Goal: Task Accomplishment & Management: Manage account settings

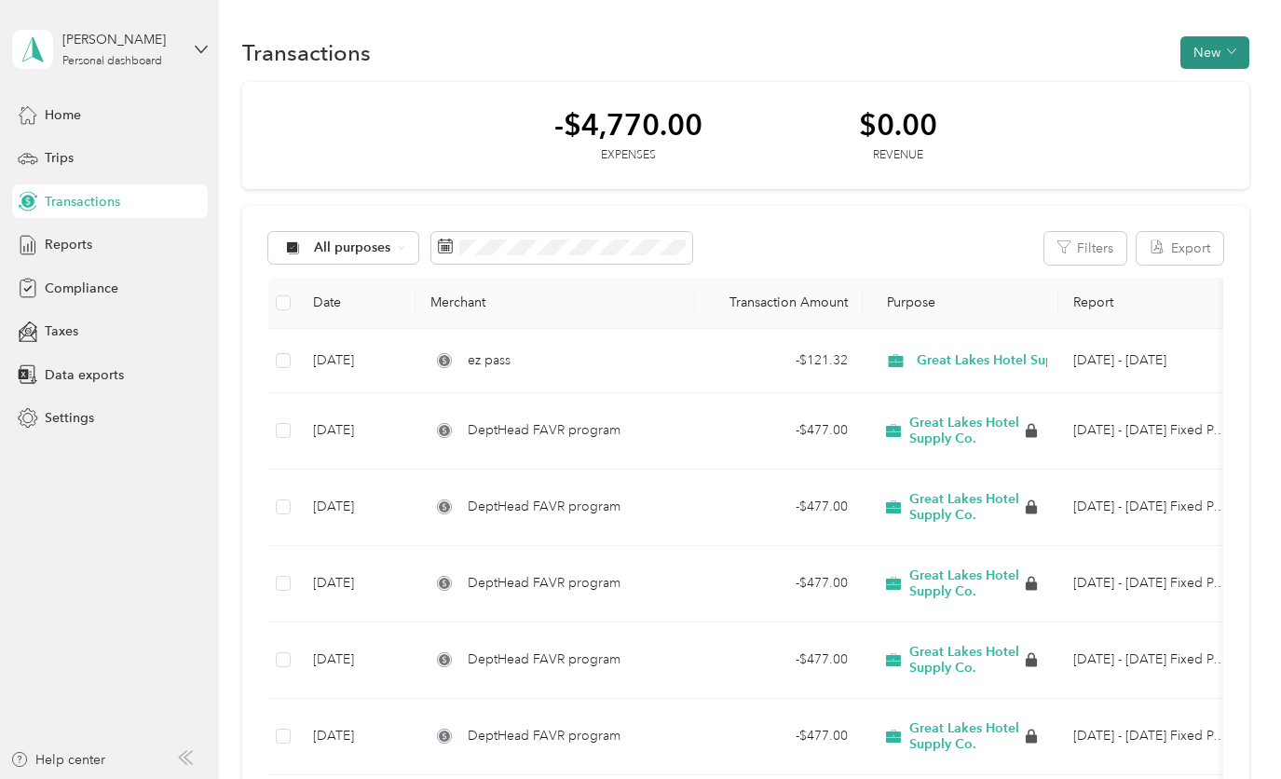
click at [1227, 59] on span "button" at bounding box center [1231, 53] width 9 height 16
click at [67, 251] on span "Reports" at bounding box center [68, 245] width 47 height 20
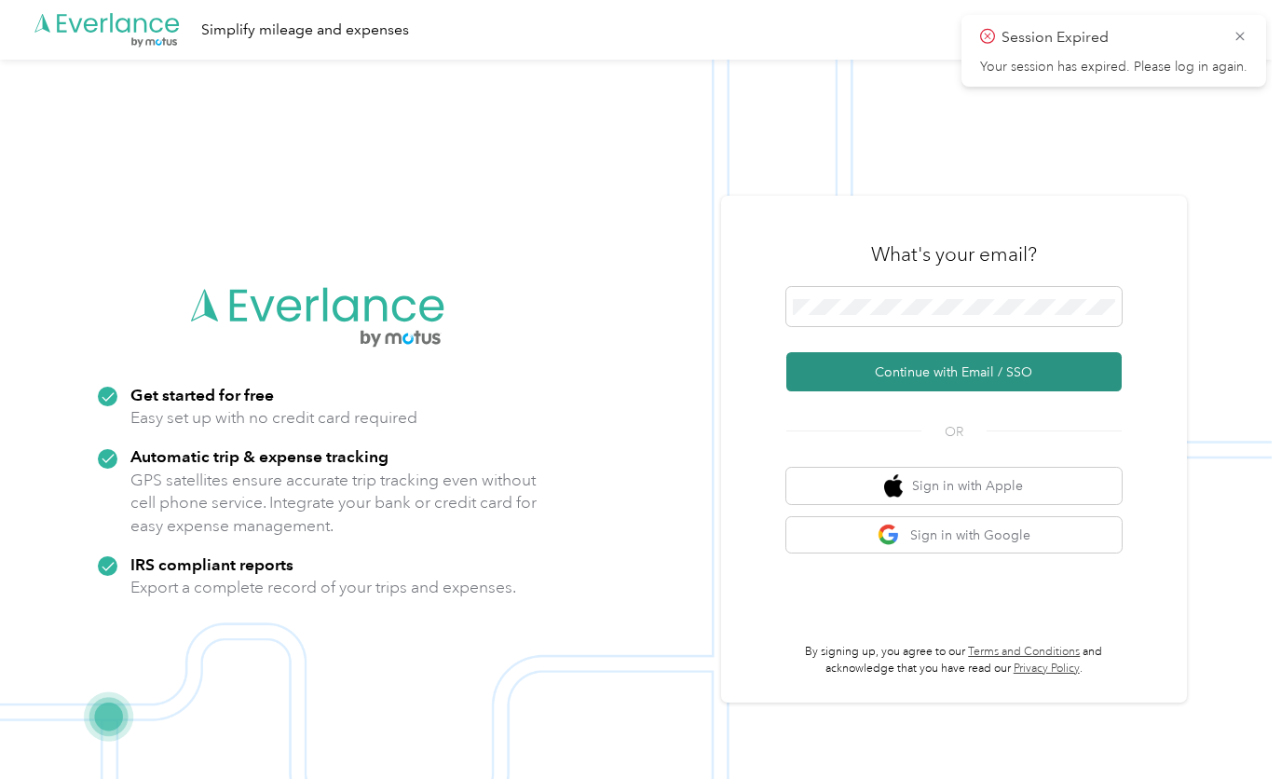
click at [910, 371] on button "Continue with Email / SSO" at bounding box center [953, 371] width 335 height 39
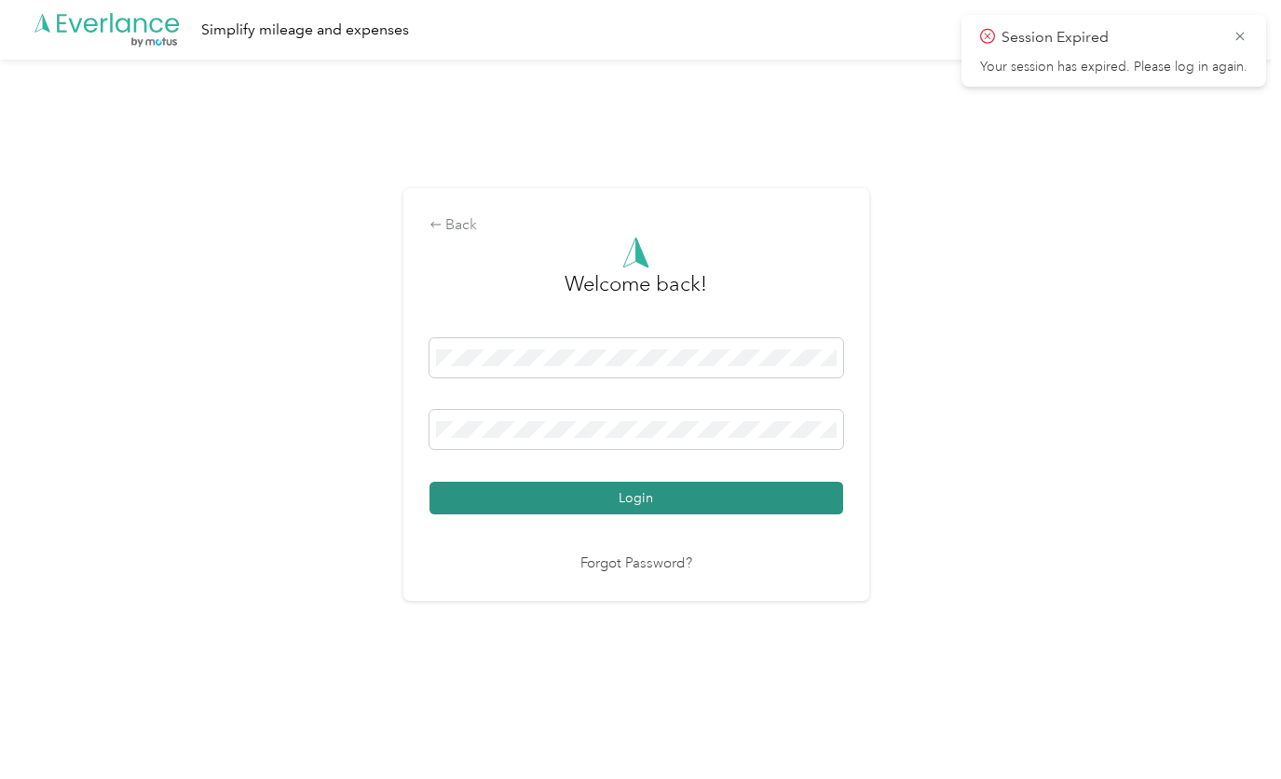
click at [681, 500] on button "Login" at bounding box center [635, 497] width 413 height 33
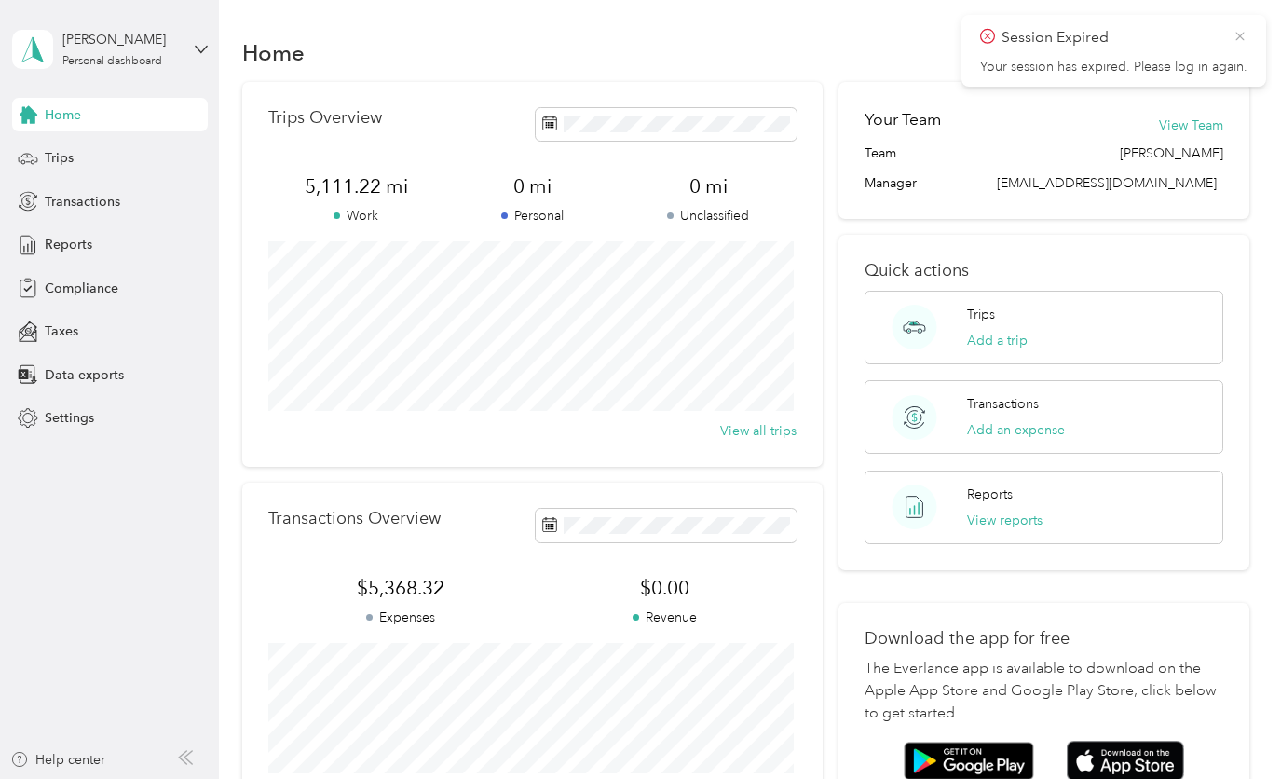
click at [1244, 32] on icon at bounding box center [1239, 36] width 15 height 17
click at [99, 241] on div "Reports" at bounding box center [110, 245] width 196 height 34
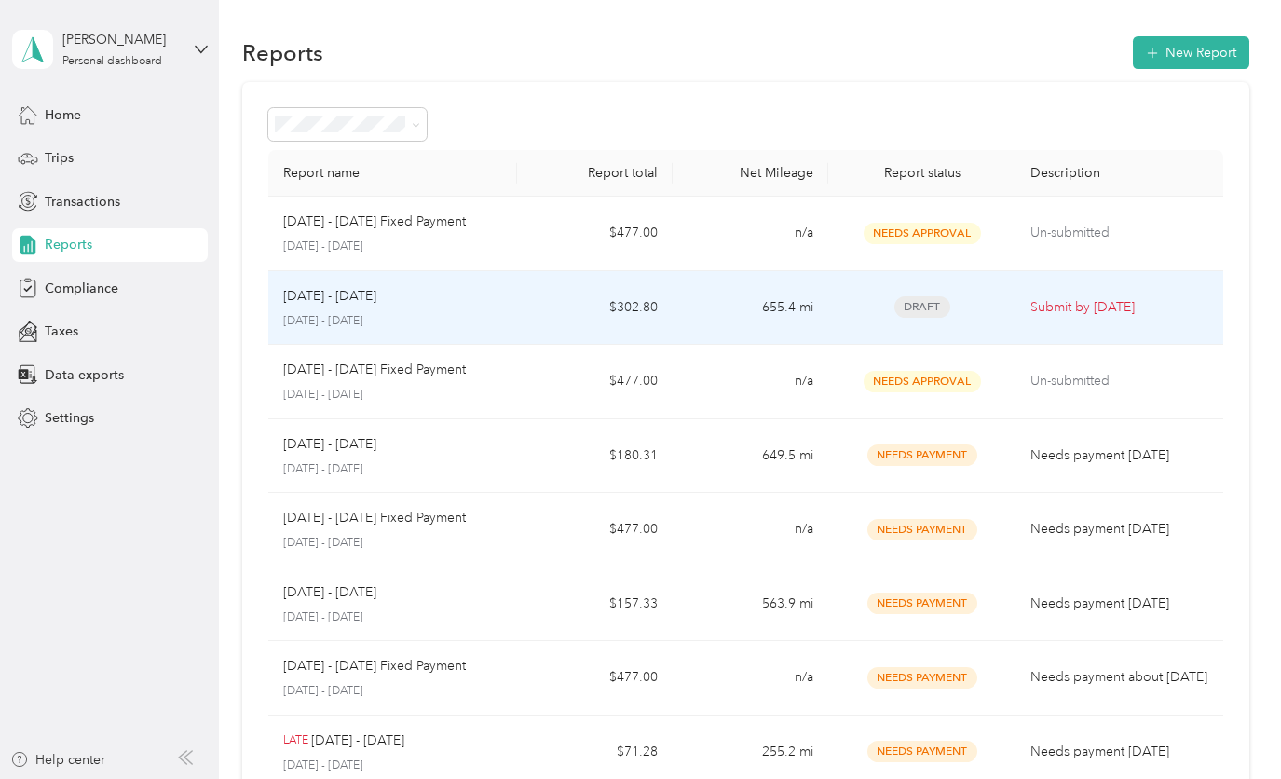
click at [546, 311] on td "$302.80" at bounding box center [595, 308] width 156 height 75
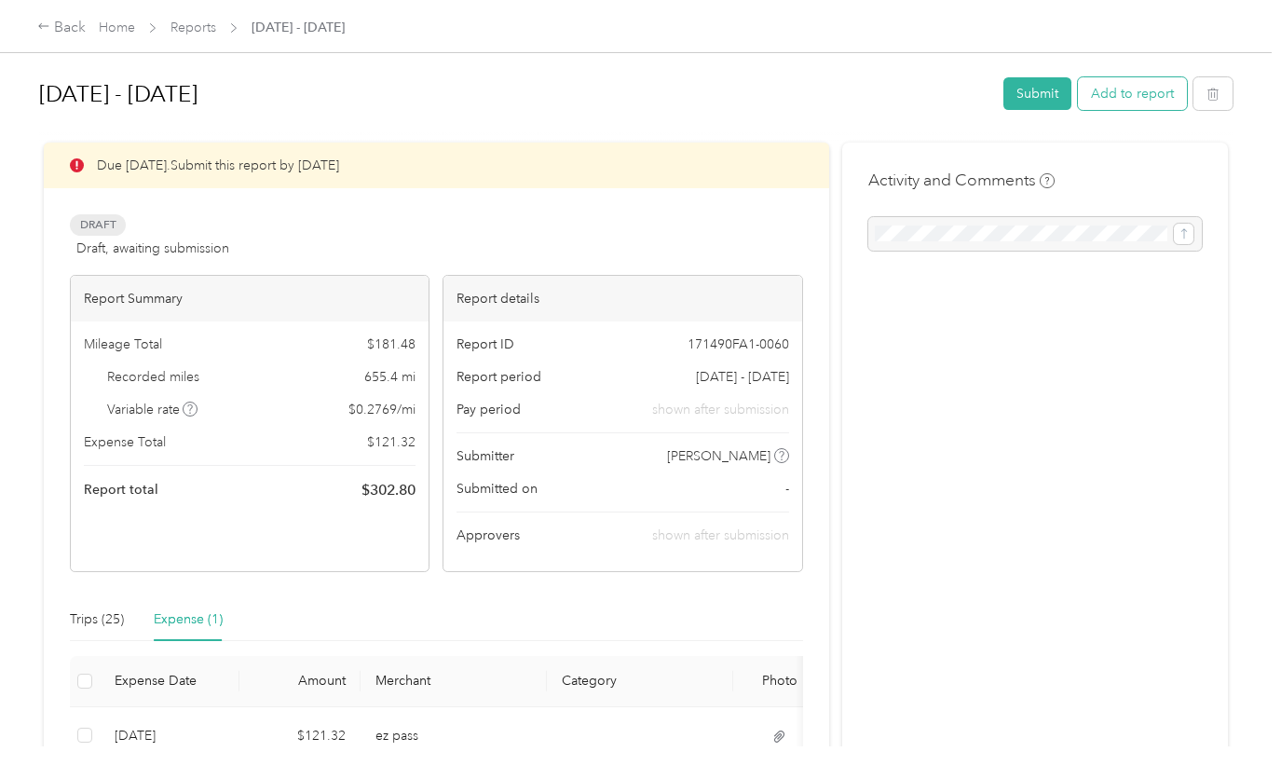
click at [1108, 98] on button "Add to report" at bounding box center [1132, 93] width 109 height 33
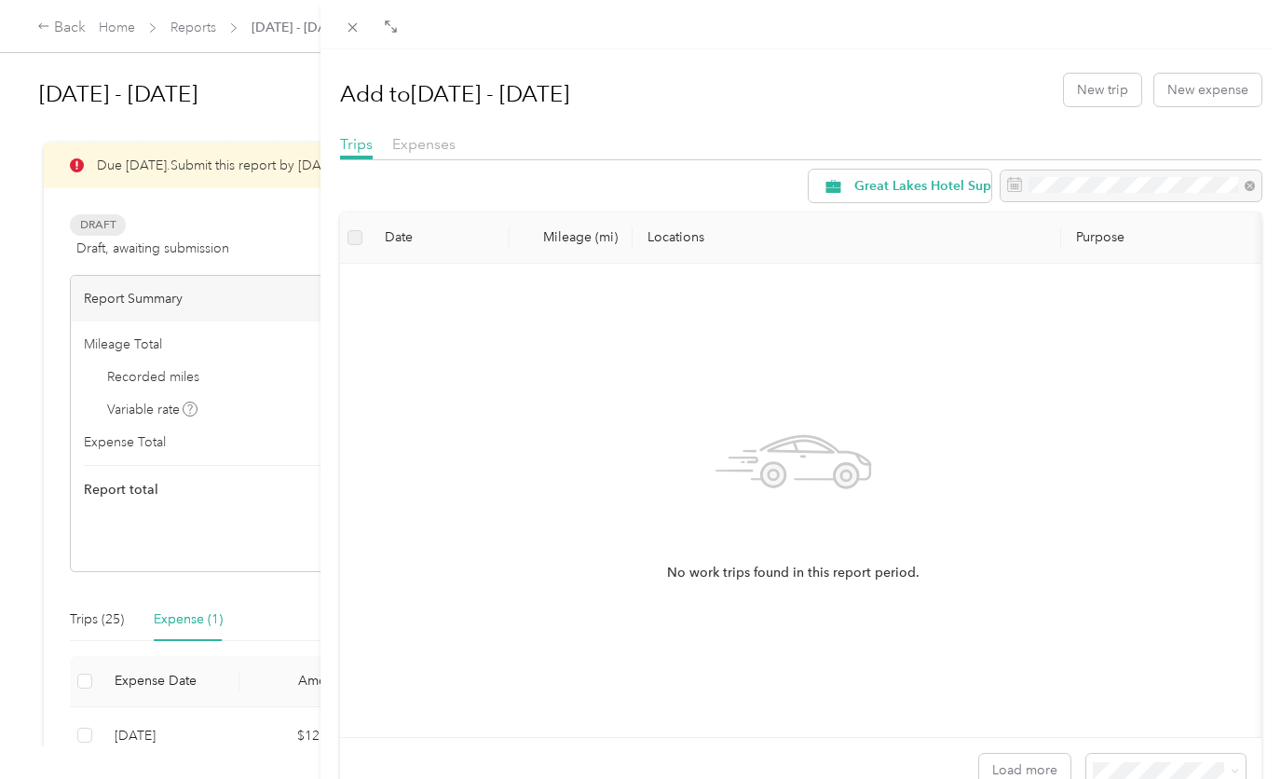
click at [385, 148] on div "Trips Expenses" at bounding box center [800, 146] width 921 height 27
click at [413, 142] on span "Expenses" at bounding box center [423, 144] width 63 height 18
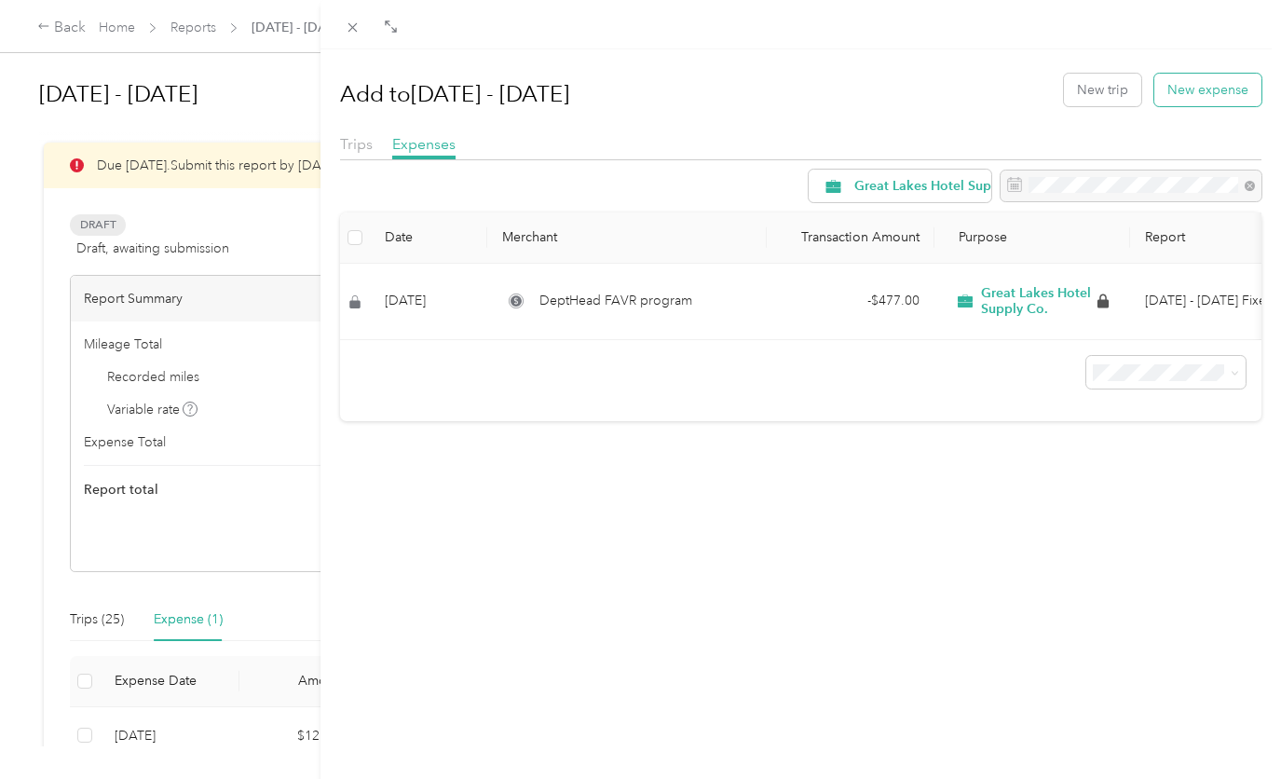
click at [1227, 91] on button "New expense" at bounding box center [1207, 90] width 107 height 33
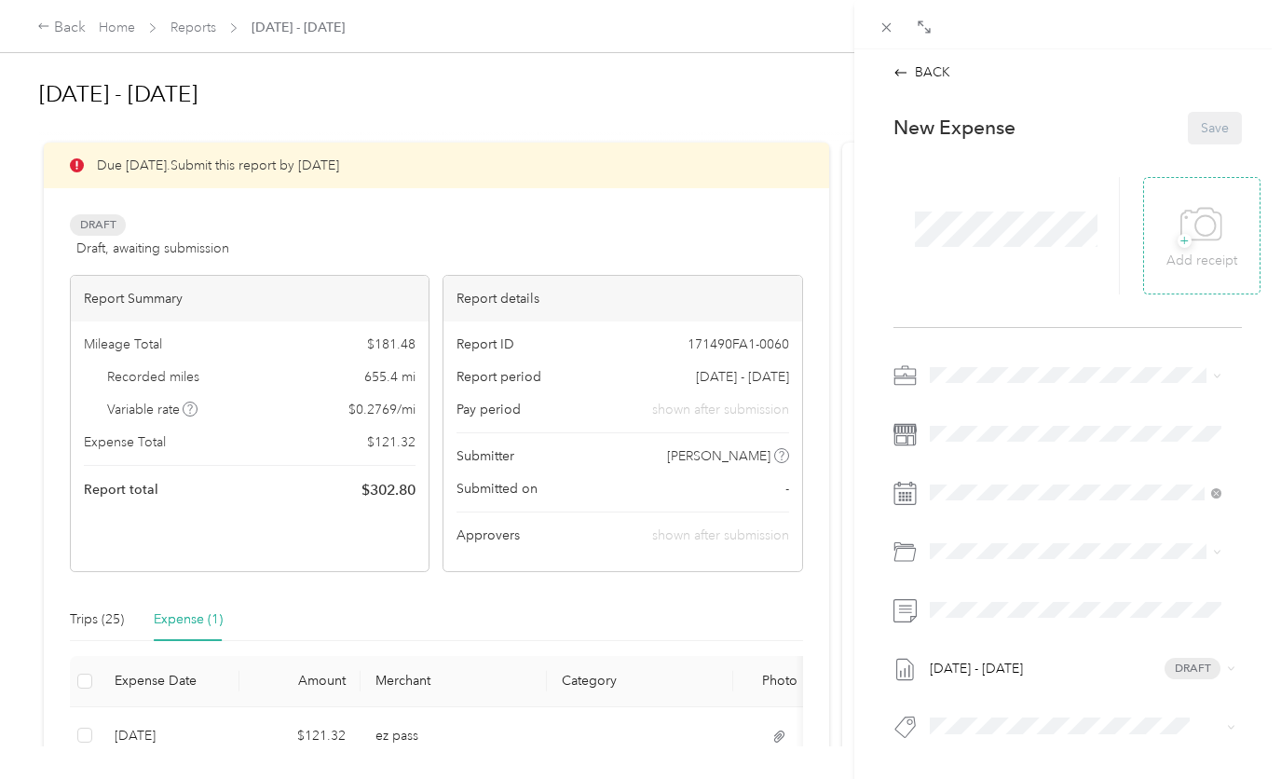
click at [1175, 256] on p "Add receipt" at bounding box center [1201, 261] width 71 height 20
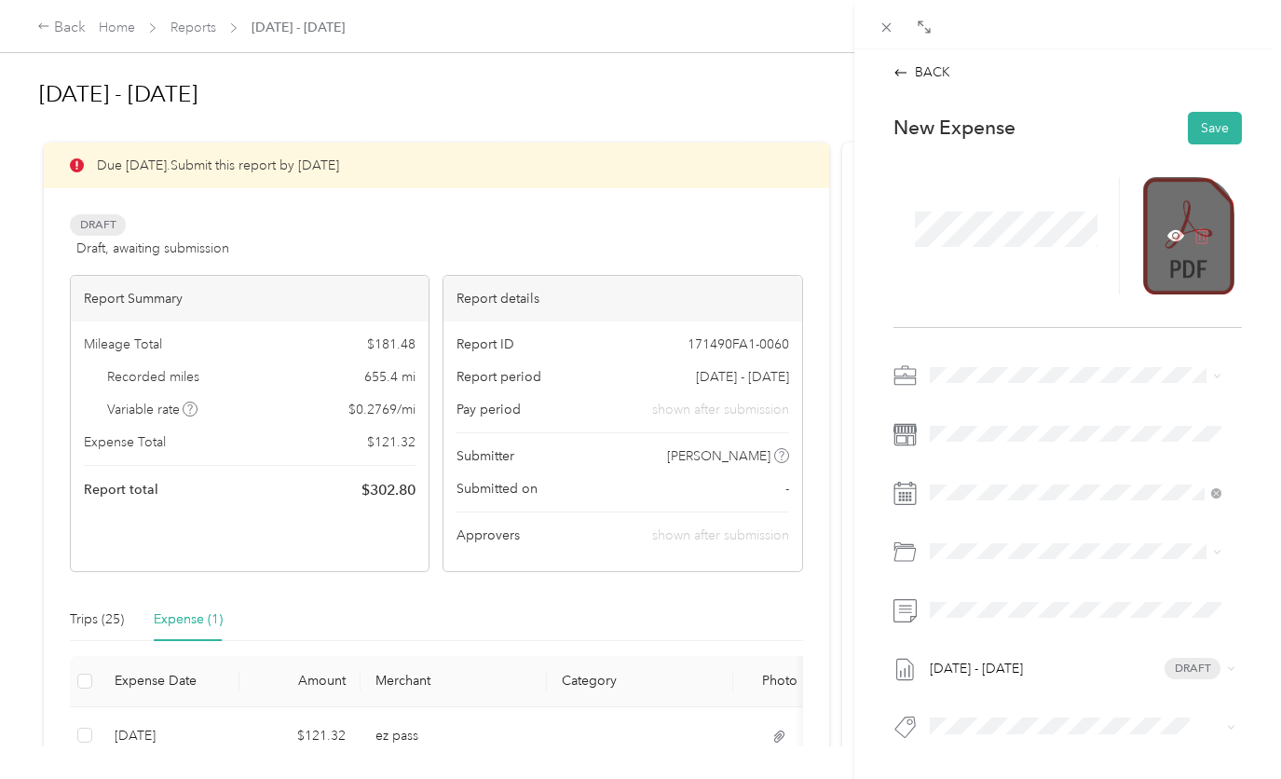
click at [1196, 238] on icon at bounding box center [1201, 235] width 17 height 17
click at [1177, 237] on span "+" at bounding box center [1184, 241] width 14 height 14
click at [1186, 237] on icon at bounding box center [1189, 236] width 6 height 6
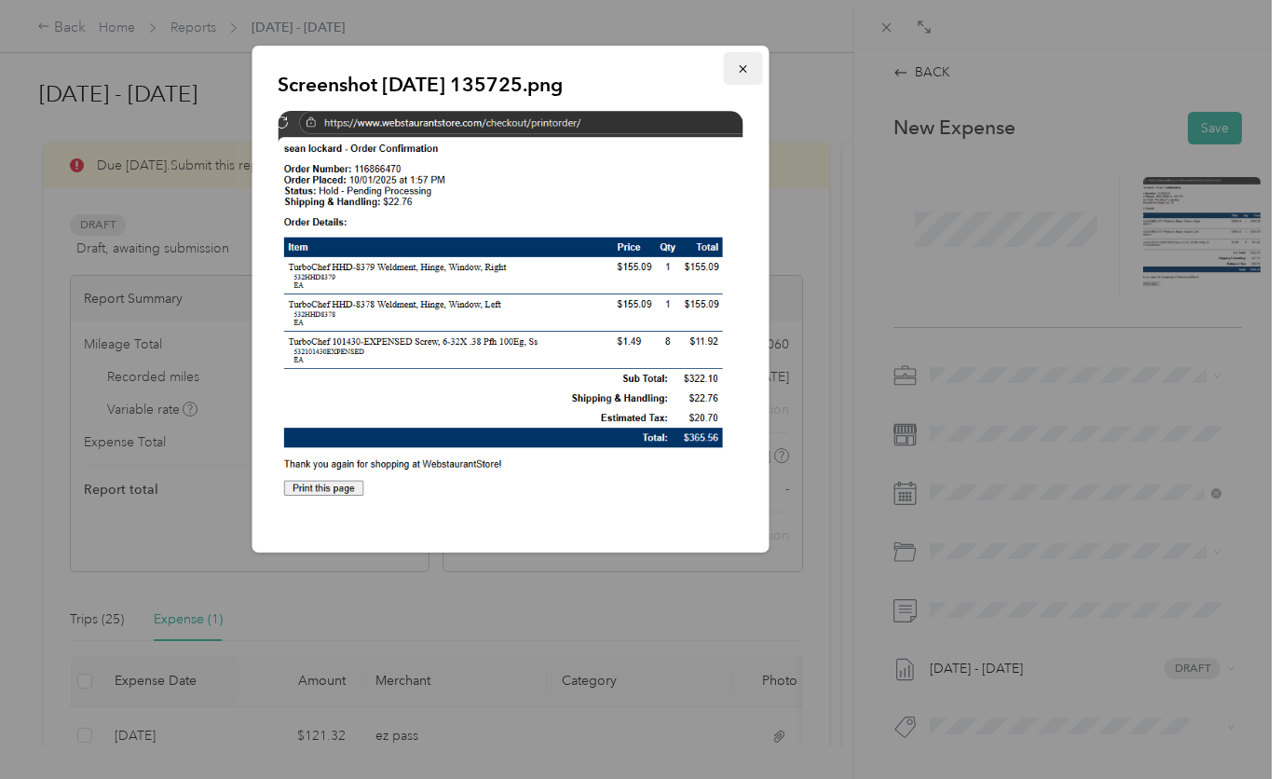
drag, startPoint x: 739, startPoint y: 72, endPoint x: 751, endPoint y: 68, distance: 12.7
click at [751, 68] on button "button" at bounding box center [742, 68] width 39 height 33
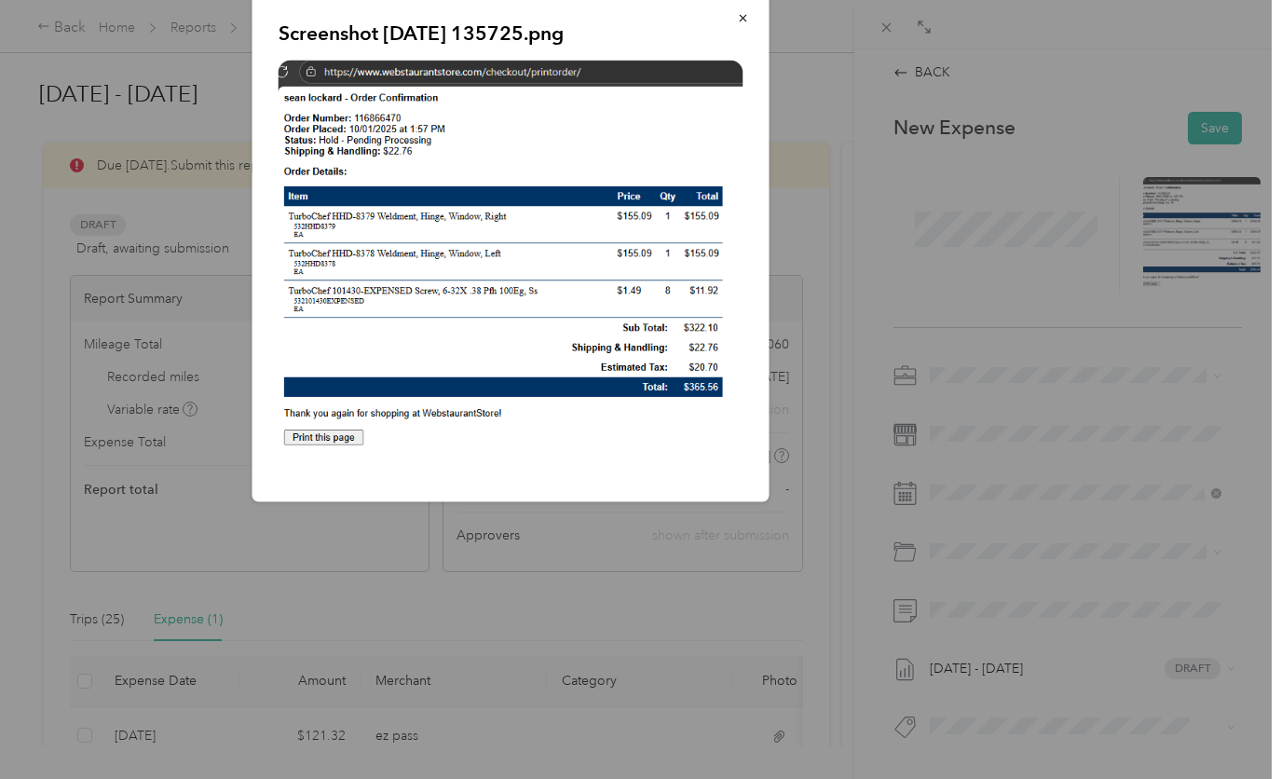
click at [751, 68] on div "Screenshot [DATE] 135725.png" at bounding box center [509, 247] width 517 height 507
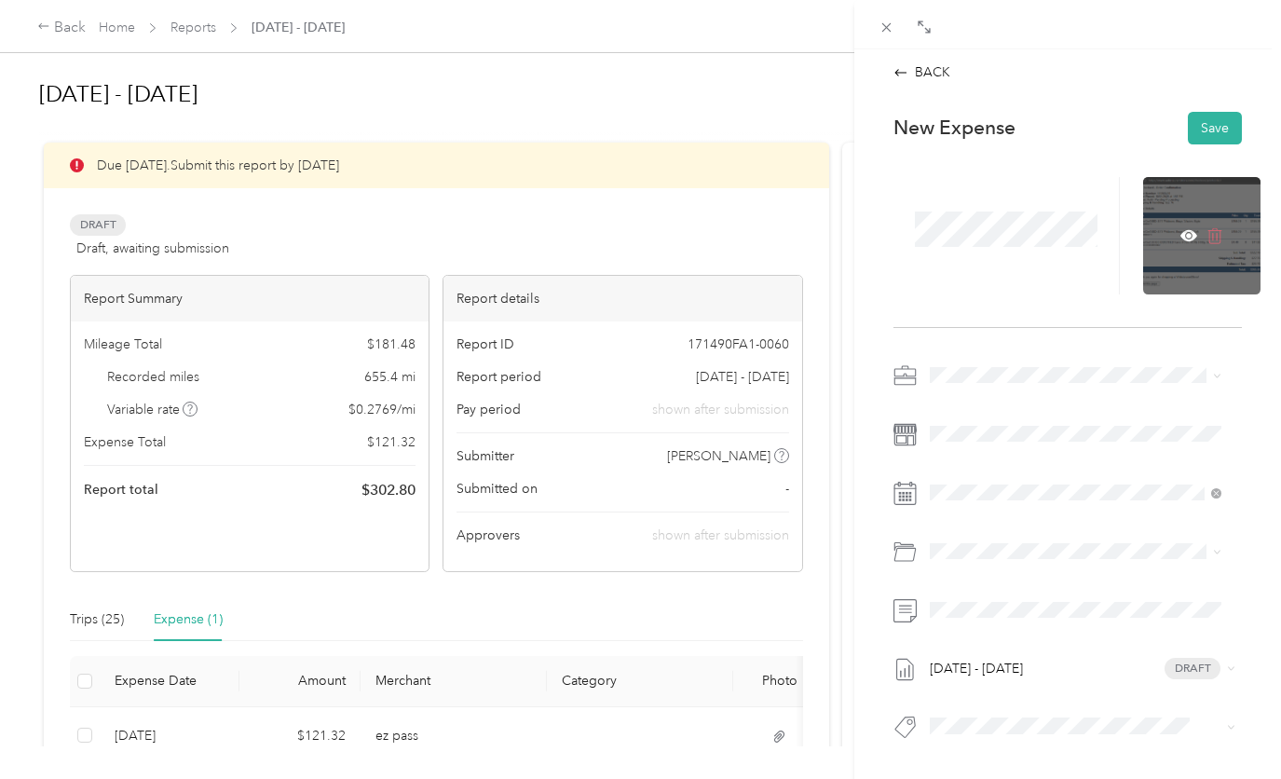
click at [1216, 235] on icon at bounding box center [1216, 236] width 0 height 7
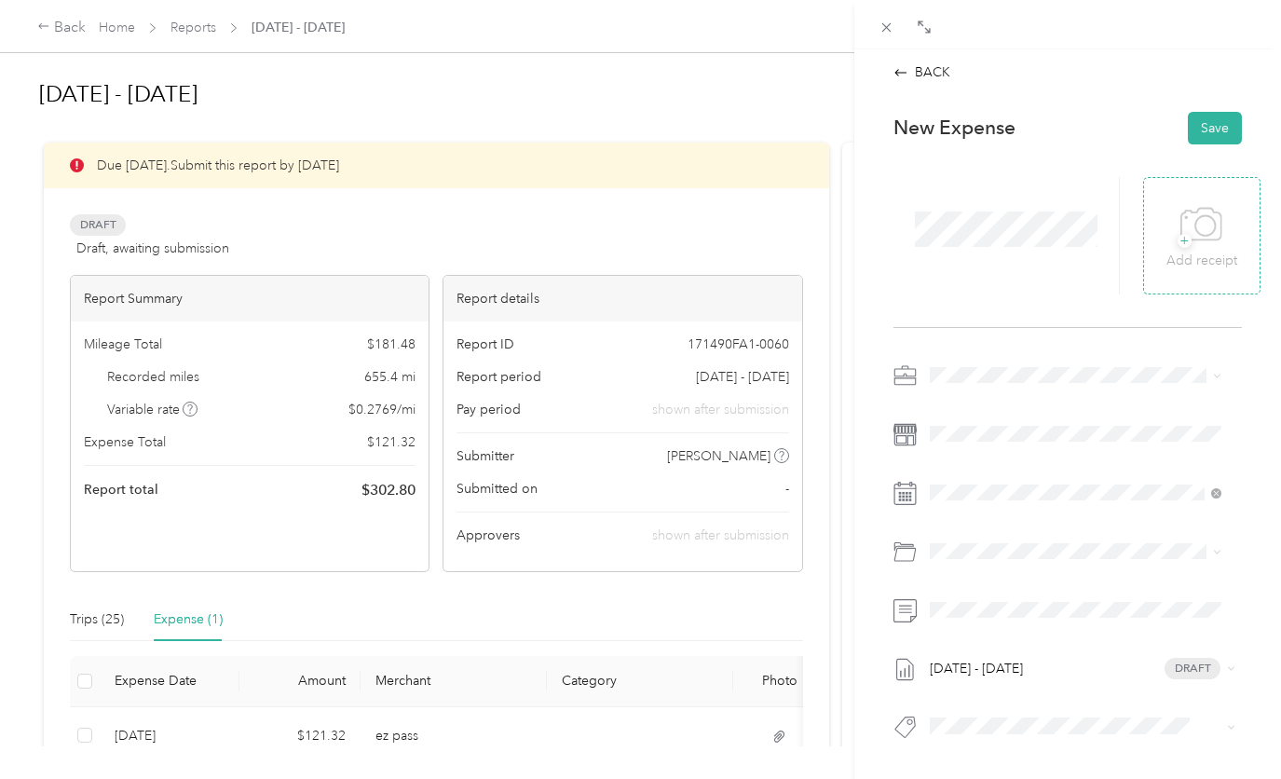
click at [1177, 242] on span "+" at bounding box center [1184, 241] width 14 height 14
click at [500, 101] on div "BACK This expense cannot be edited because it is either under review, approved,…" at bounding box center [640, 389] width 1281 height 779
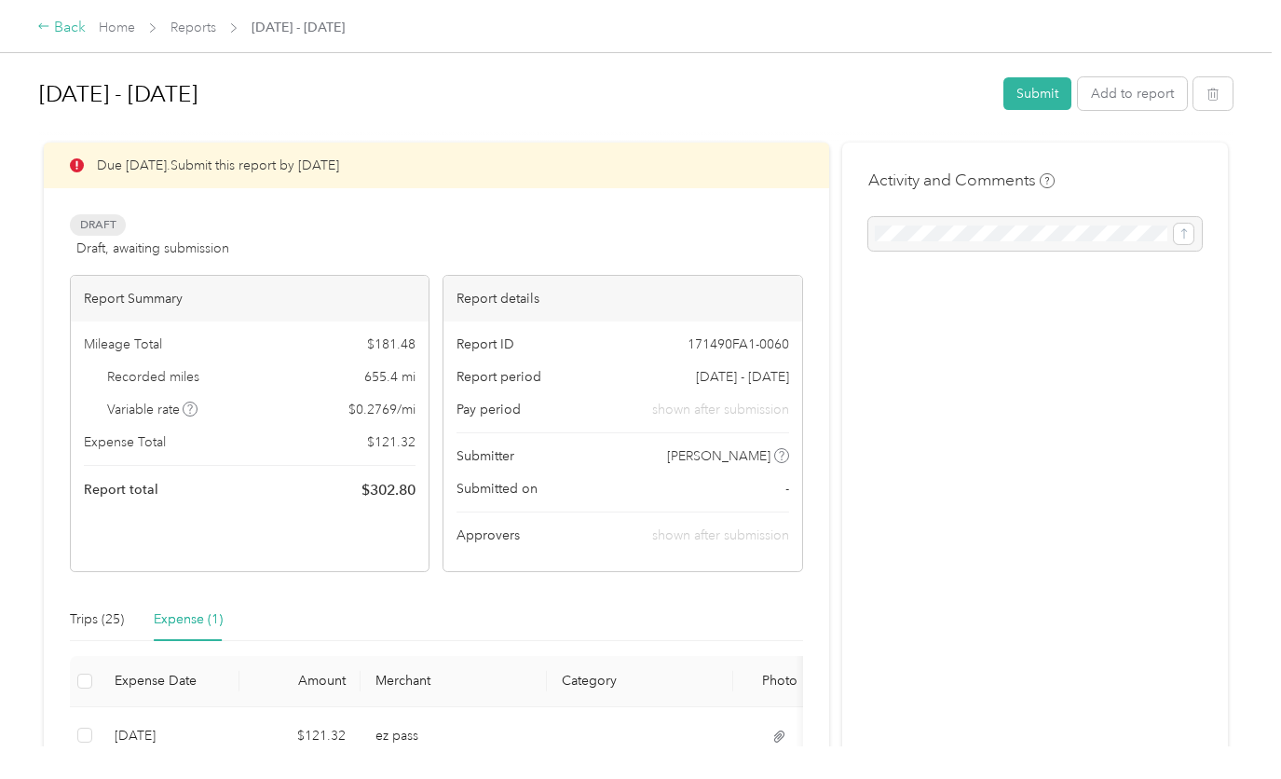
click at [71, 29] on div "Back" at bounding box center [61, 28] width 48 height 22
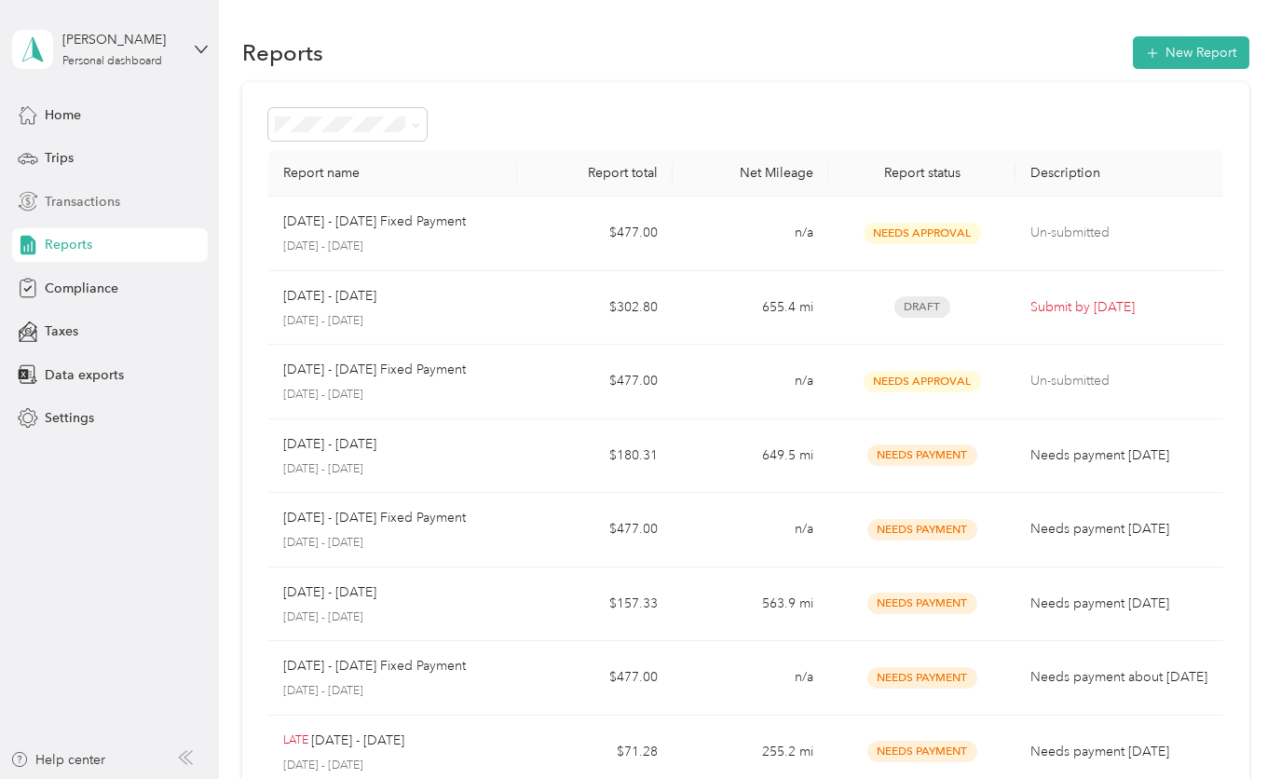
click at [73, 201] on span "Transactions" at bounding box center [82, 202] width 75 height 20
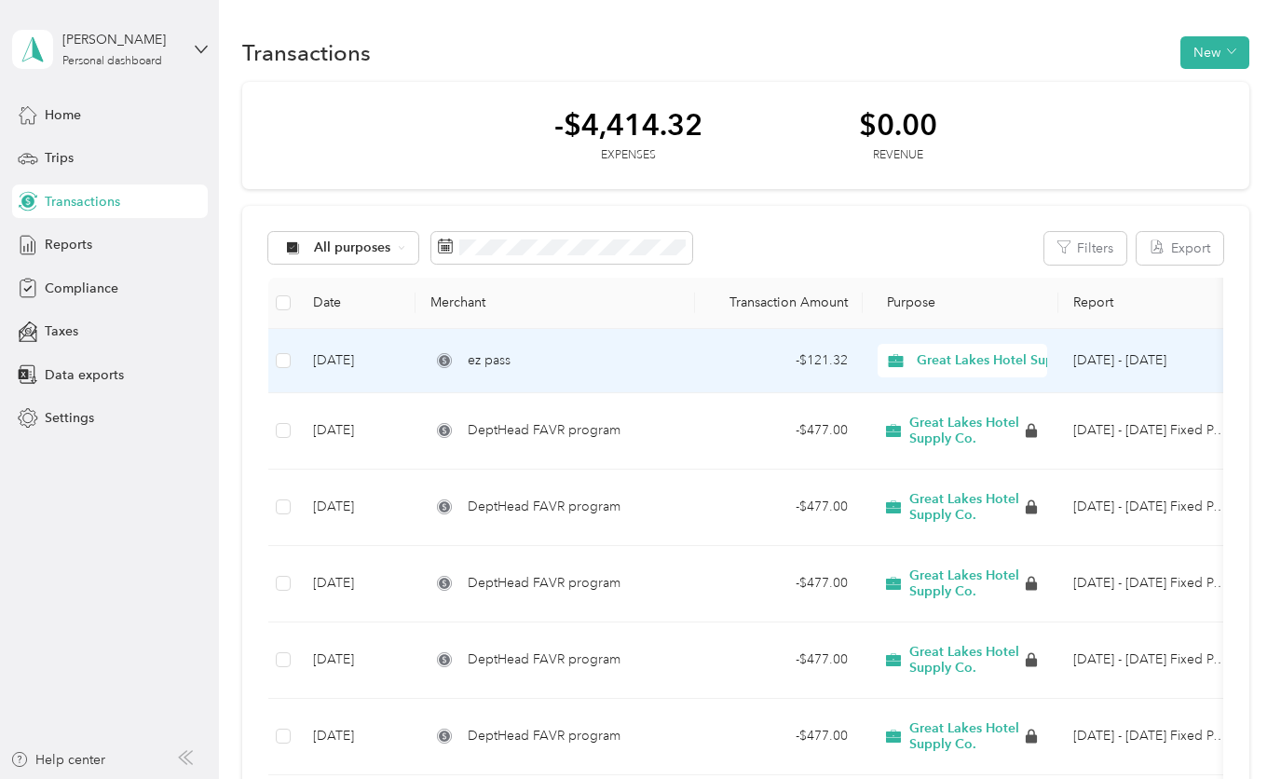
click at [703, 354] on td "- $121.32" at bounding box center [779, 361] width 168 height 64
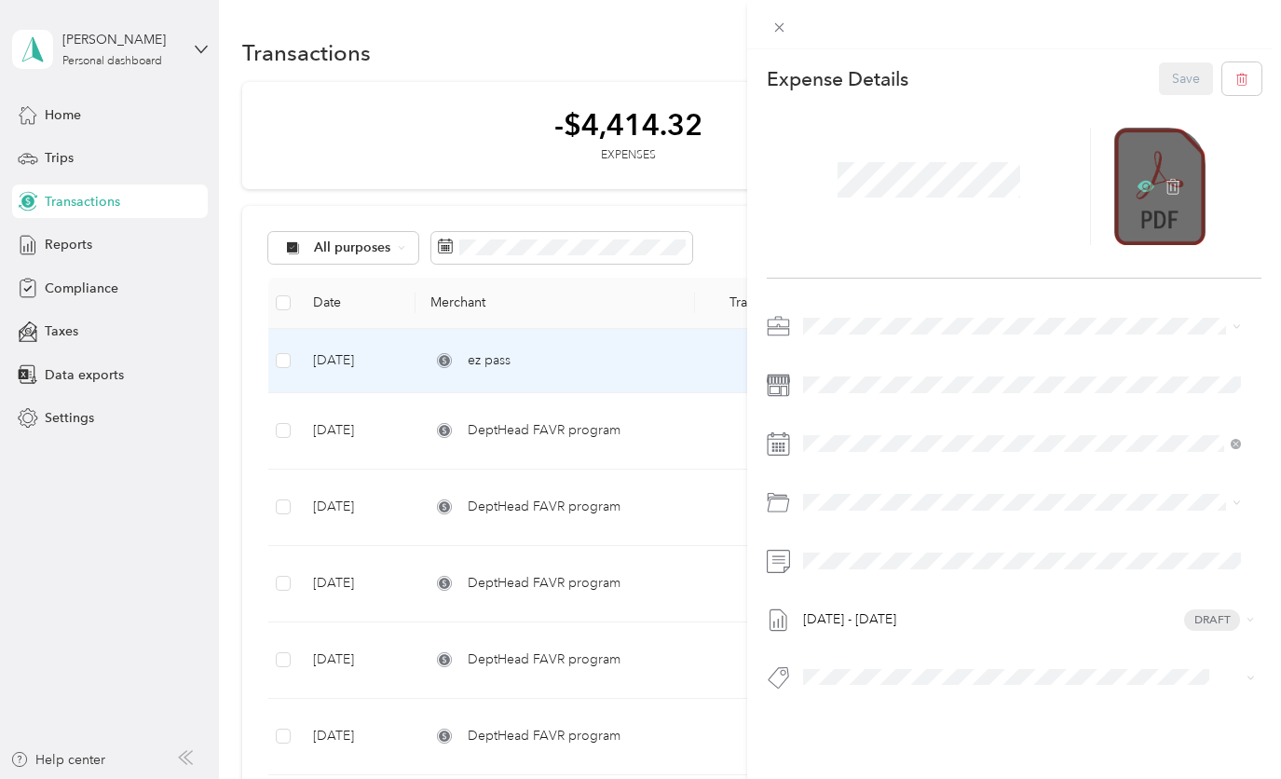
click at [1144, 185] on icon at bounding box center [1147, 186] width 6 height 6
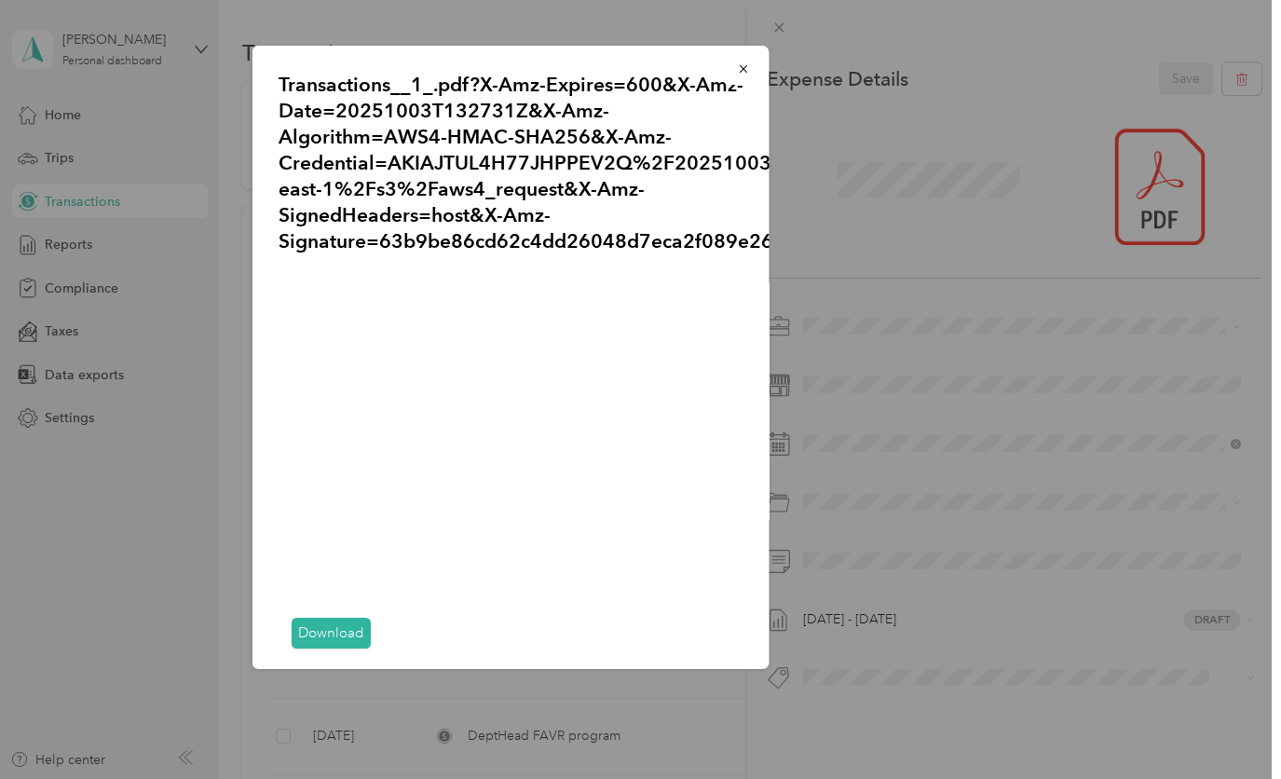
click at [347, 627] on link "Download" at bounding box center [330, 632] width 79 height 31
click at [949, 442] on div "Transactions__1_.pdf?X-Amz-Expires=600&X-Amz-Date=20251003T132731Z&X-Amz-Algori…" at bounding box center [899, 360] width 517 height 629
click at [723, 74] on button "button" at bounding box center [742, 68] width 39 height 33
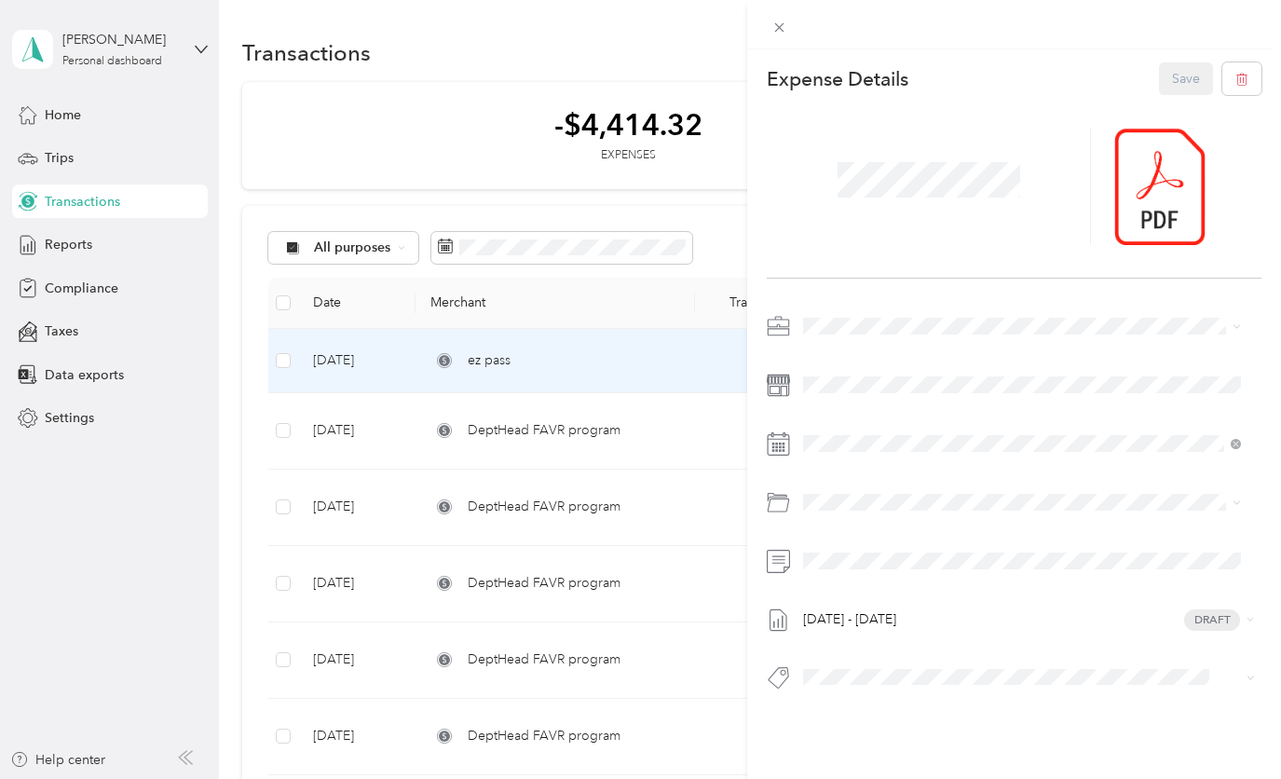
click at [477, 102] on div "This expense cannot be edited because it is either under review, approved, or p…" at bounding box center [640, 389] width 1281 height 779
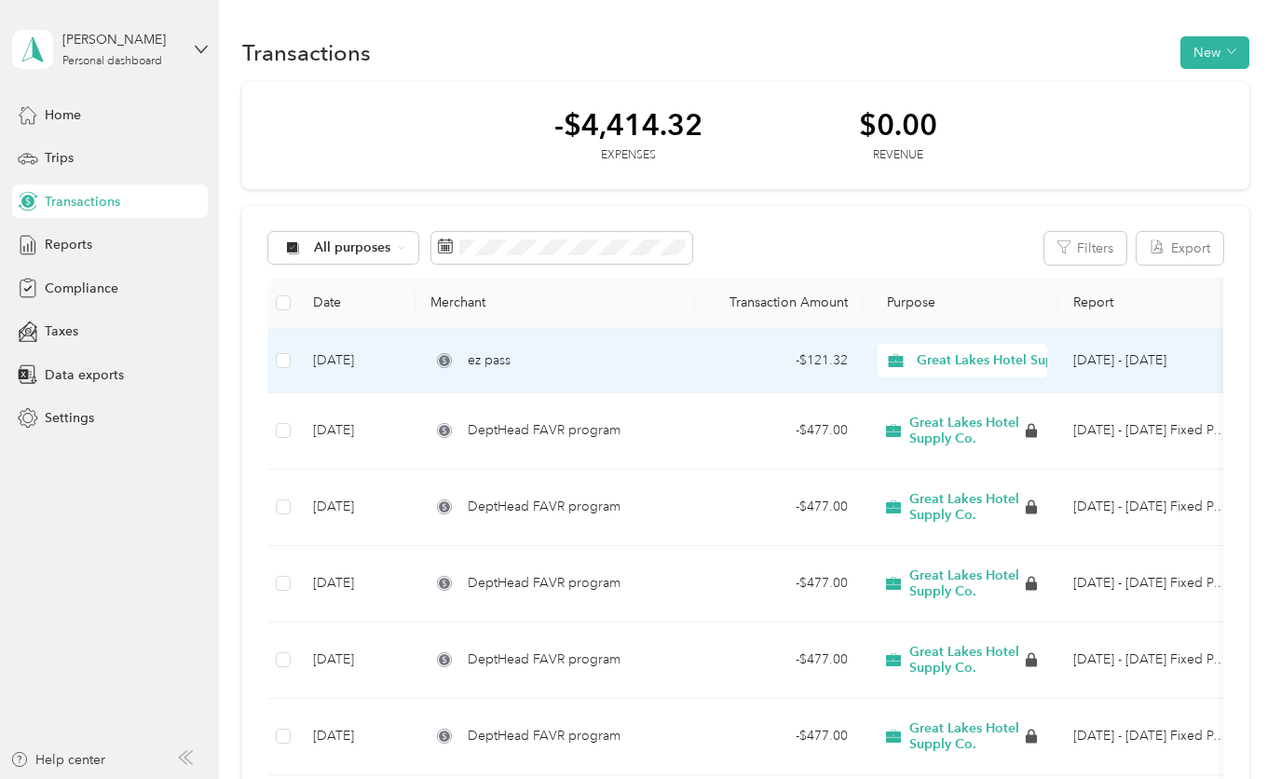
click at [525, 362] on div "ez pass" at bounding box center [555, 360] width 250 height 20
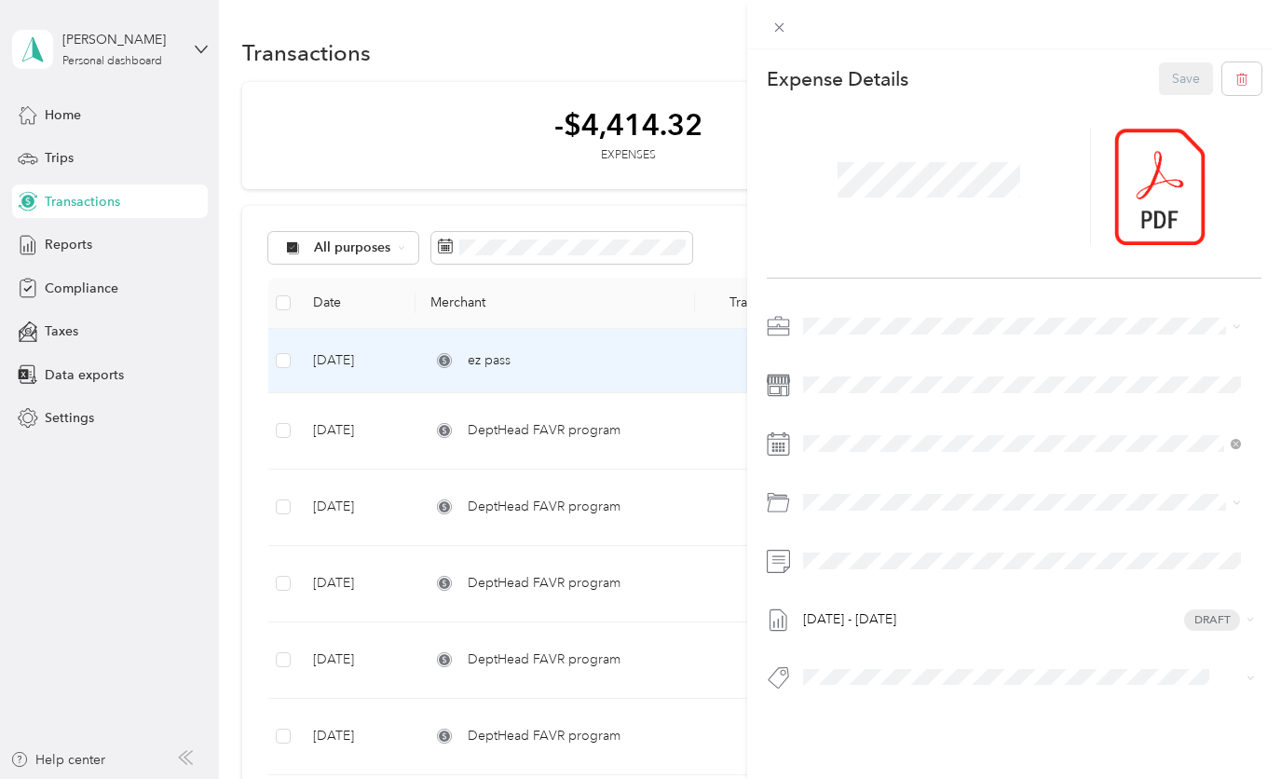
click at [463, 183] on div "This expense cannot be edited because it is either under review, approved, or p…" at bounding box center [640, 389] width 1281 height 779
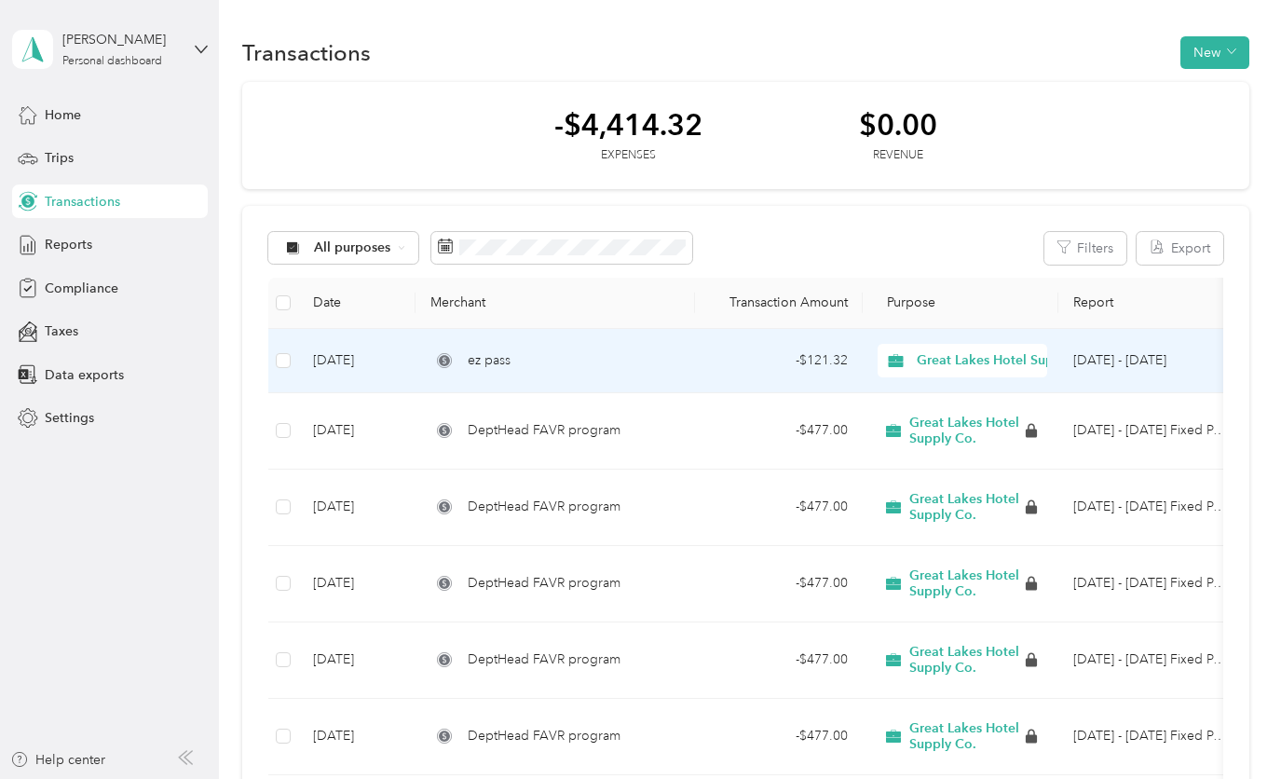
click at [742, 362] on div "- $121.32" at bounding box center [779, 360] width 138 height 20
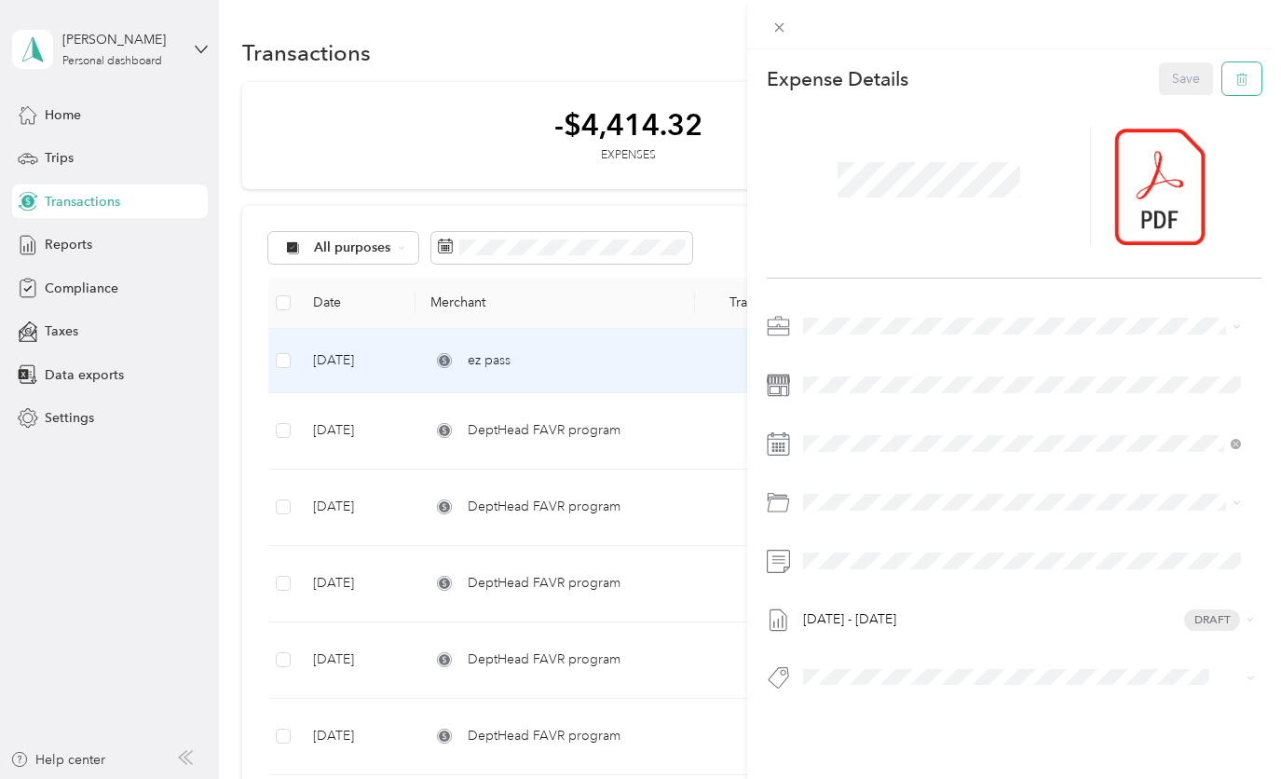
click at [1226, 86] on button "button" at bounding box center [1241, 78] width 39 height 33
click at [1169, 104] on button "Yes" at bounding box center [1172, 92] width 36 height 30
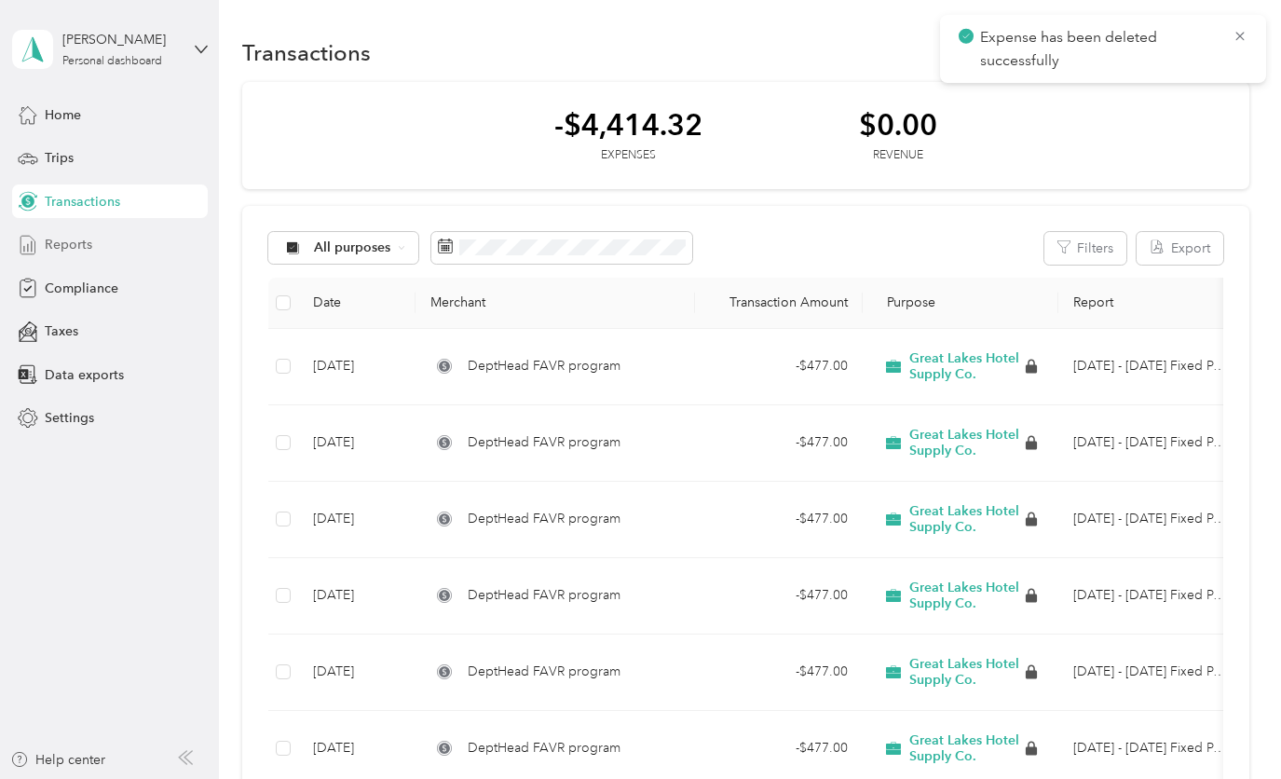
click at [55, 243] on span "Reports" at bounding box center [68, 245] width 47 height 20
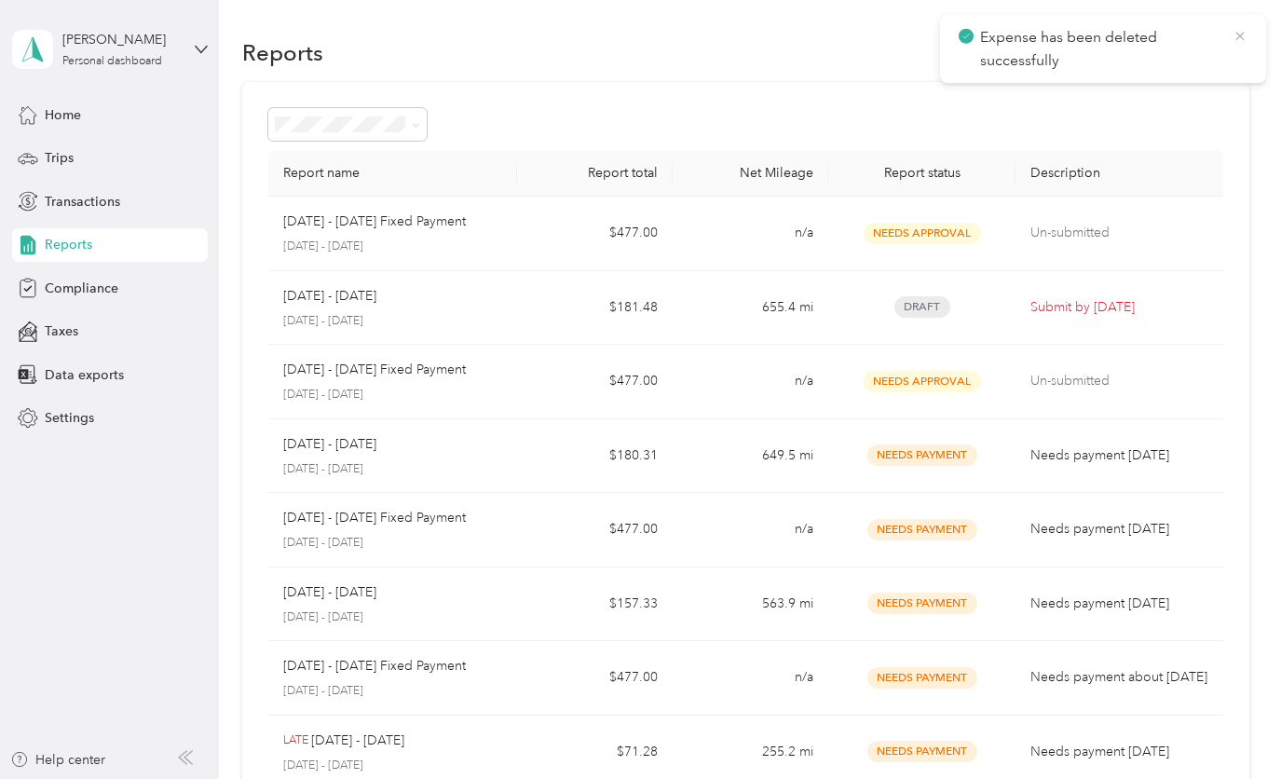
click at [1237, 34] on icon at bounding box center [1239, 36] width 8 height 8
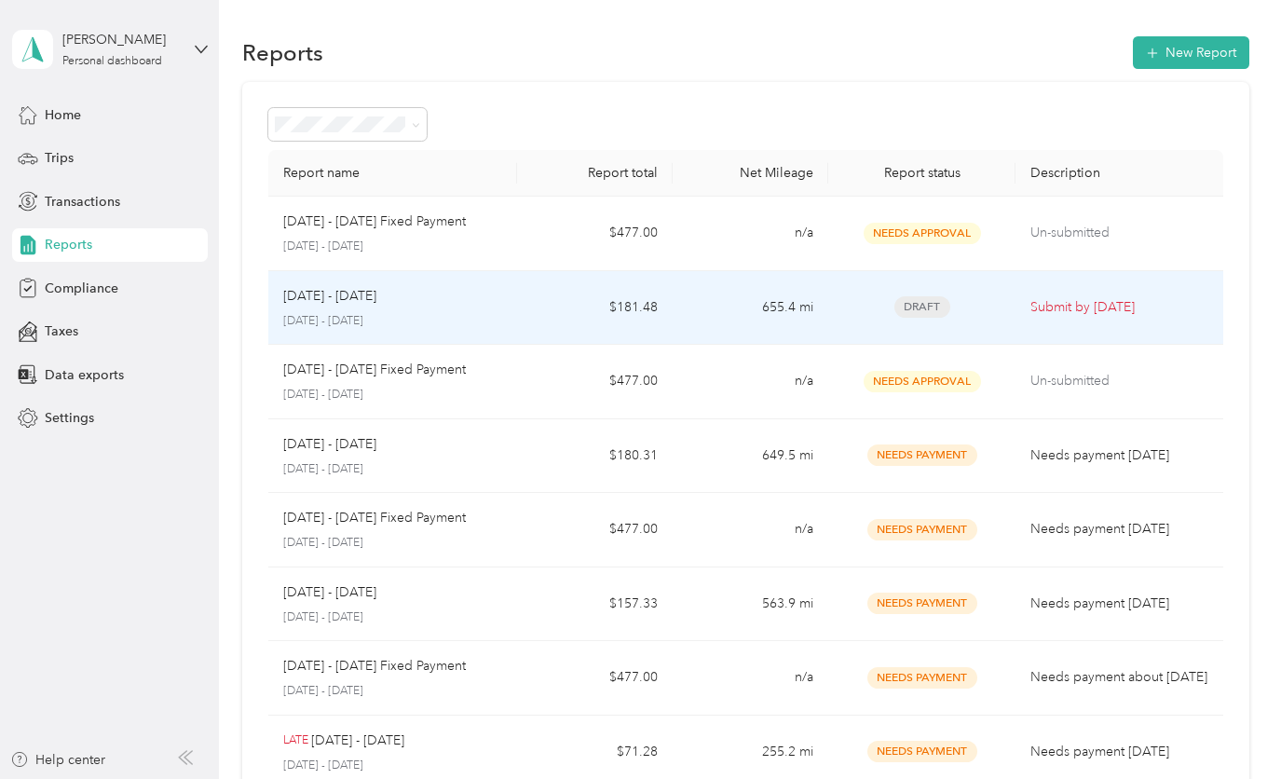
click at [499, 305] on div "[DATE] - [DATE] [DATE] - [DATE]" at bounding box center [392, 308] width 219 height 44
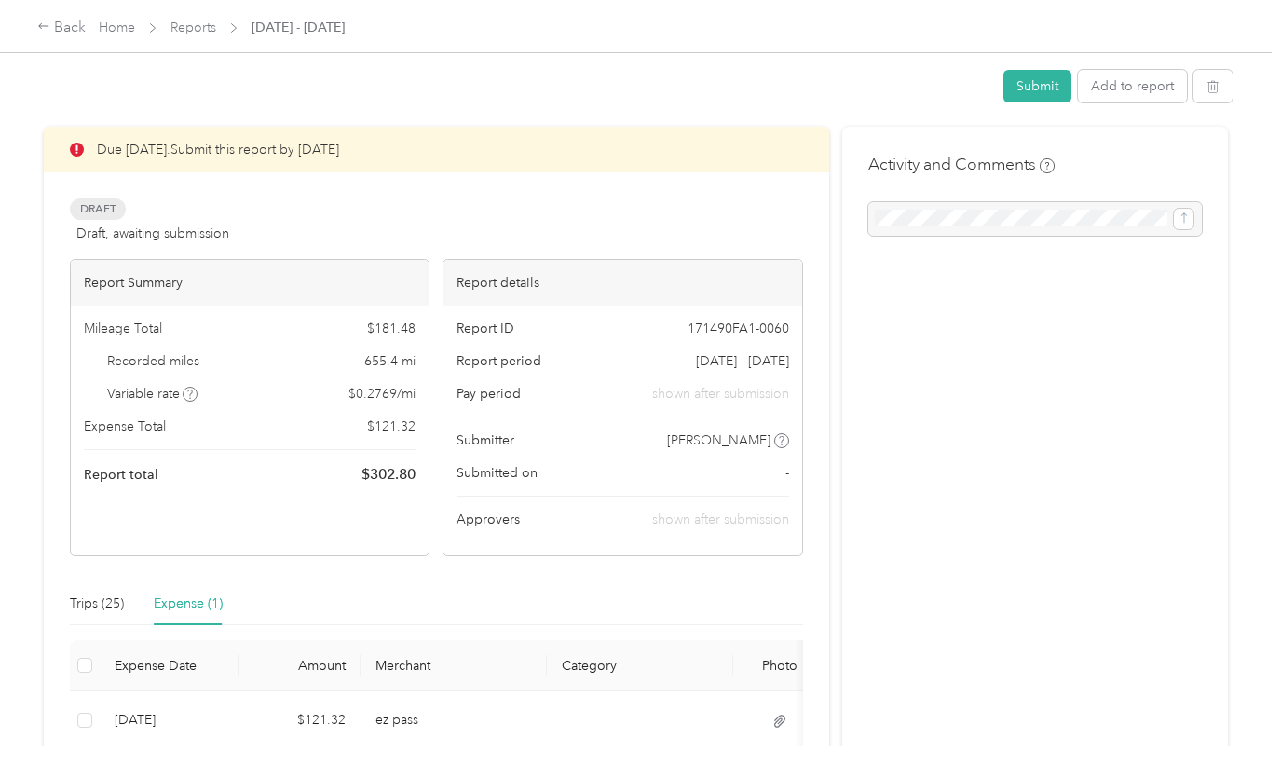
click at [499, 305] on div "Report ID 171490FA1-0060 Report period [DATE] - [DATE] Pay period shown after s…" at bounding box center [622, 430] width 358 height 250
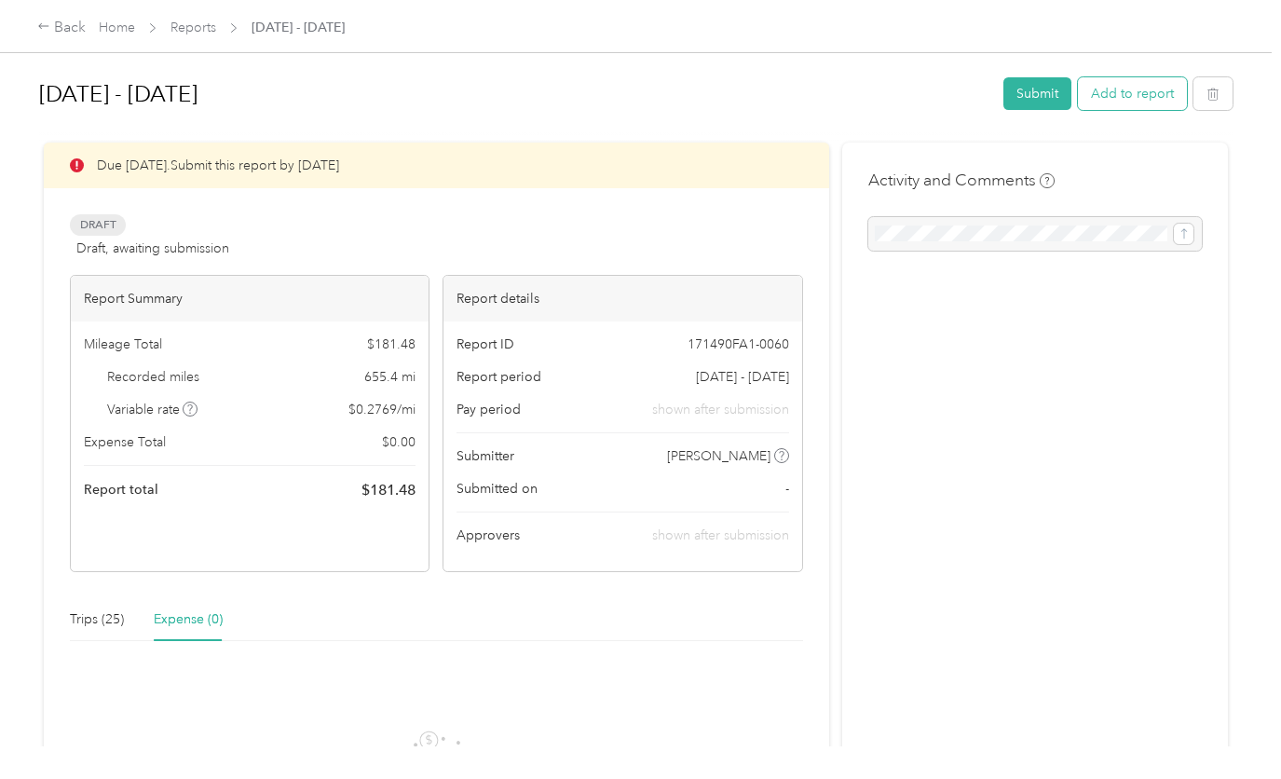
click at [1150, 86] on button "Add to report" at bounding box center [1132, 93] width 109 height 33
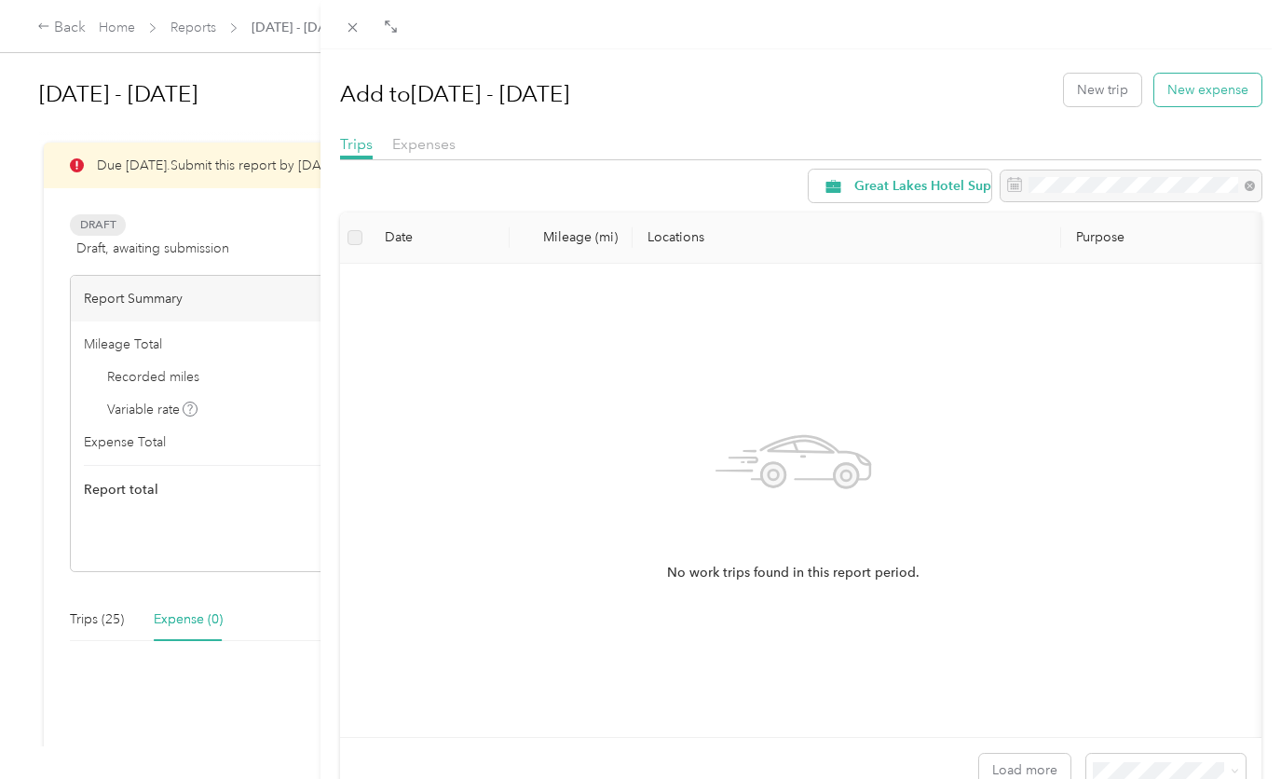
click at [1155, 97] on button "New expense" at bounding box center [1207, 90] width 107 height 33
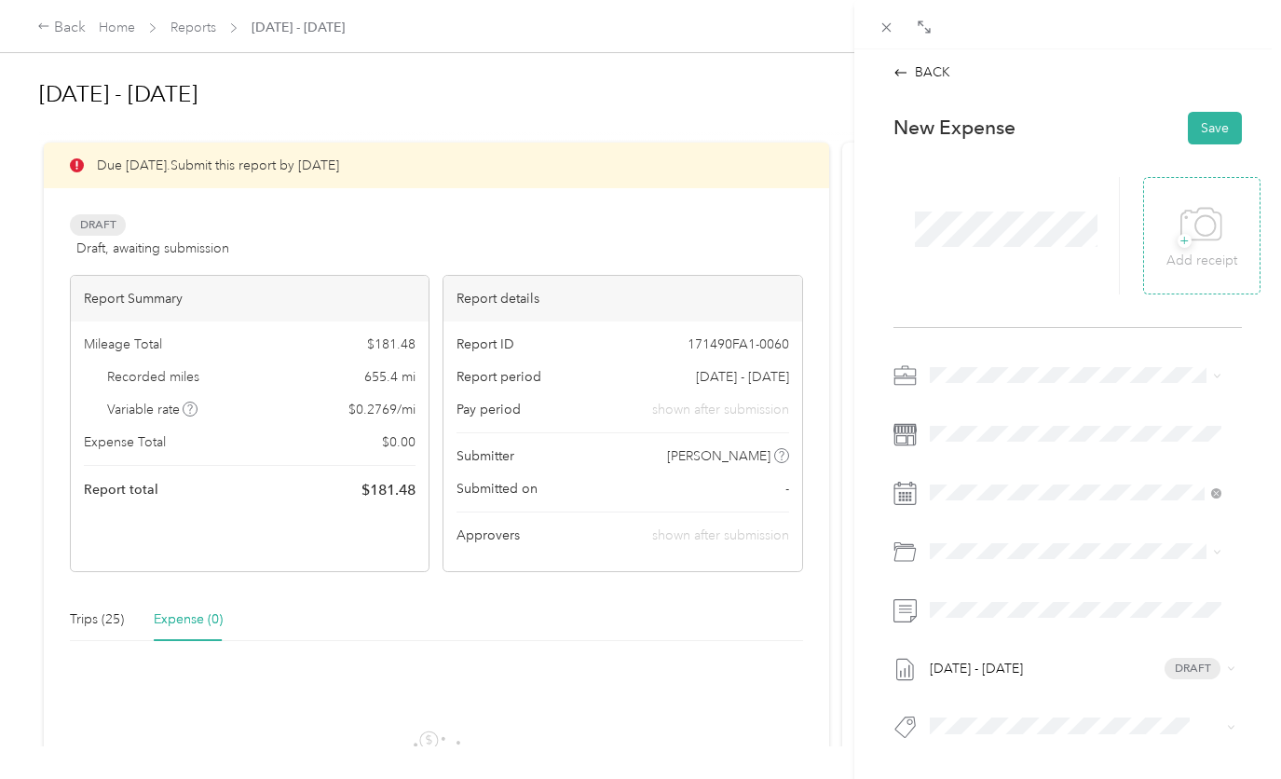
click at [1177, 240] on span "+" at bounding box center [1184, 241] width 14 height 14
click at [1021, 421] on div "30" at bounding box center [1016, 420] width 24 height 23
click at [748, 84] on div "BACK This expense cannot be edited because it is either under review, approved,…" at bounding box center [640, 389] width 1281 height 779
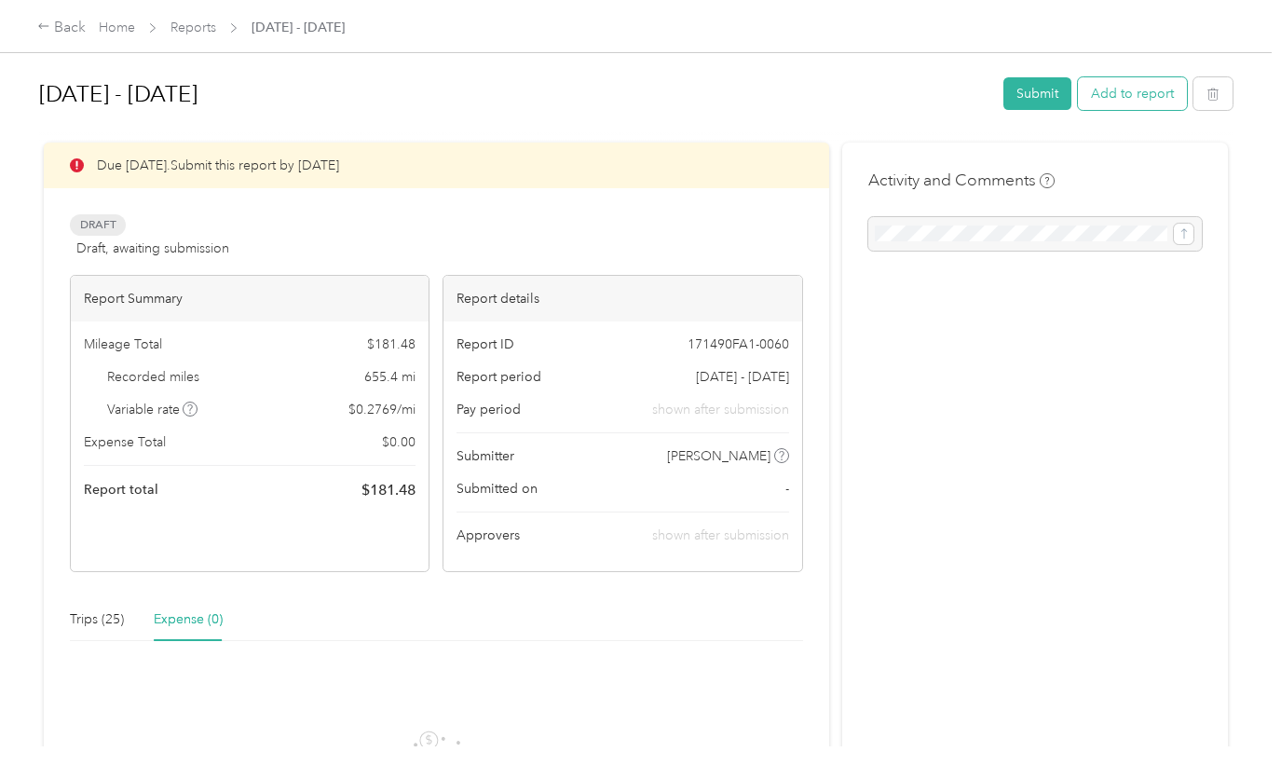
click at [1146, 103] on button "Add to report" at bounding box center [1132, 93] width 109 height 33
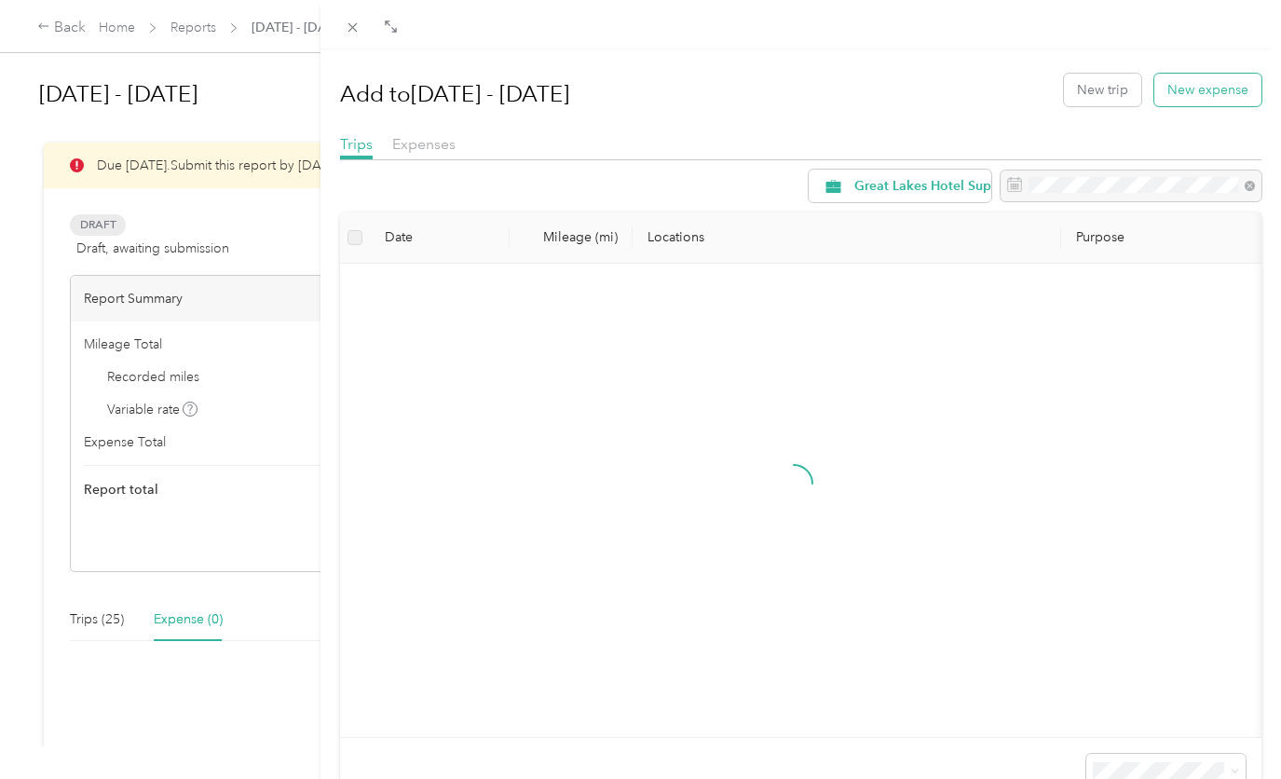
click at [1190, 90] on button "New expense" at bounding box center [1207, 90] width 107 height 33
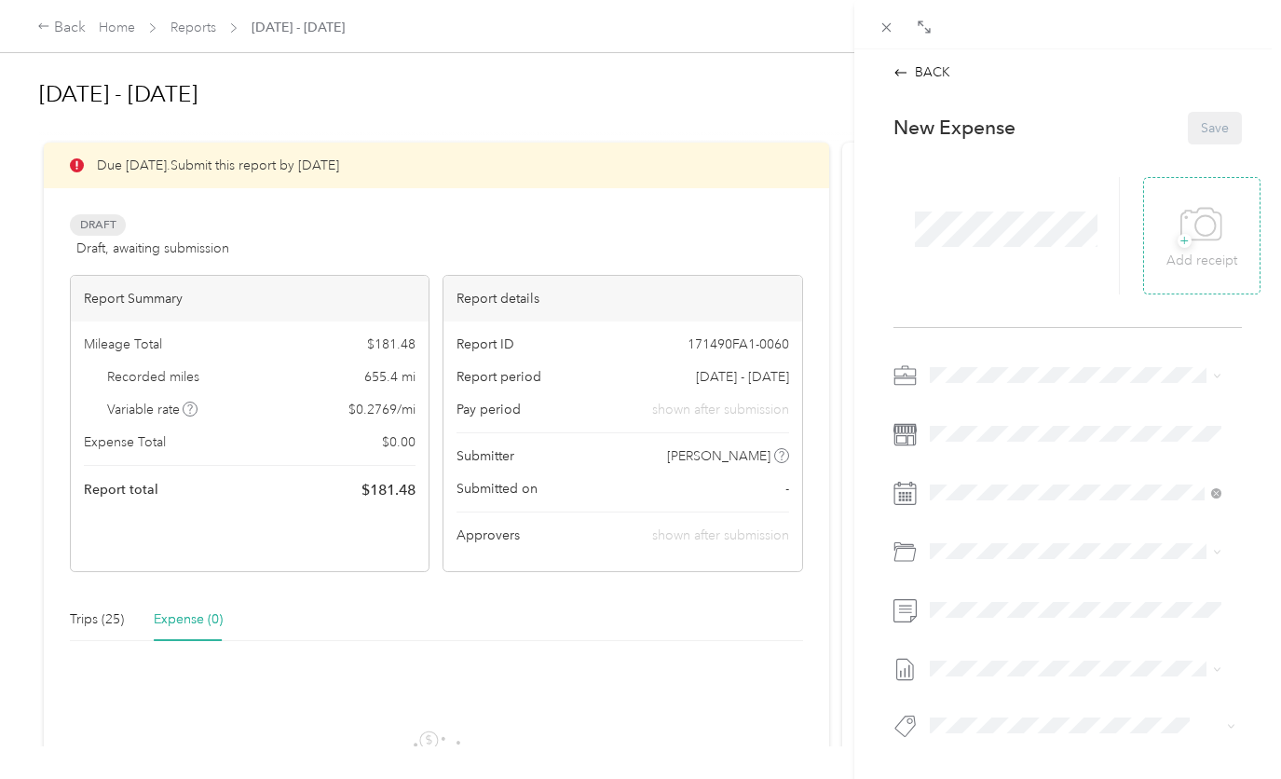
click at [1177, 245] on span "+" at bounding box center [1184, 241] width 14 height 14
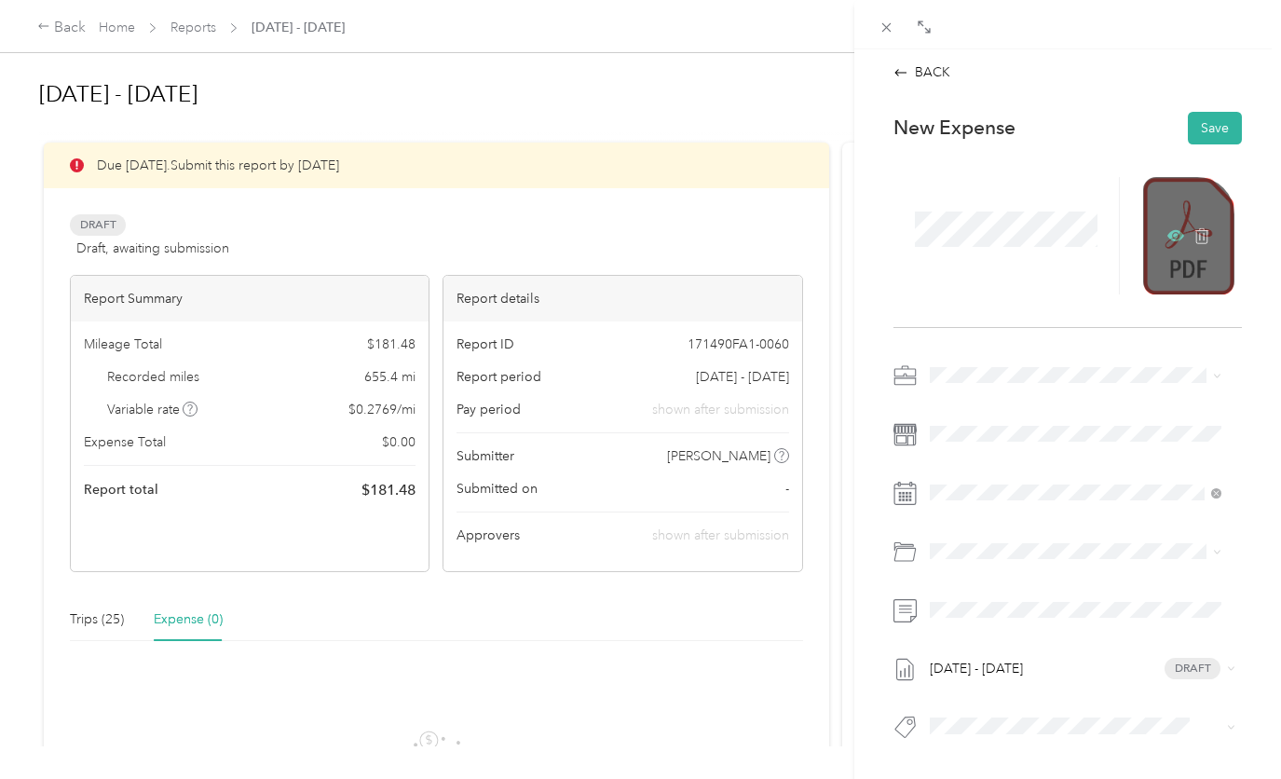
click at [1172, 234] on icon at bounding box center [1175, 236] width 6 height 6
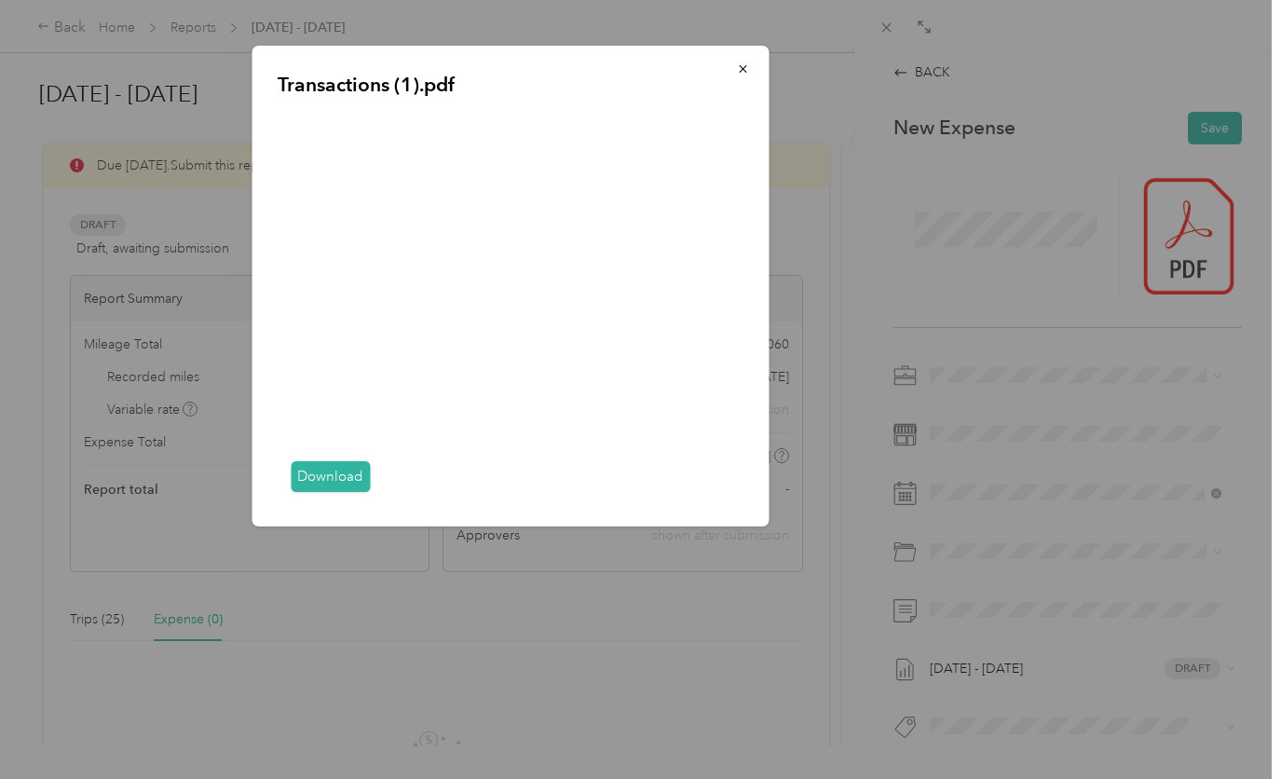
click at [913, 287] on div "Transactions (1).pdf Download" at bounding box center [899, 289] width 517 height 486
click at [743, 49] on div "Transactions (1).pdf Download" at bounding box center [509, 286] width 517 height 481
click at [739, 71] on icon "button" at bounding box center [742, 68] width 13 height 13
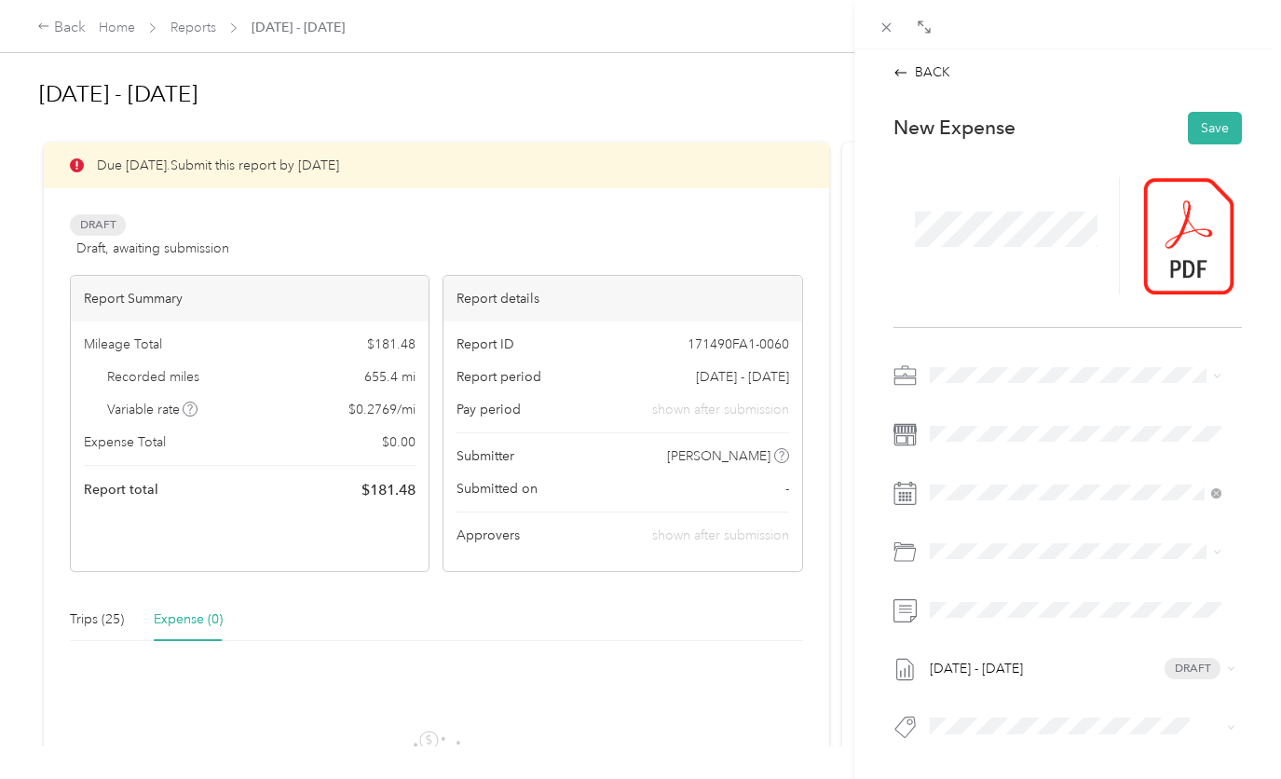
click at [901, 492] on icon at bounding box center [904, 492] width 23 height 23
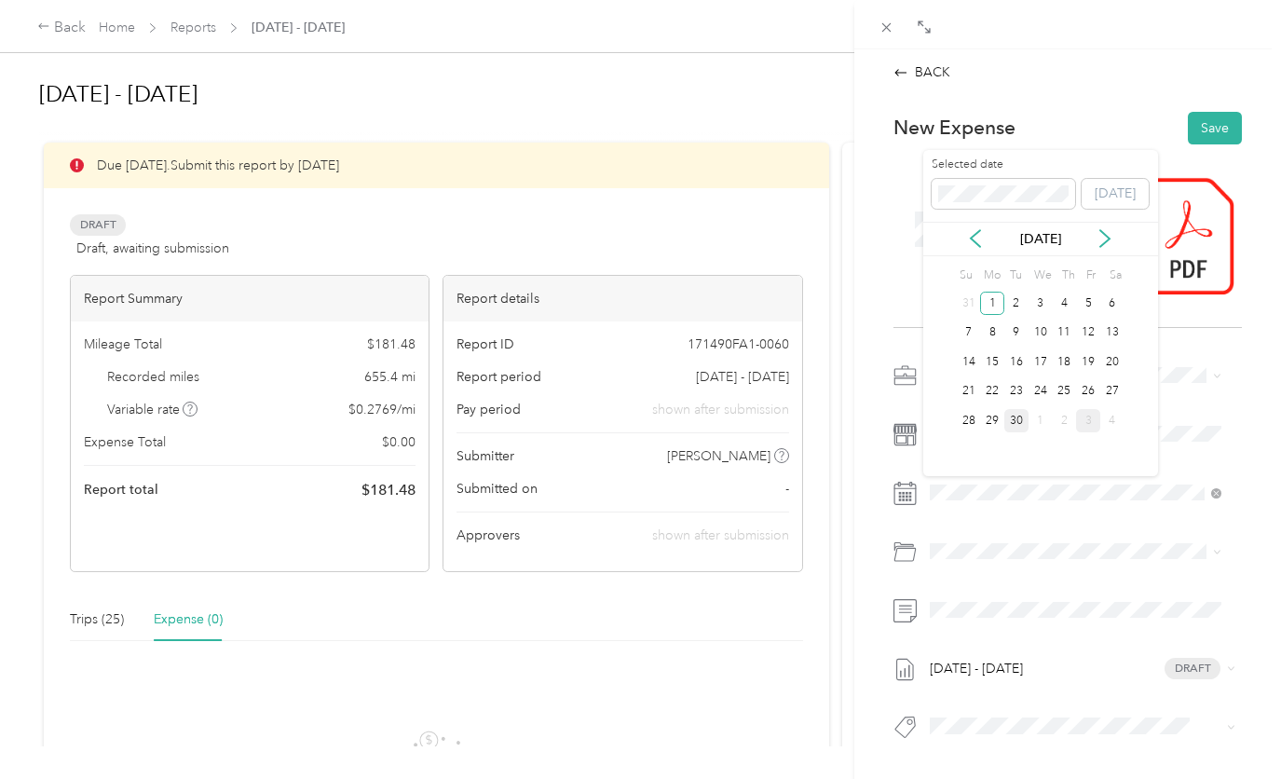
click at [1025, 416] on div "30" at bounding box center [1016, 420] width 24 height 23
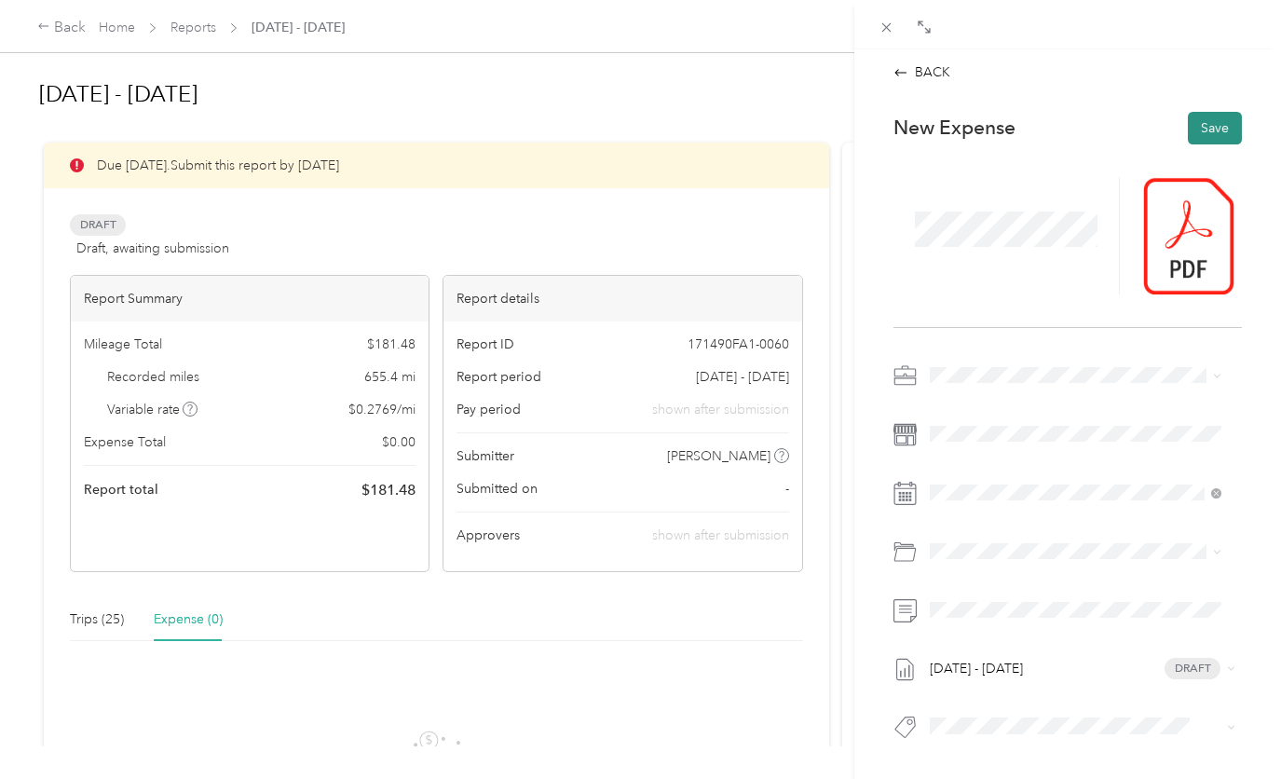
click at [1197, 129] on button "Save" at bounding box center [1214, 128] width 54 height 33
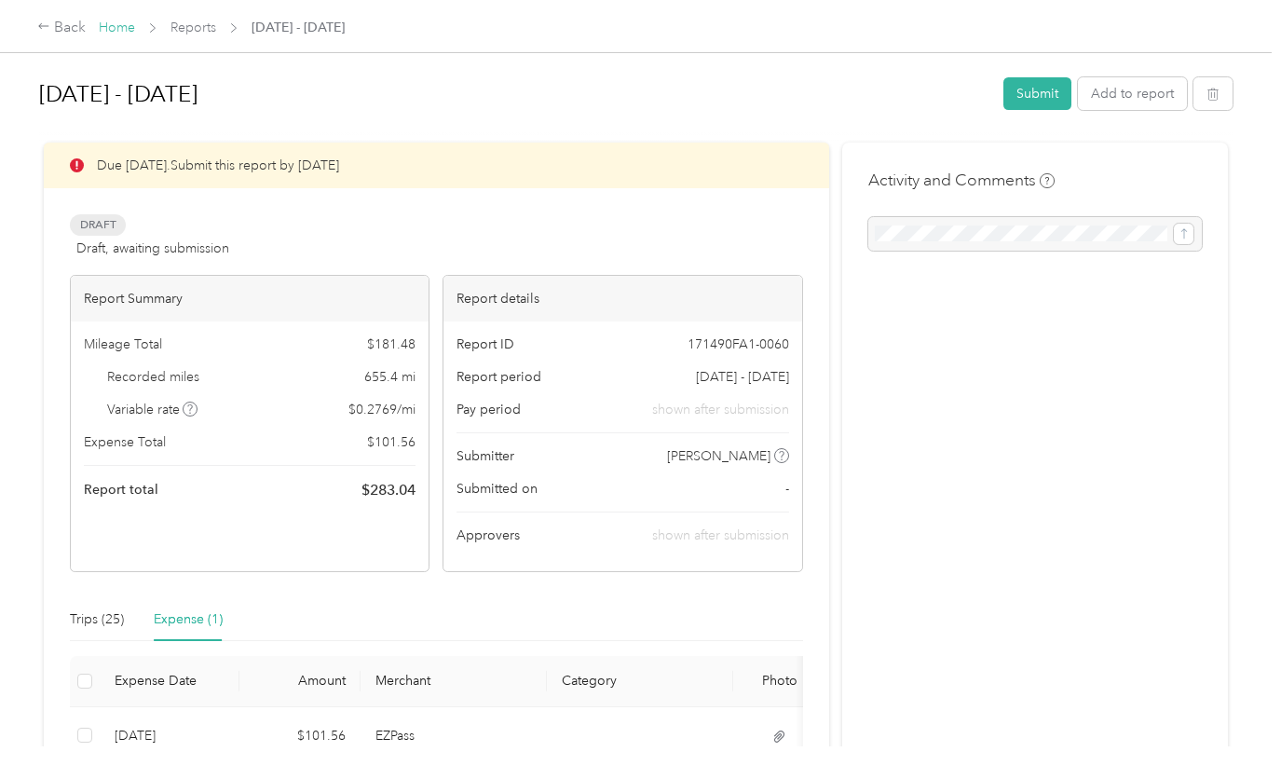
click at [120, 27] on link "Home" at bounding box center [117, 28] width 36 height 16
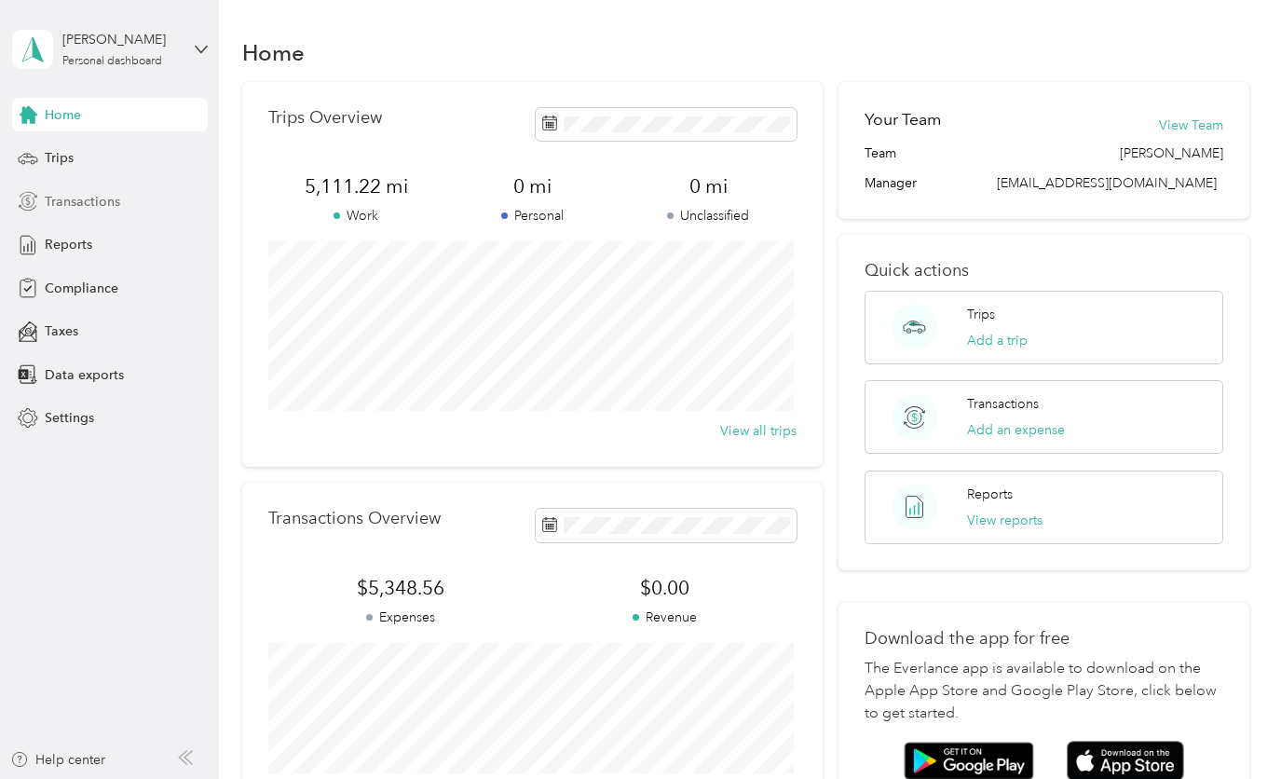
click at [68, 206] on span "Transactions" at bounding box center [82, 202] width 75 height 20
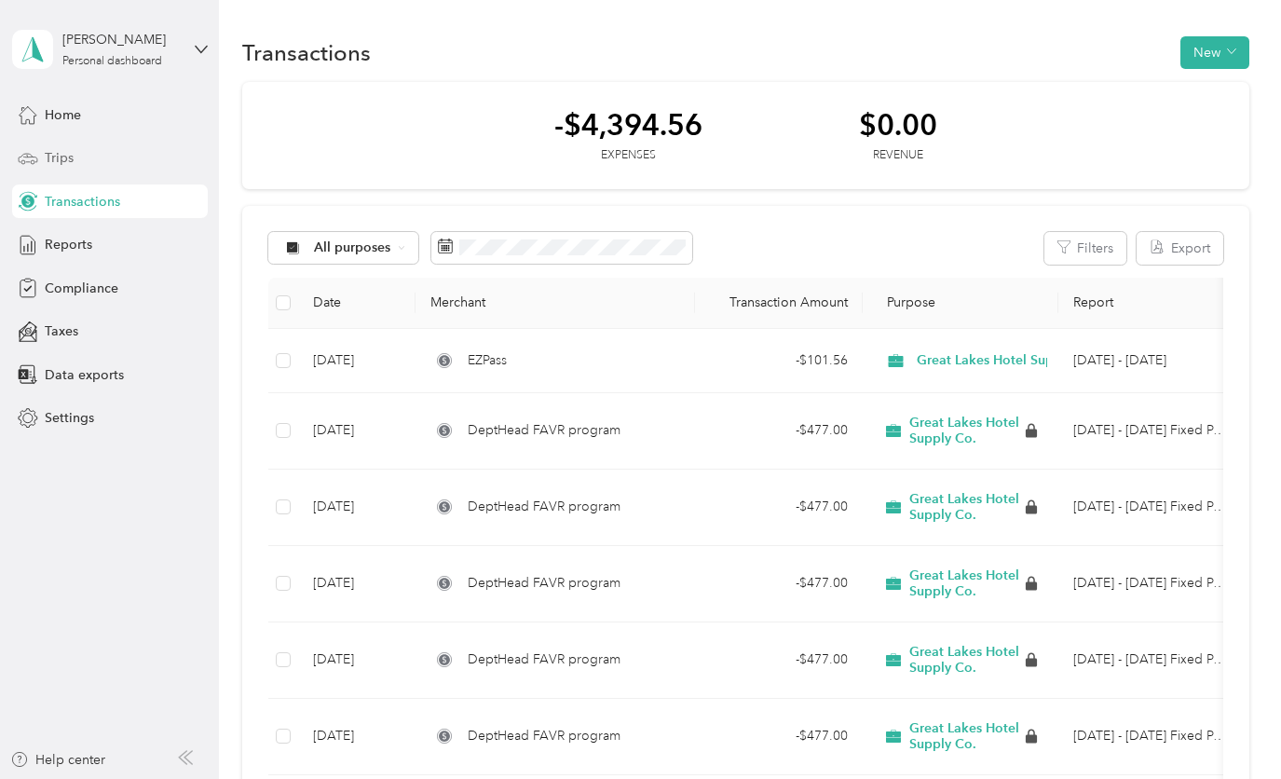
click at [61, 154] on span "Trips" at bounding box center [59, 158] width 29 height 20
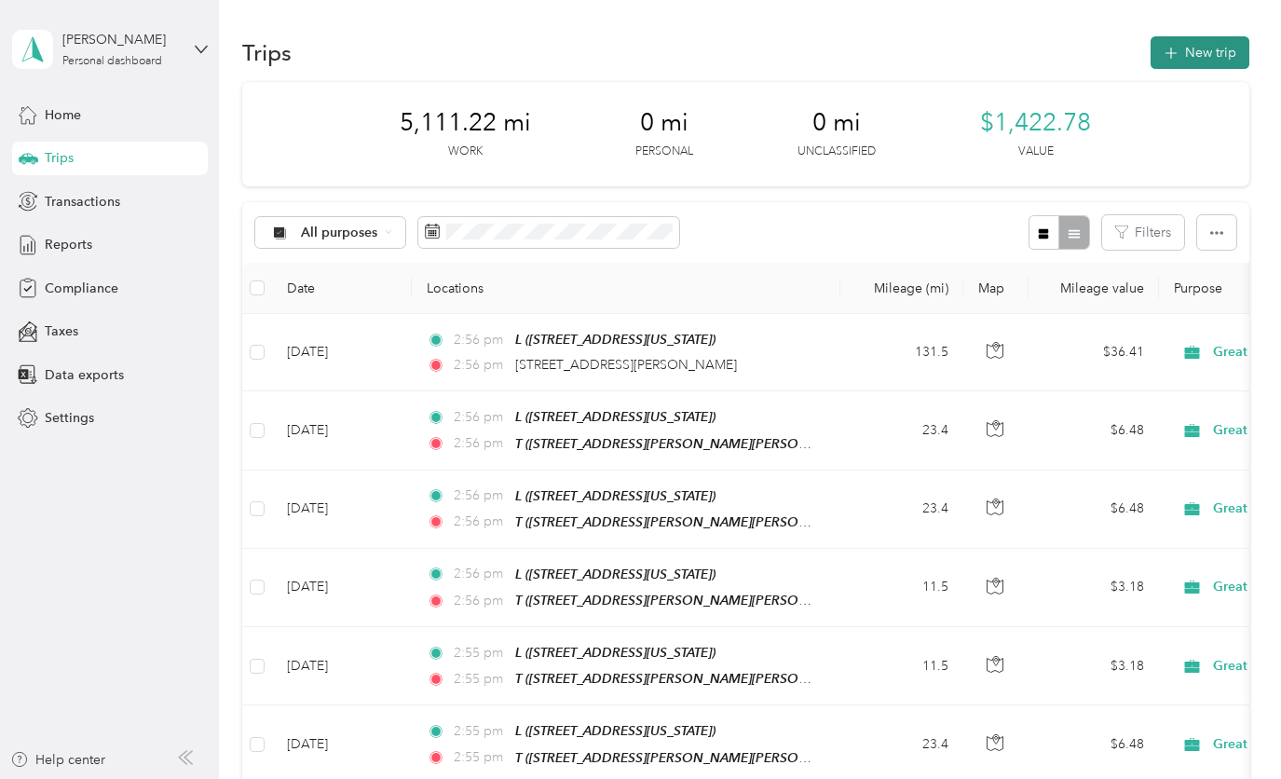
click at [1198, 54] on button "New trip" at bounding box center [1199, 52] width 99 height 33
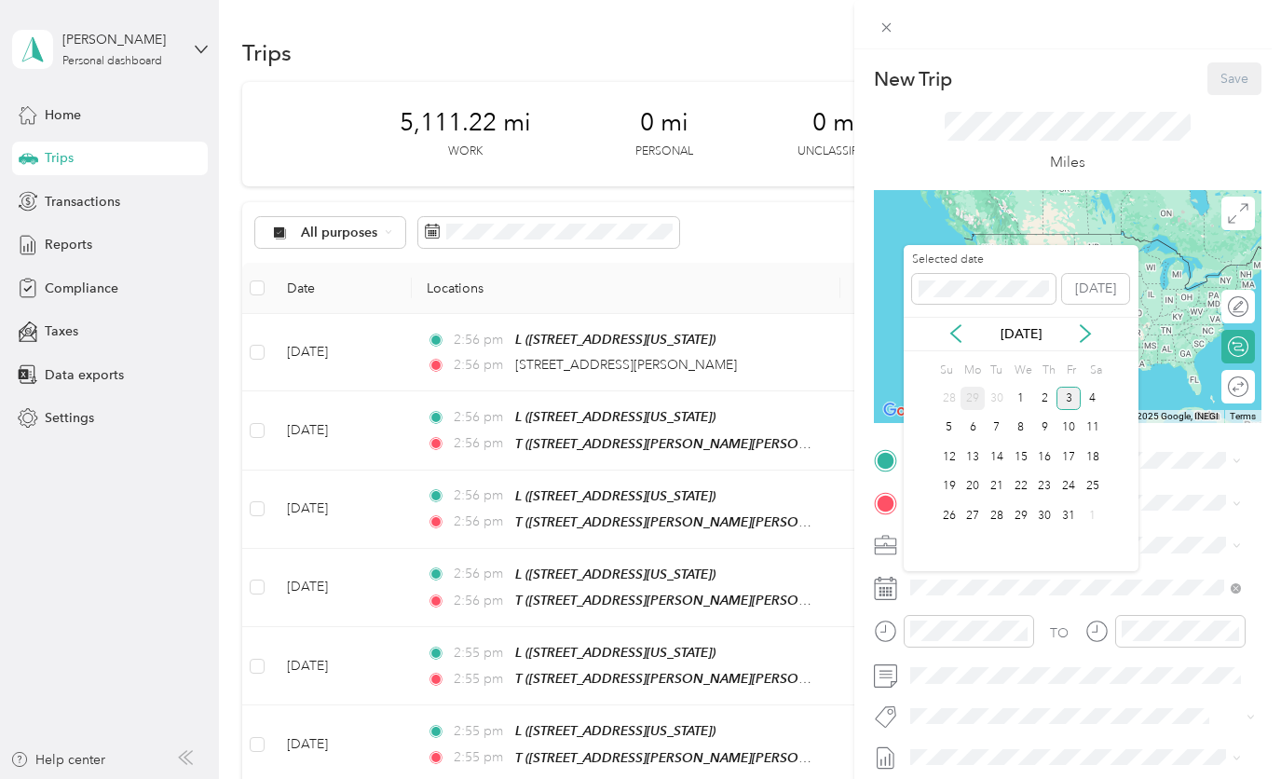
click at [968, 396] on div "29" at bounding box center [972, 397] width 24 height 23
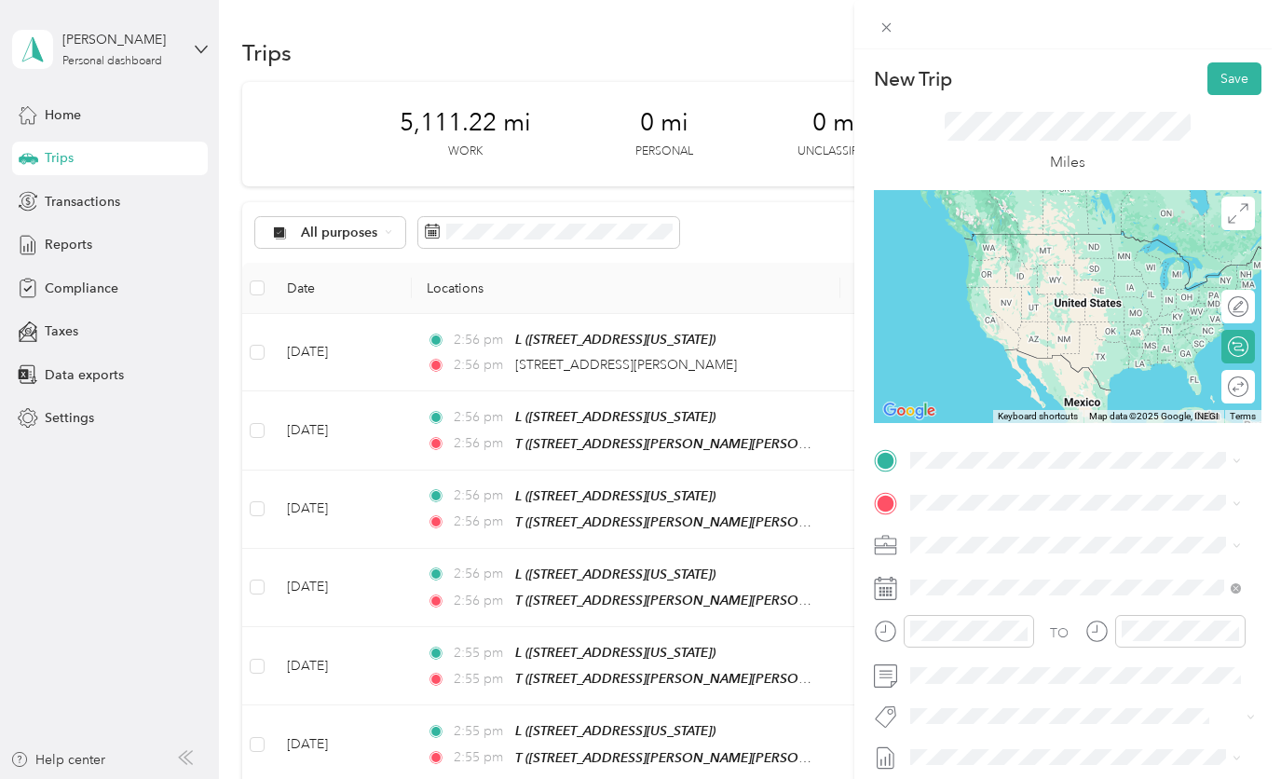
click at [980, 553] on div "L [STREET_ADDRESS][US_STATE]" at bounding box center [1037, 534] width 186 height 39
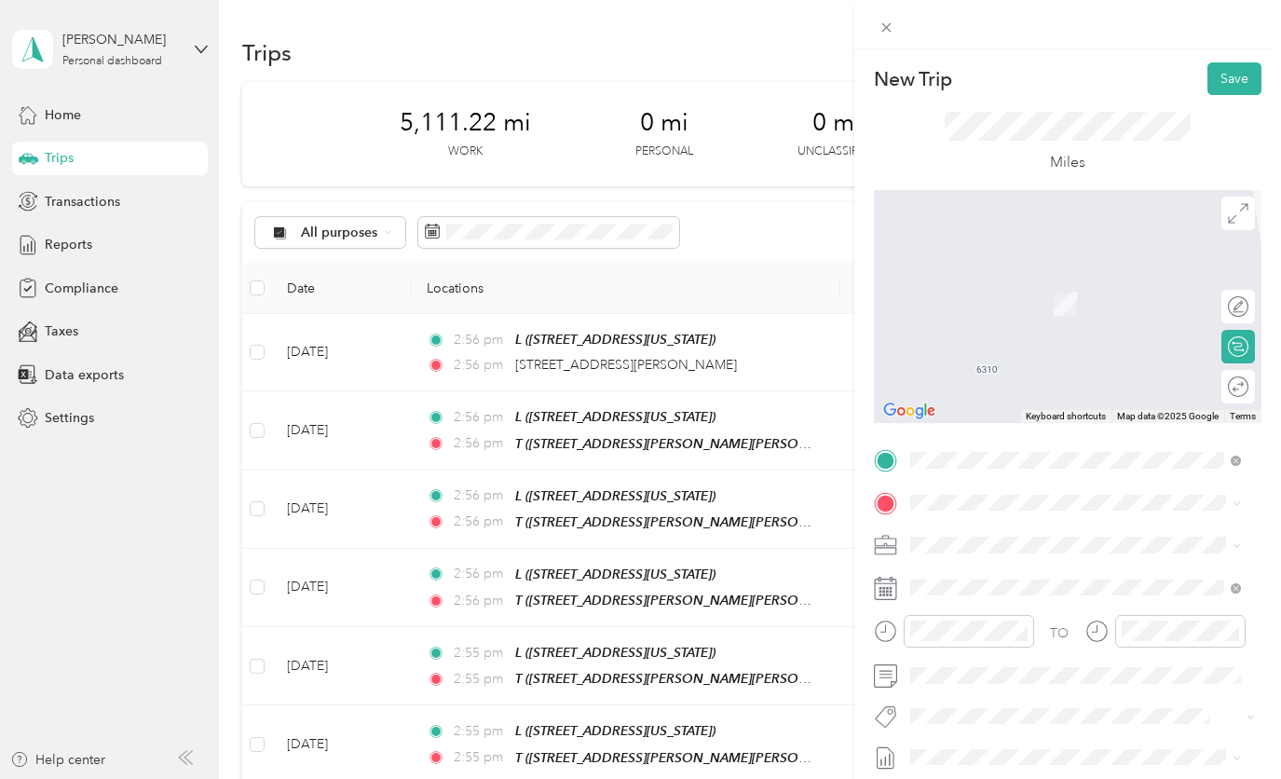
click at [1109, 369] on div "[GEOGRAPHIC_DATA][US_STATE], [GEOGRAPHIC_DATA]" at bounding box center [1075, 382] width 318 height 39
click at [1053, 284] on span "[STREET_ADDRESS][US_STATE]" at bounding box center [1037, 275] width 186 height 17
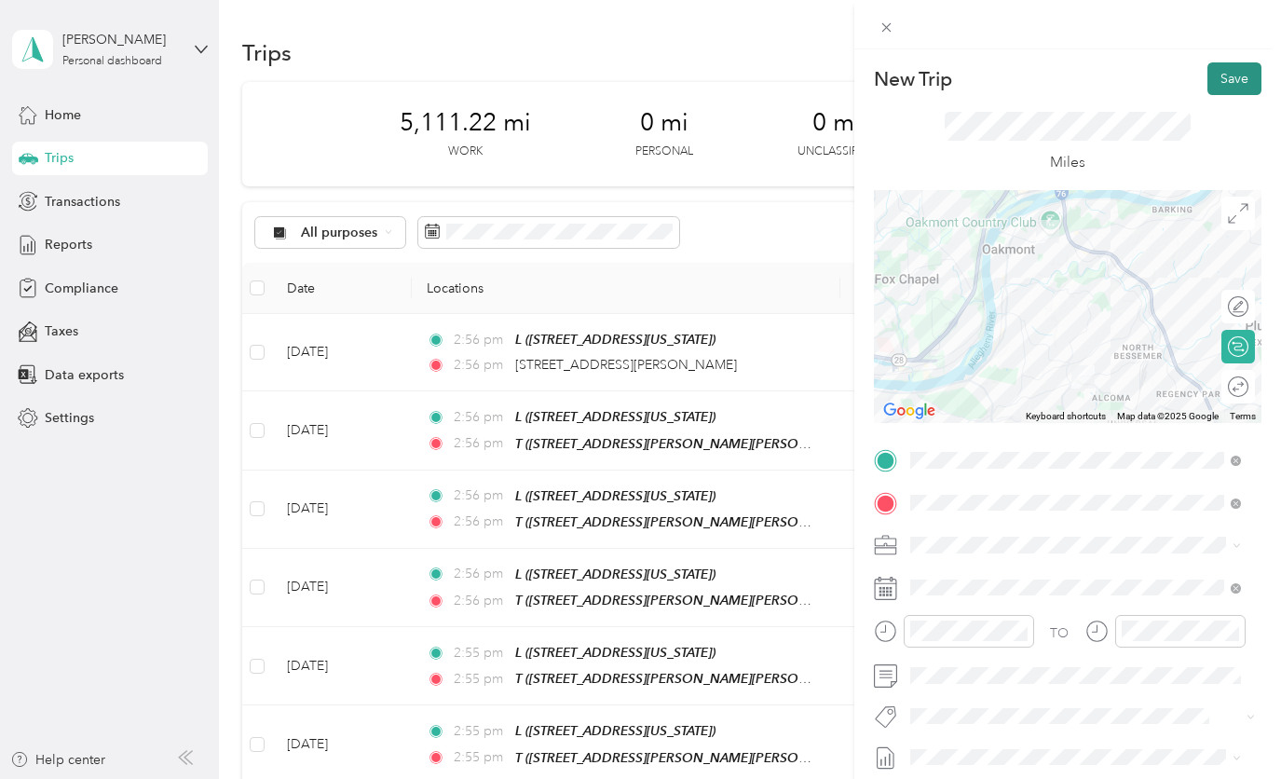
click at [1218, 86] on button "Save" at bounding box center [1234, 78] width 54 height 33
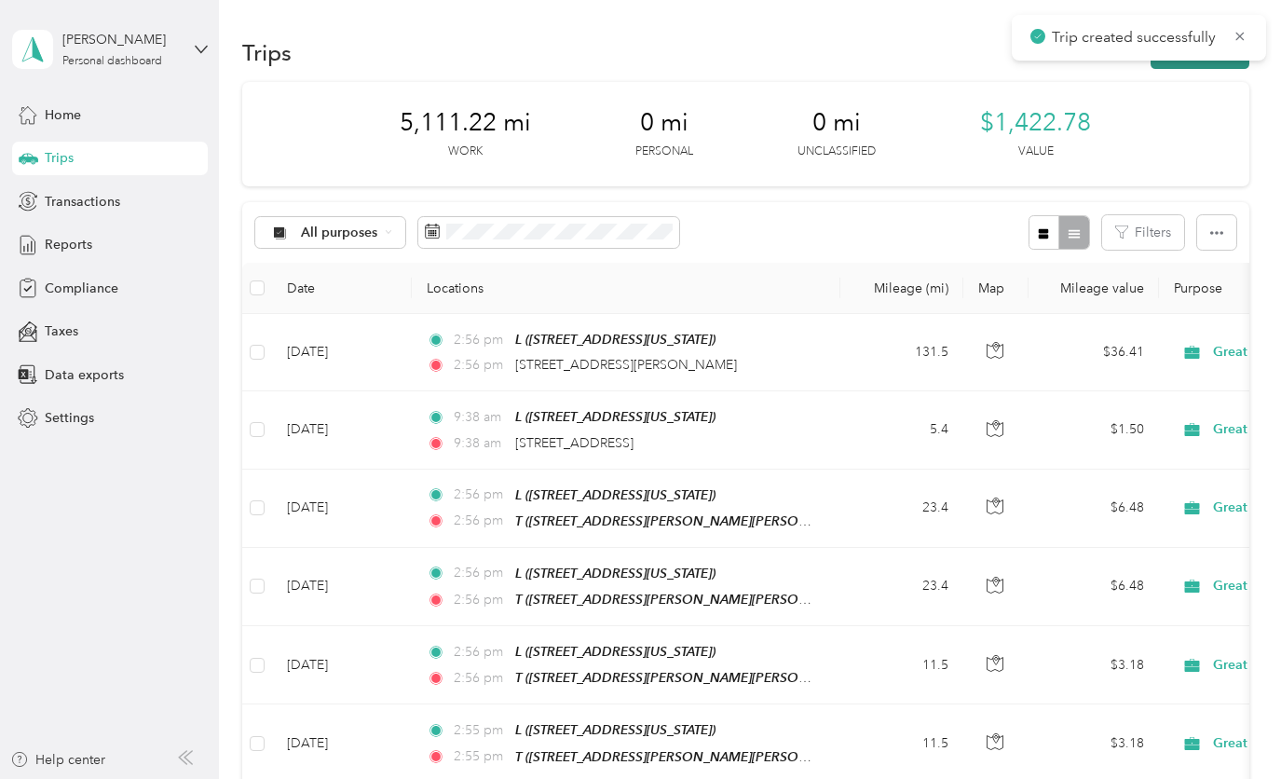
click at [1182, 64] on button "New trip" at bounding box center [1199, 52] width 99 height 33
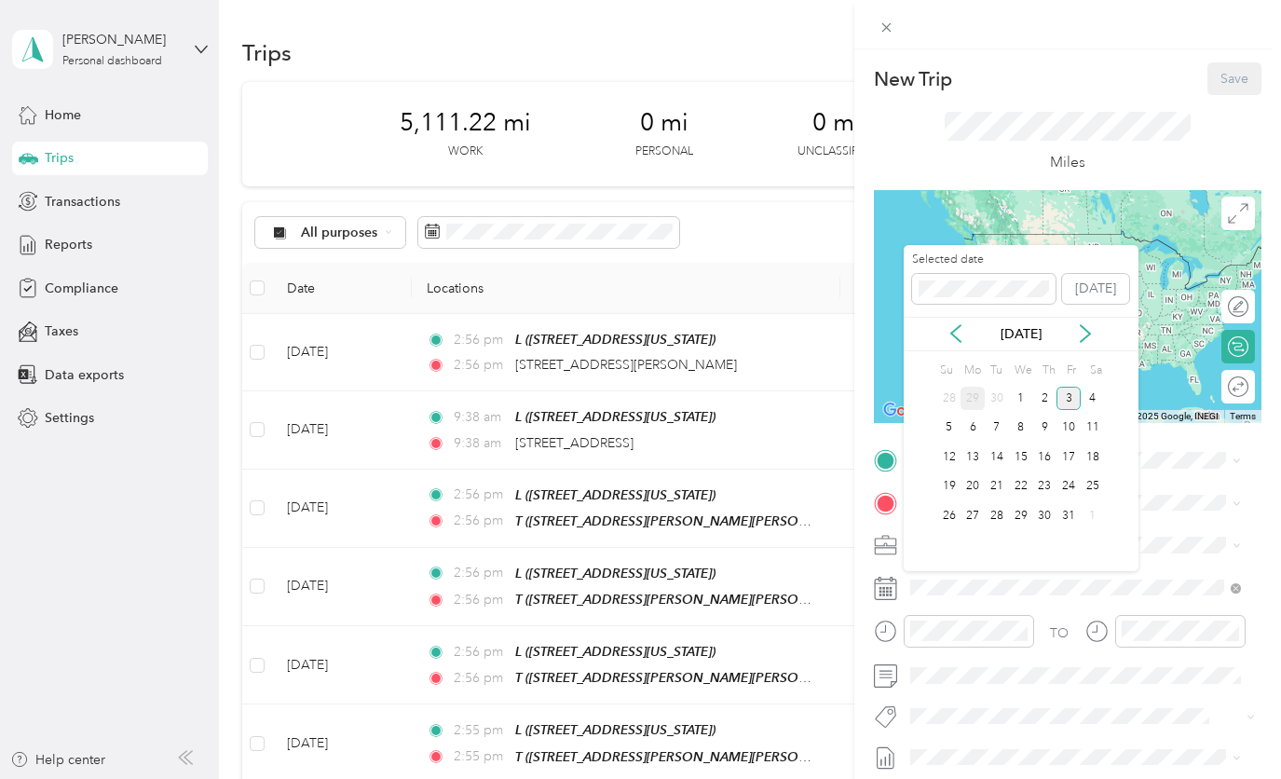
click at [964, 403] on div "29" at bounding box center [972, 397] width 24 height 23
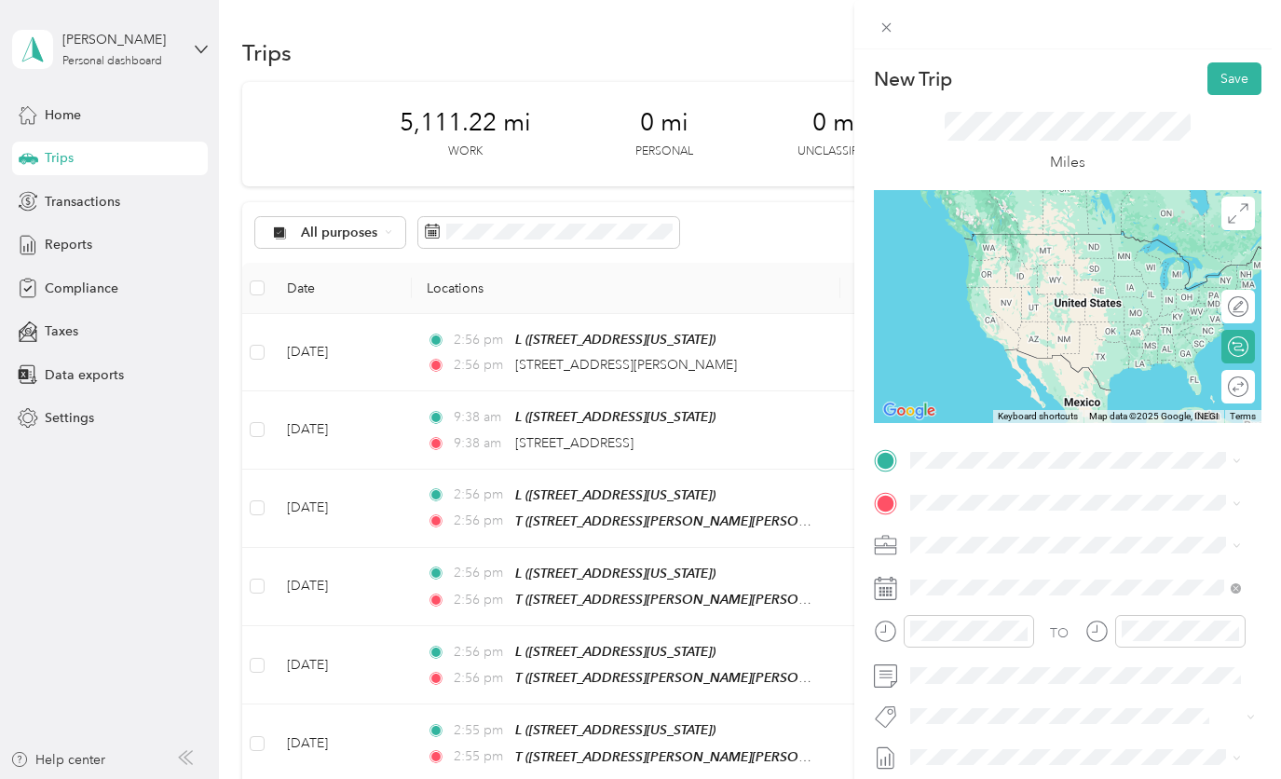
click at [970, 534] on span "[STREET_ADDRESS][US_STATE]" at bounding box center [1037, 525] width 186 height 17
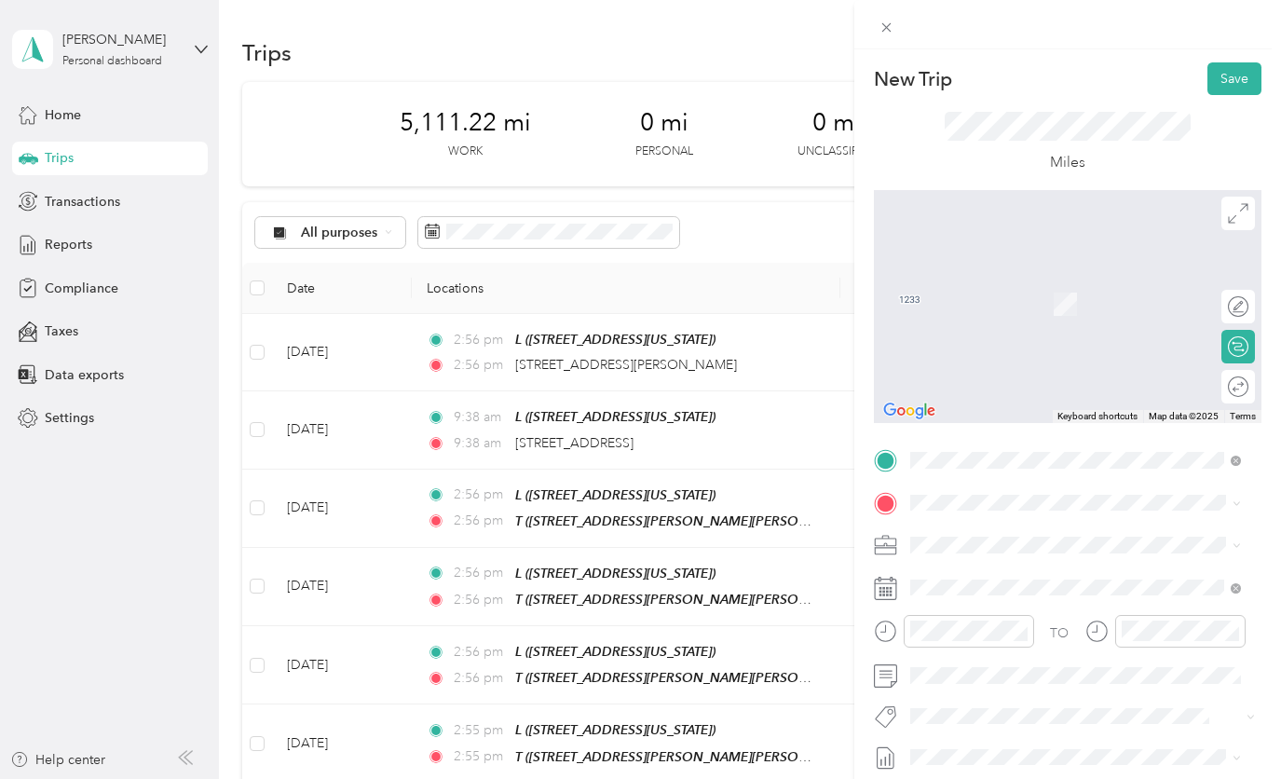
click at [991, 371] on div "T [STREET_ADDRESS][PERSON_NAME][US_STATE]" at bounding box center [1089, 361] width 290 height 59
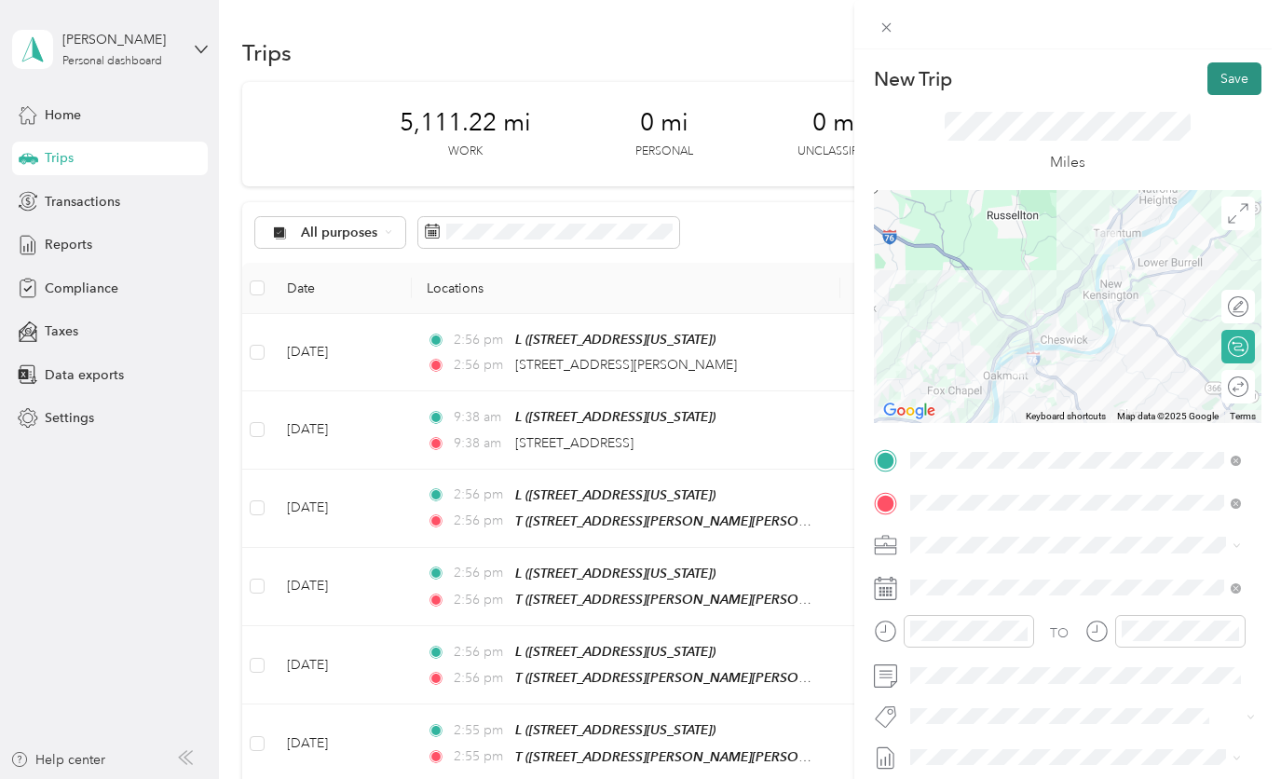
click at [1231, 75] on button "Save" at bounding box center [1234, 78] width 54 height 33
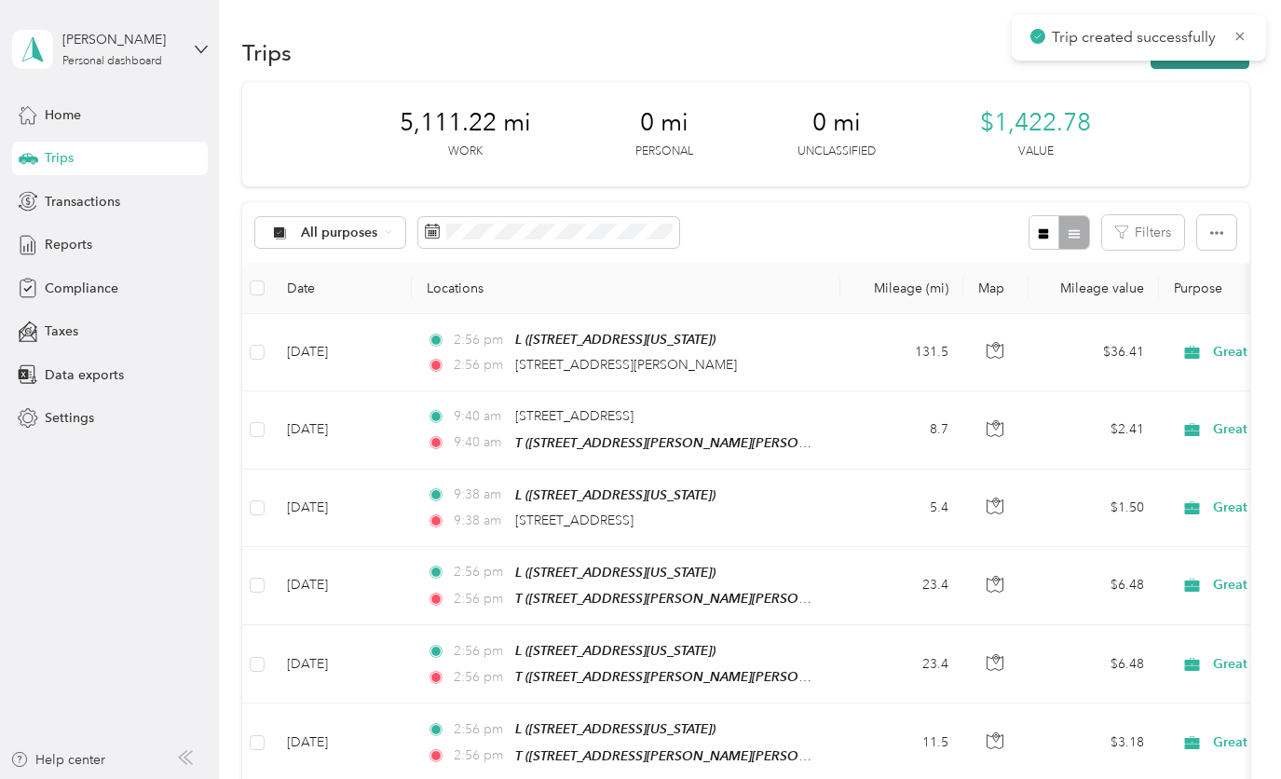
click at [1183, 68] on button "New trip" at bounding box center [1199, 52] width 99 height 33
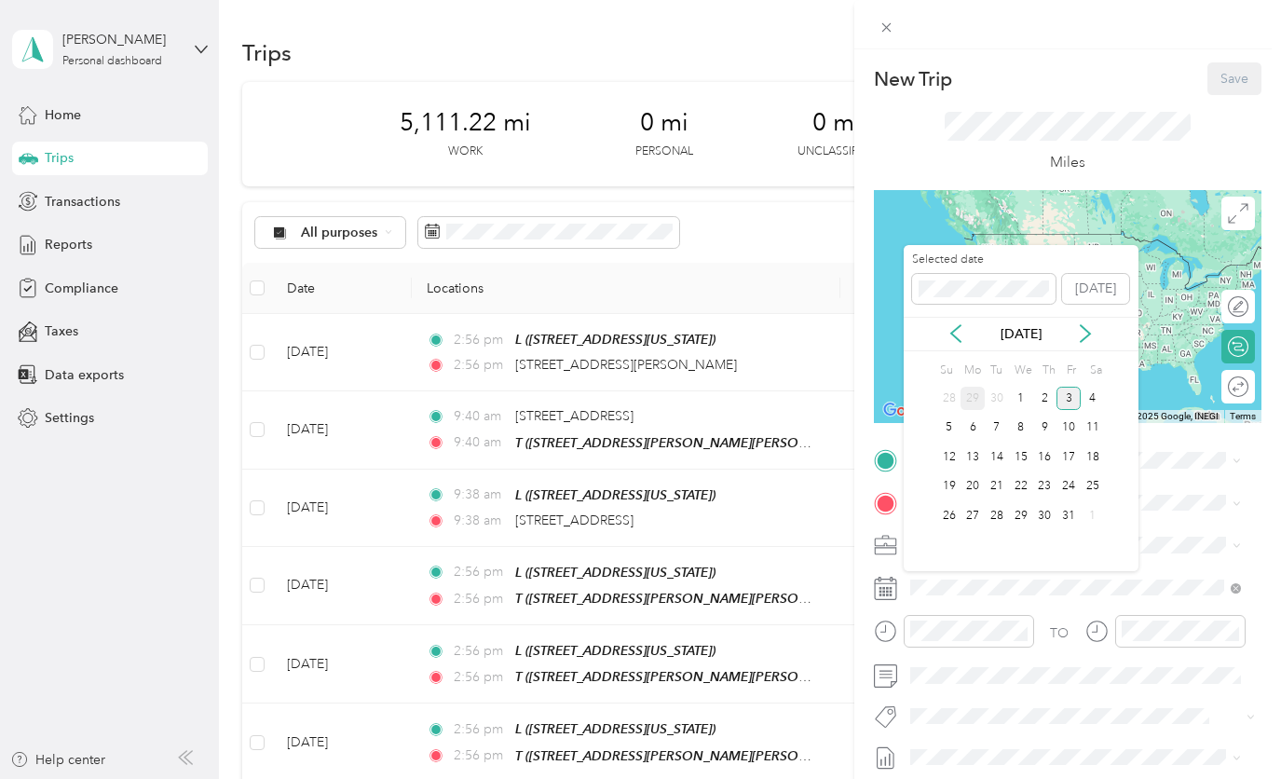
click at [975, 394] on div "29" at bounding box center [972, 397] width 24 height 23
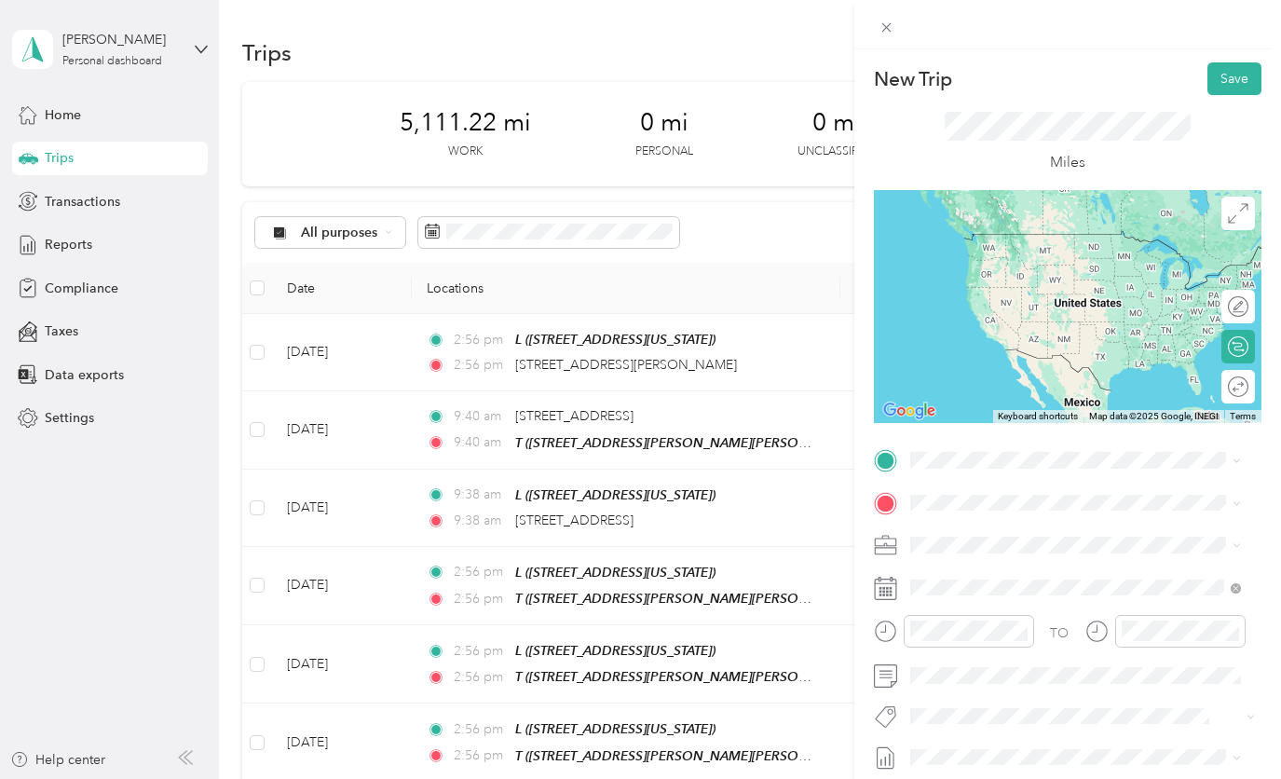
click at [957, 493] on li "From search results" at bounding box center [1075, 487] width 344 height 33
click at [1016, 640] on span "[STREET_ADDRESS][PERSON_NAME][US_STATE]" at bounding box center [1055, 622] width 222 height 35
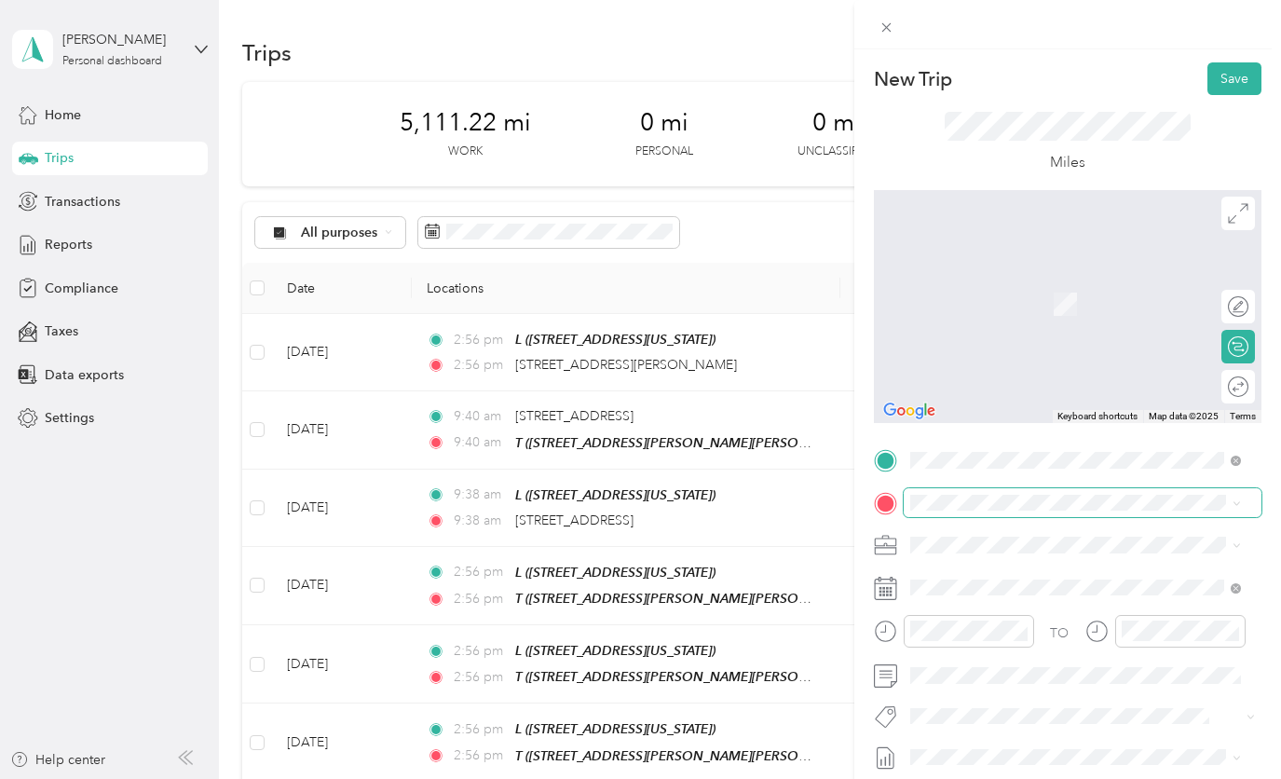
click at [952, 494] on span at bounding box center [1082, 503] width 358 height 30
click at [936, 510] on span at bounding box center [1082, 503] width 358 height 30
click at [979, 286] on div "L [STREET_ADDRESS][US_STATE]" at bounding box center [1037, 293] width 186 height 39
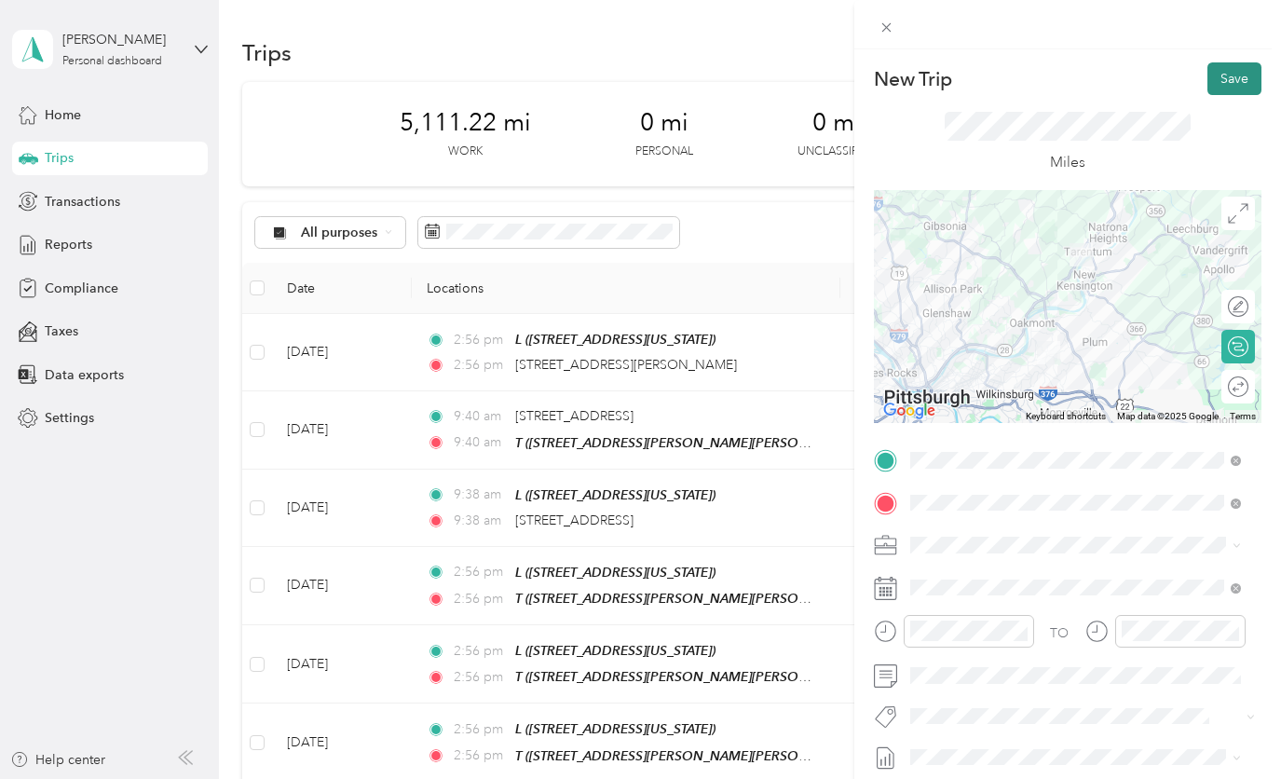
click at [1211, 78] on button "Save" at bounding box center [1234, 78] width 54 height 33
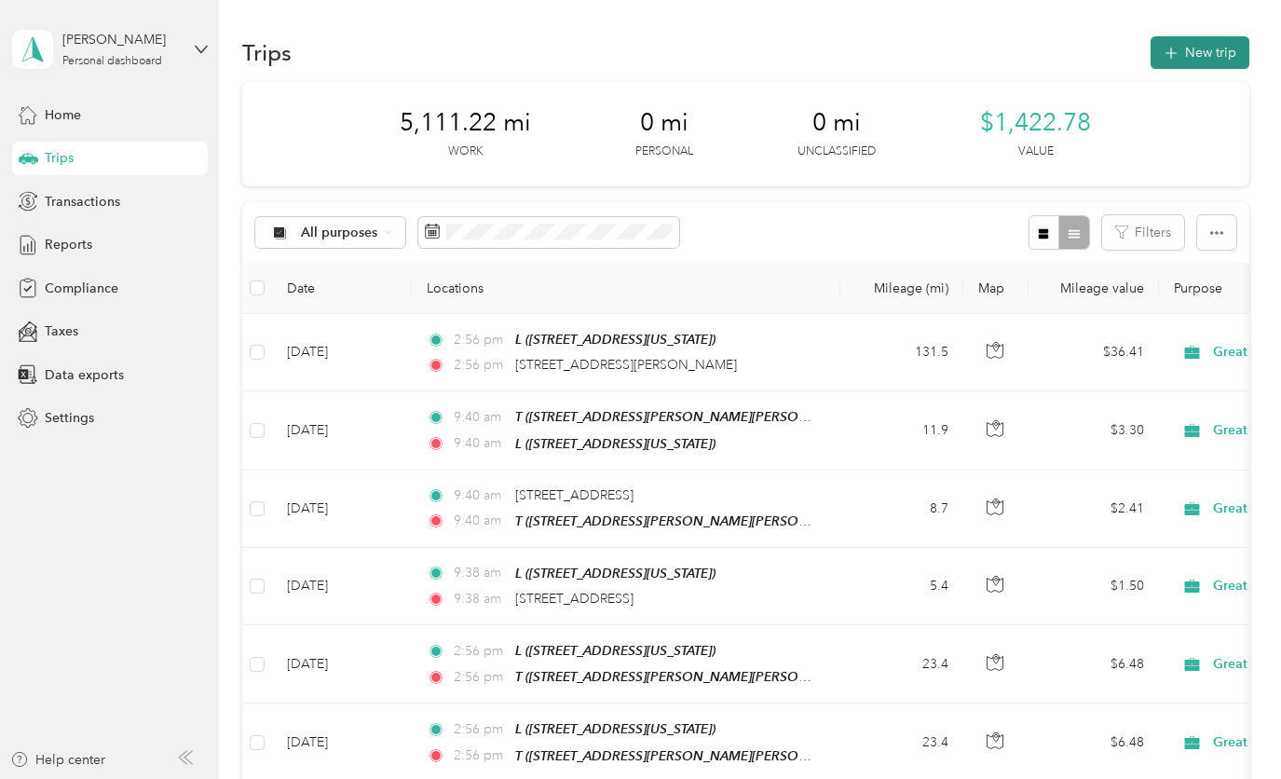
click at [1213, 60] on button "New trip" at bounding box center [1199, 52] width 99 height 33
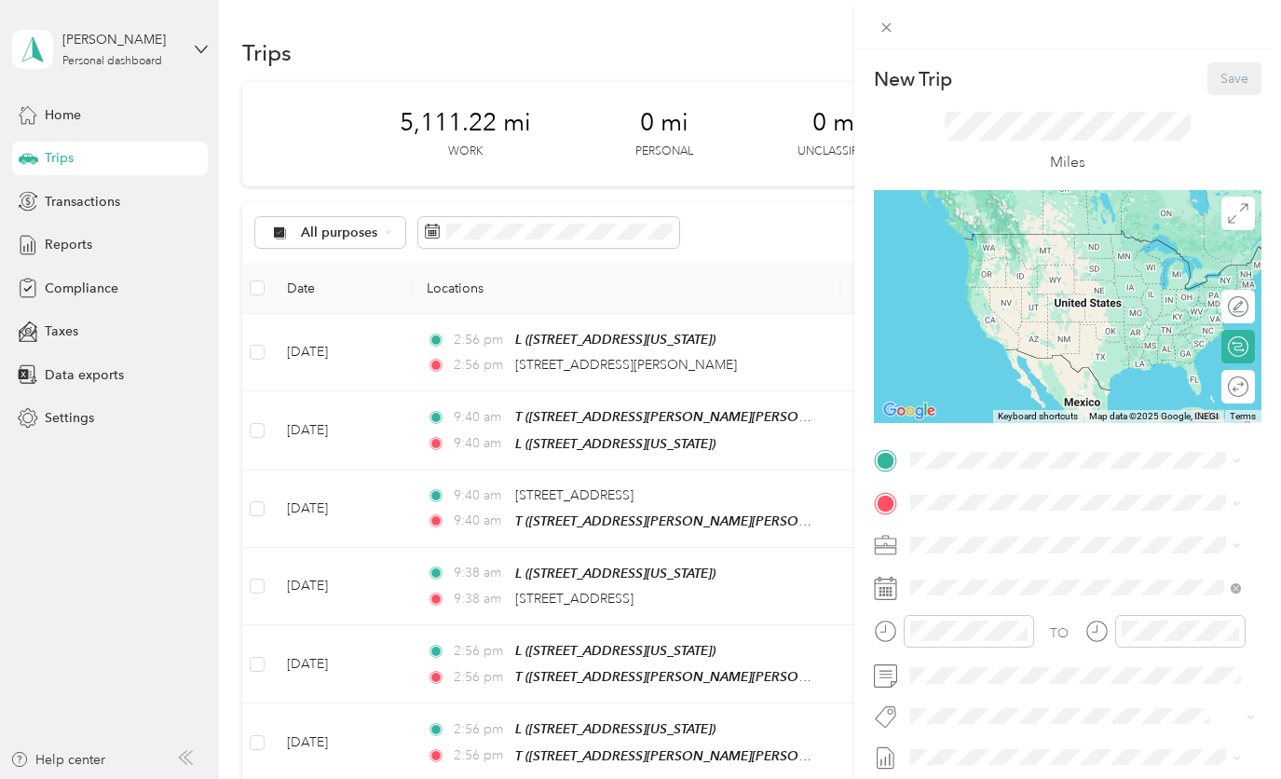
click at [779, 51] on div "New Trip Save This trip cannot be edited because it is either under review, app…" at bounding box center [640, 389] width 1281 height 779
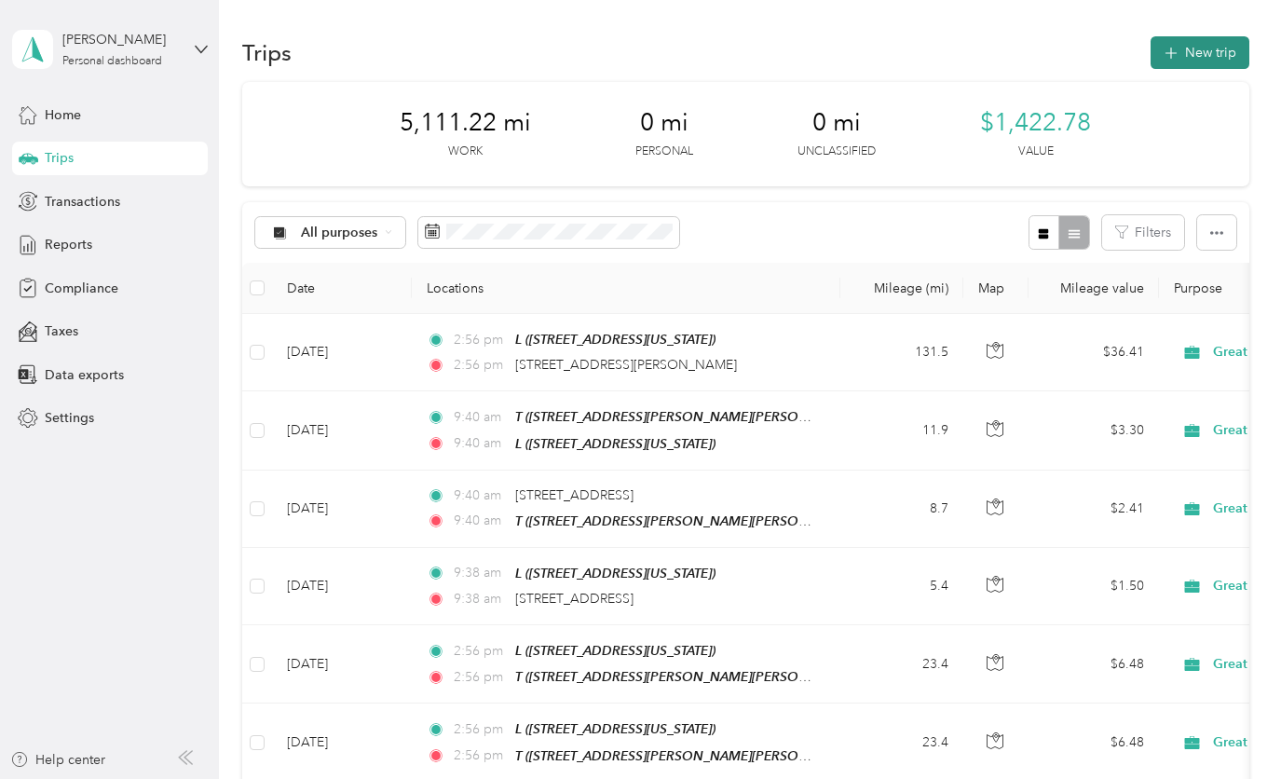
click at [1213, 53] on button "New trip" at bounding box center [1199, 52] width 99 height 33
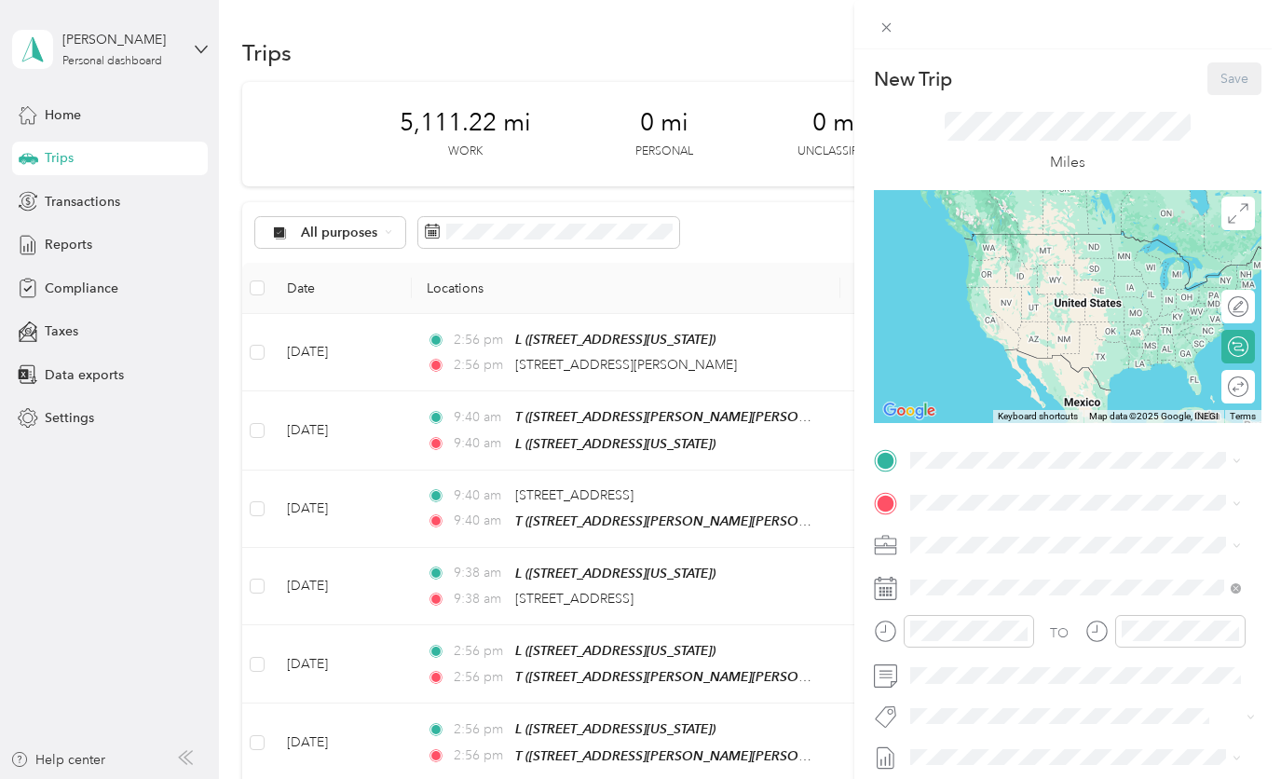
click at [823, 340] on div "New Trip Save This trip cannot be edited because it is either under review, app…" at bounding box center [640, 389] width 1281 height 779
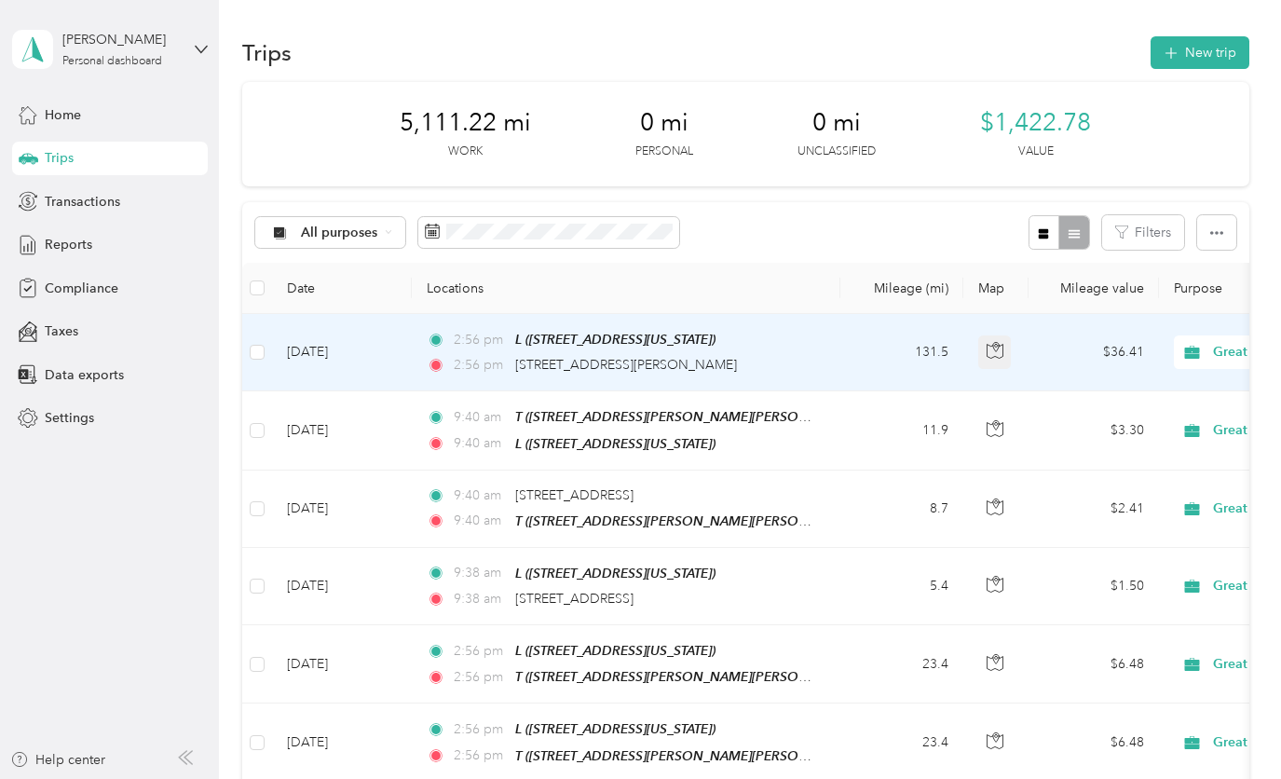
click at [1000, 352] on icon "button" at bounding box center [994, 350] width 17 height 17
click at [841, 373] on td "131.5" at bounding box center [901, 352] width 123 height 77
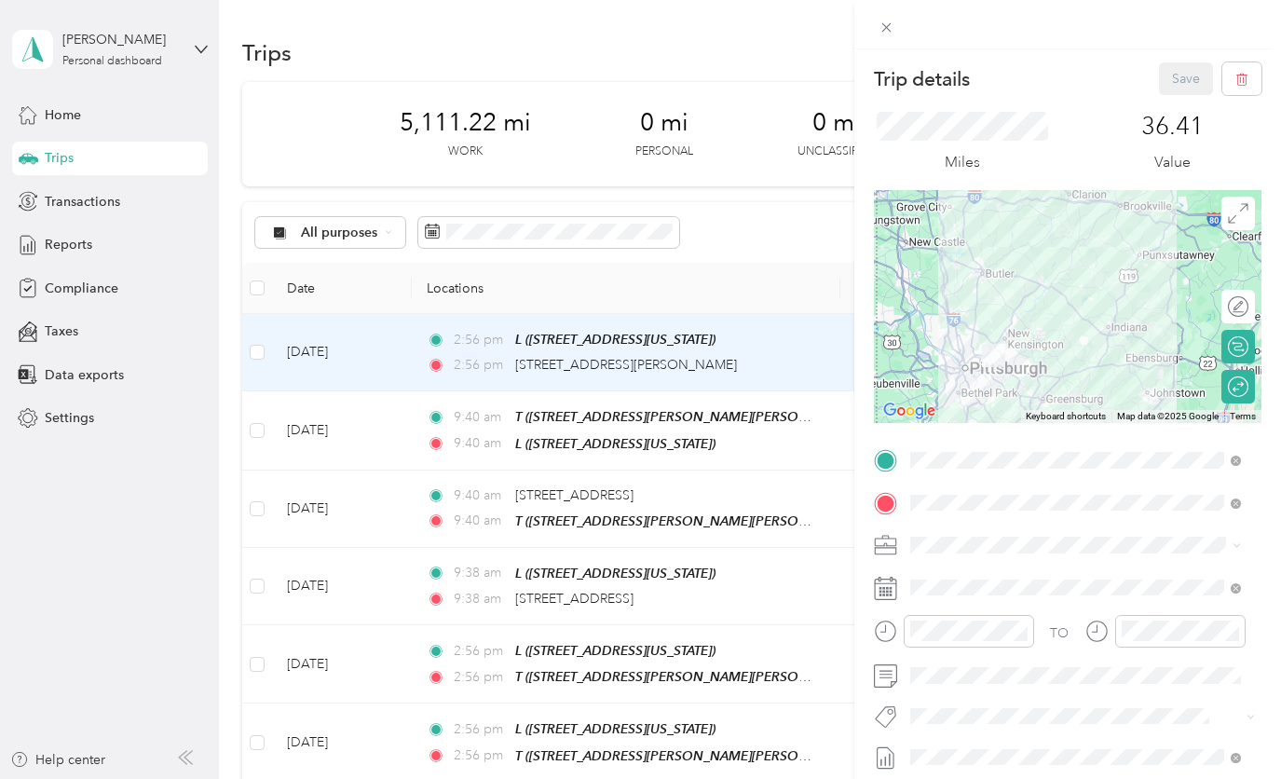
click at [757, 26] on div "Trip details Save This trip cannot be edited because it is either under review,…" at bounding box center [640, 389] width 1281 height 779
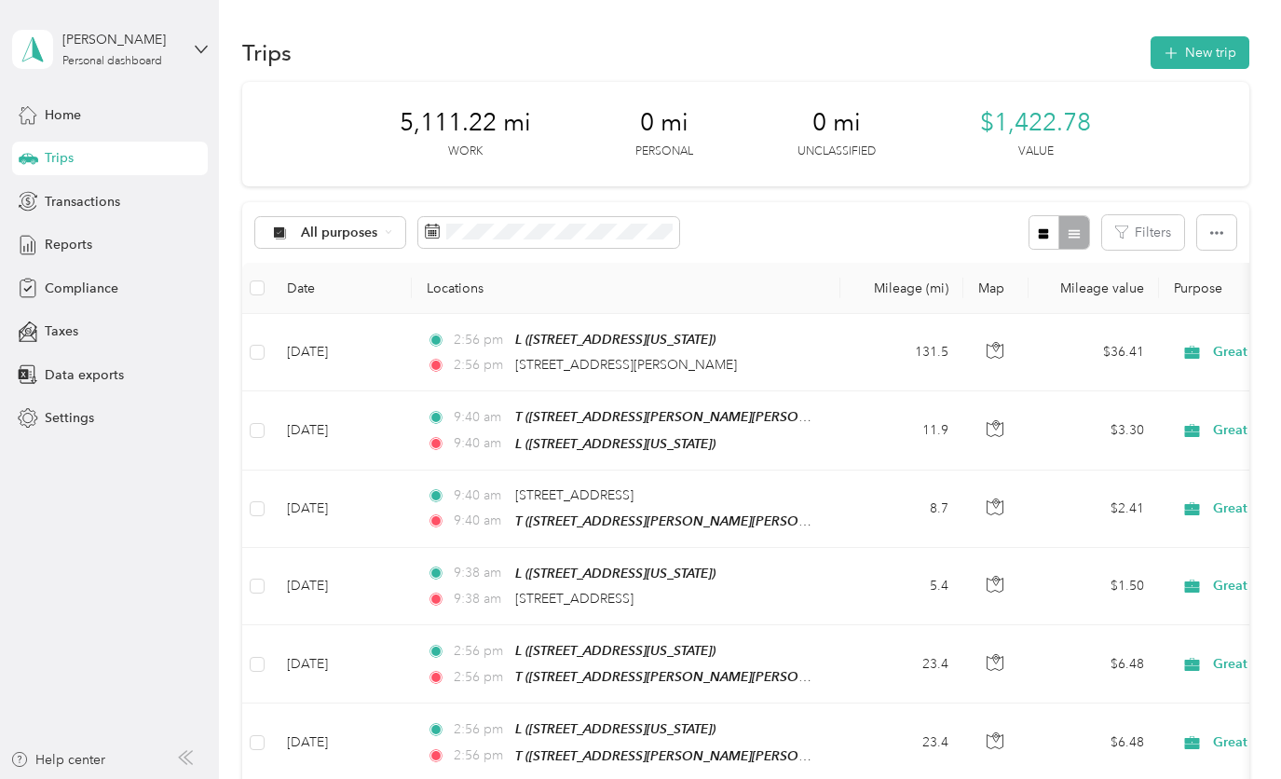
click at [733, 61] on div "Trips New trip" at bounding box center [745, 52] width 1007 height 39
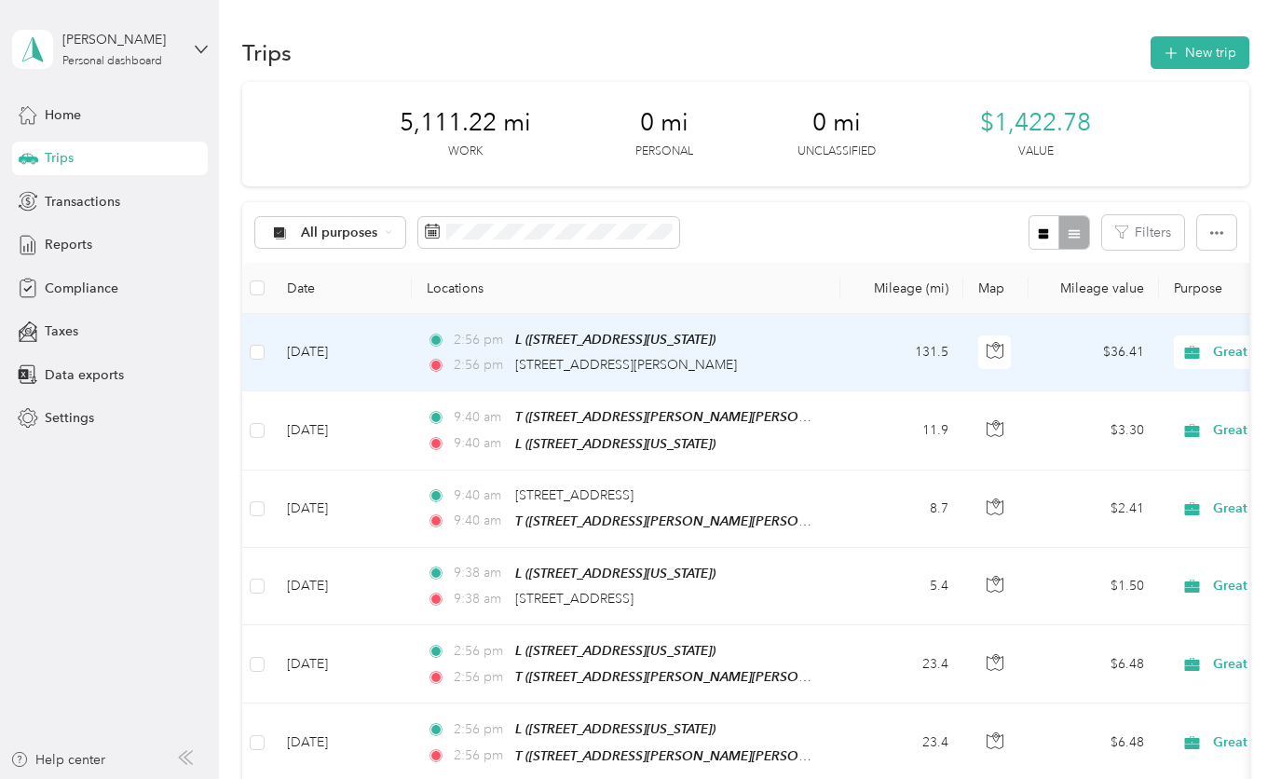
click at [860, 352] on td "131.5" at bounding box center [901, 352] width 123 height 77
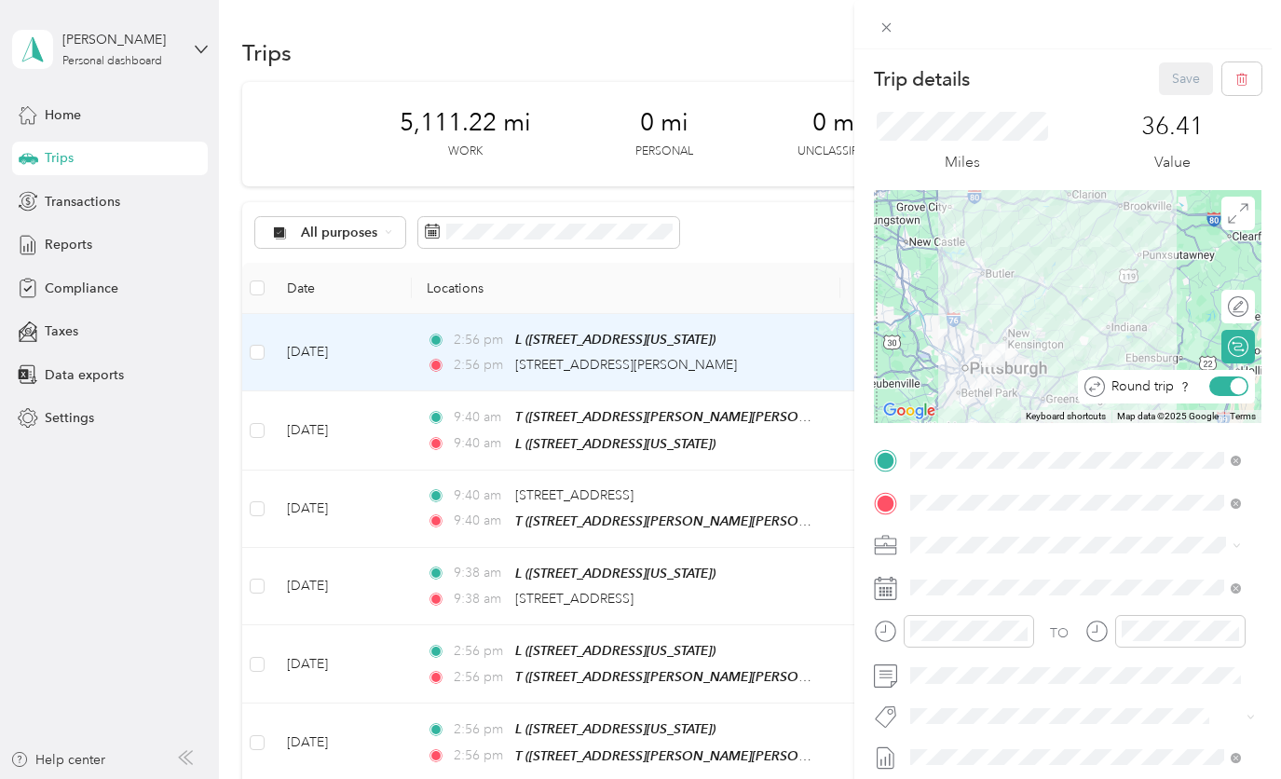
click at [1230, 385] on div at bounding box center [1238, 386] width 17 height 17
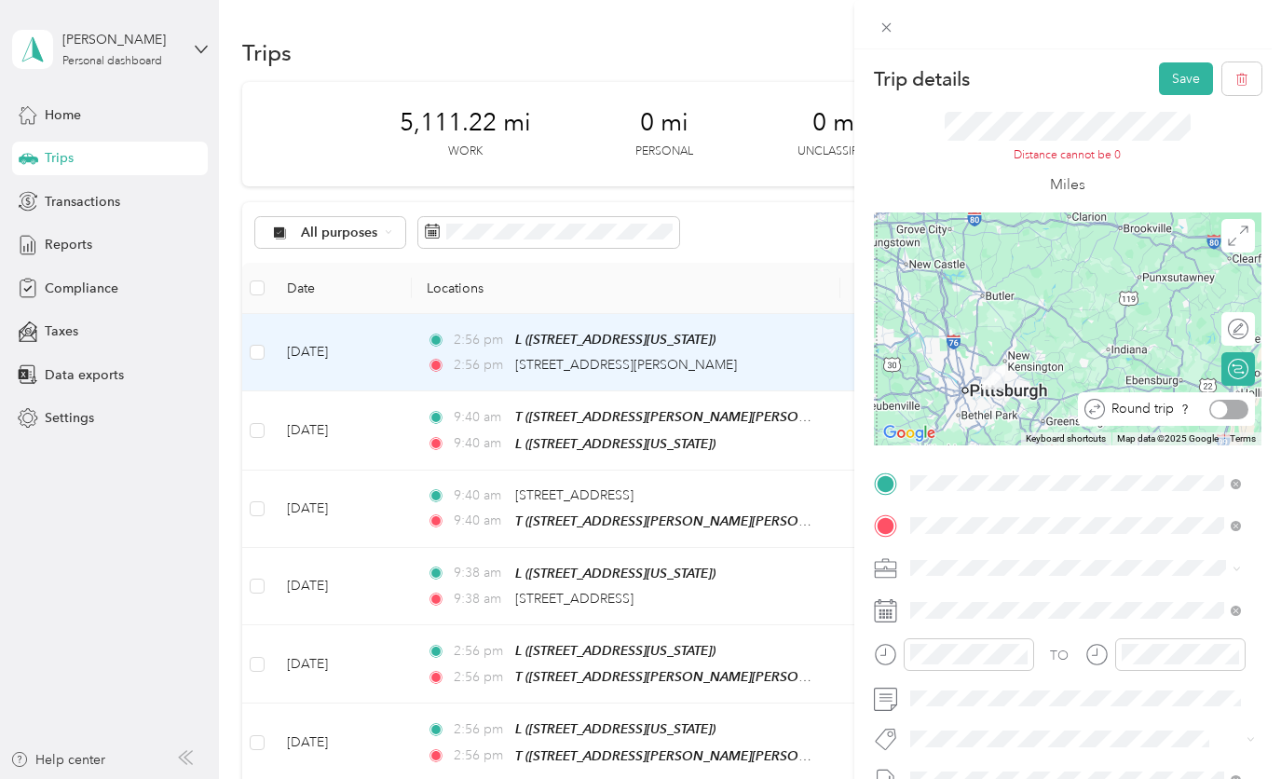
click at [1216, 406] on div at bounding box center [1228, 410] width 39 height 20
click at [888, 33] on icon at bounding box center [886, 28] width 16 height 16
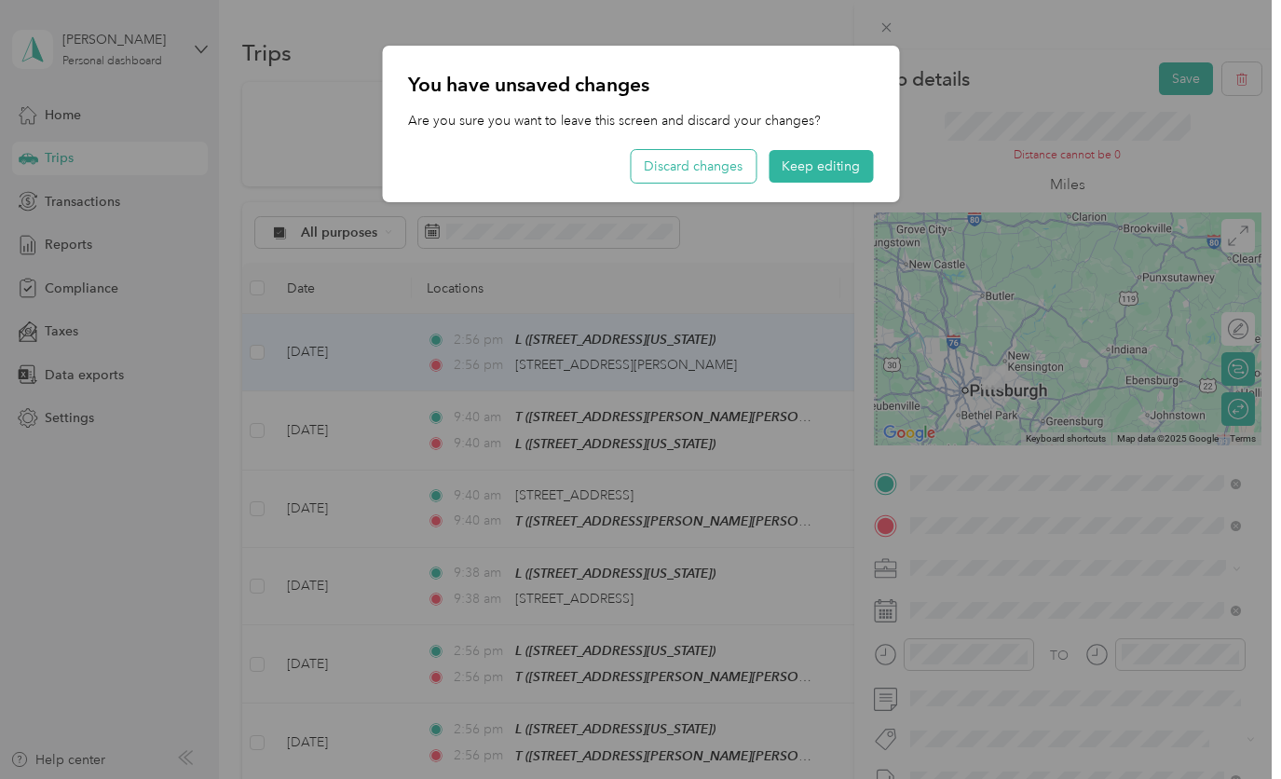
click at [720, 170] on button "Discard changes" at bounding box center [692, 166] width 125 height 33
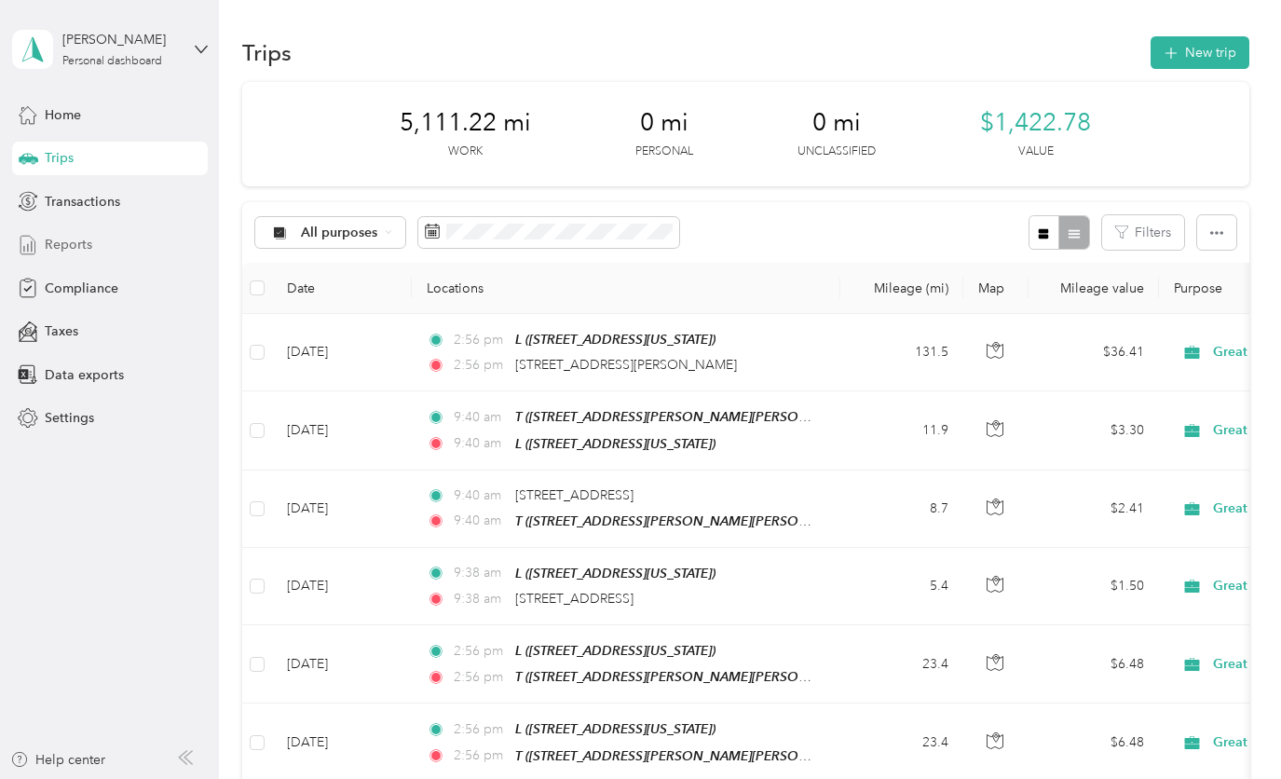
click at [85, 249] on span "Reports" at bounding box center [68, 245] width 47 height 20
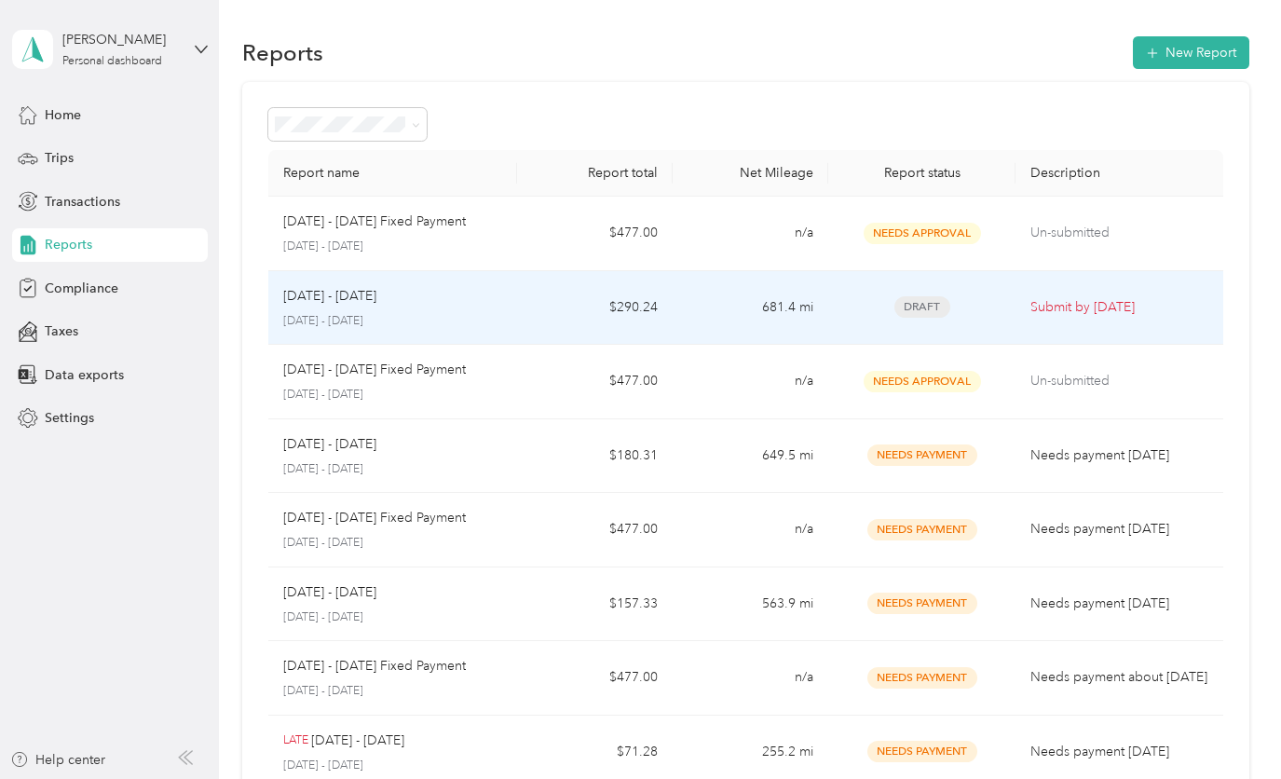
click at [483, 299] on div "[DATE] - [DATE]" at bounding box center [392, 296] width 219 height 20
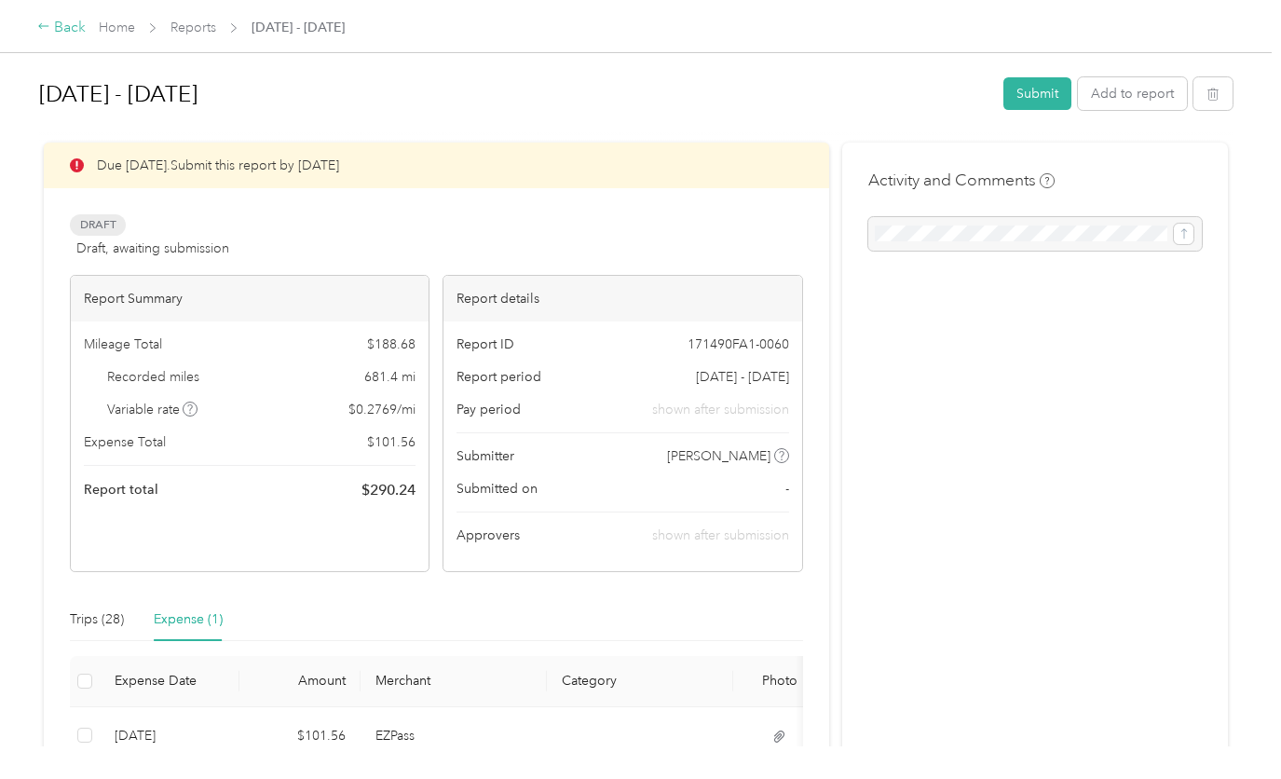
click at [67, 32] on div "Back" at bounding box center [61, 28] width 48 height 22
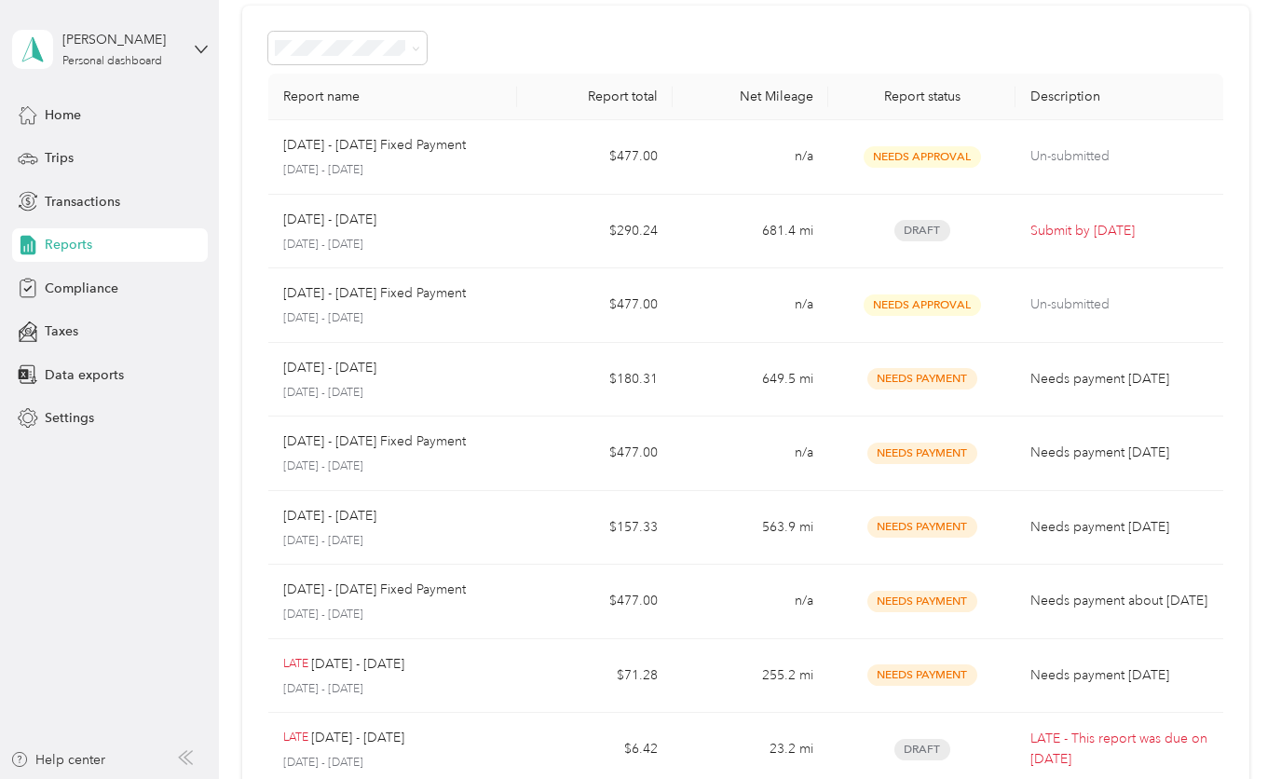
scroll to position [68, 0]
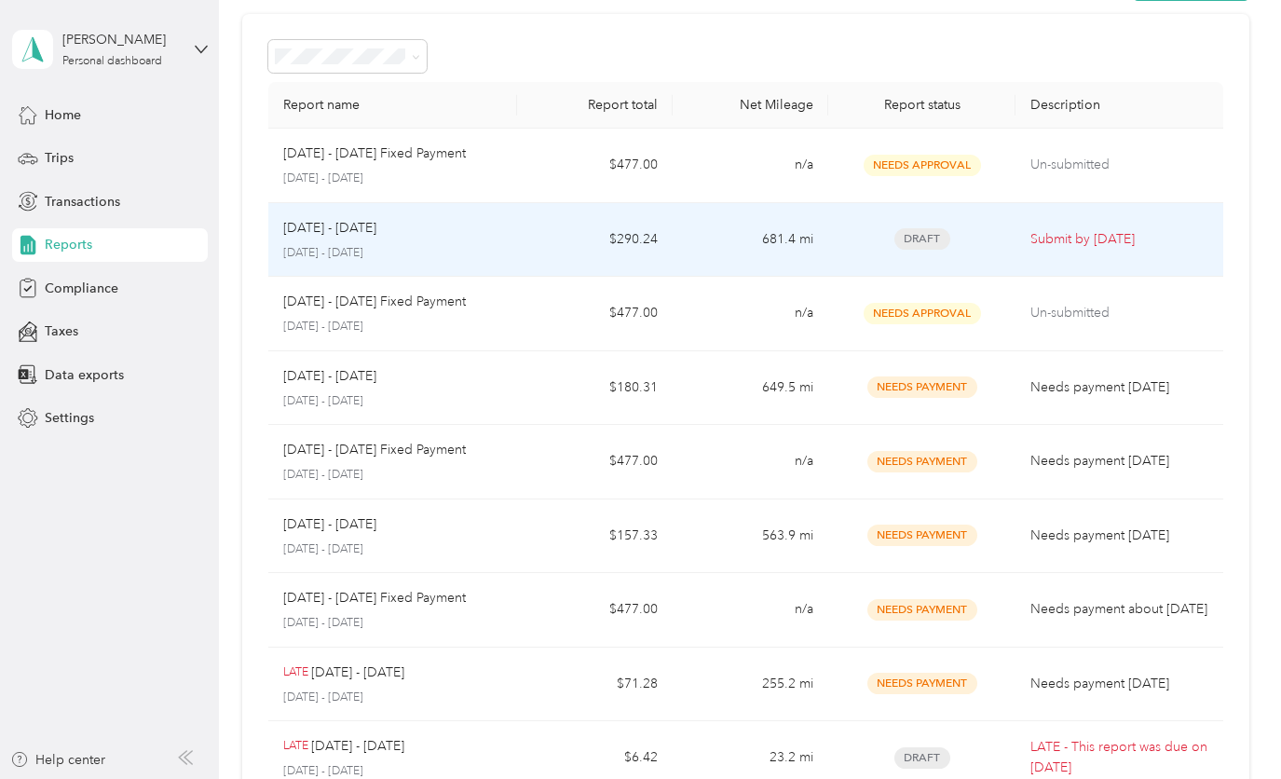
click at [684, 237] on td "681.4 mi" at bounding box center [750, 240] width 156 height 75
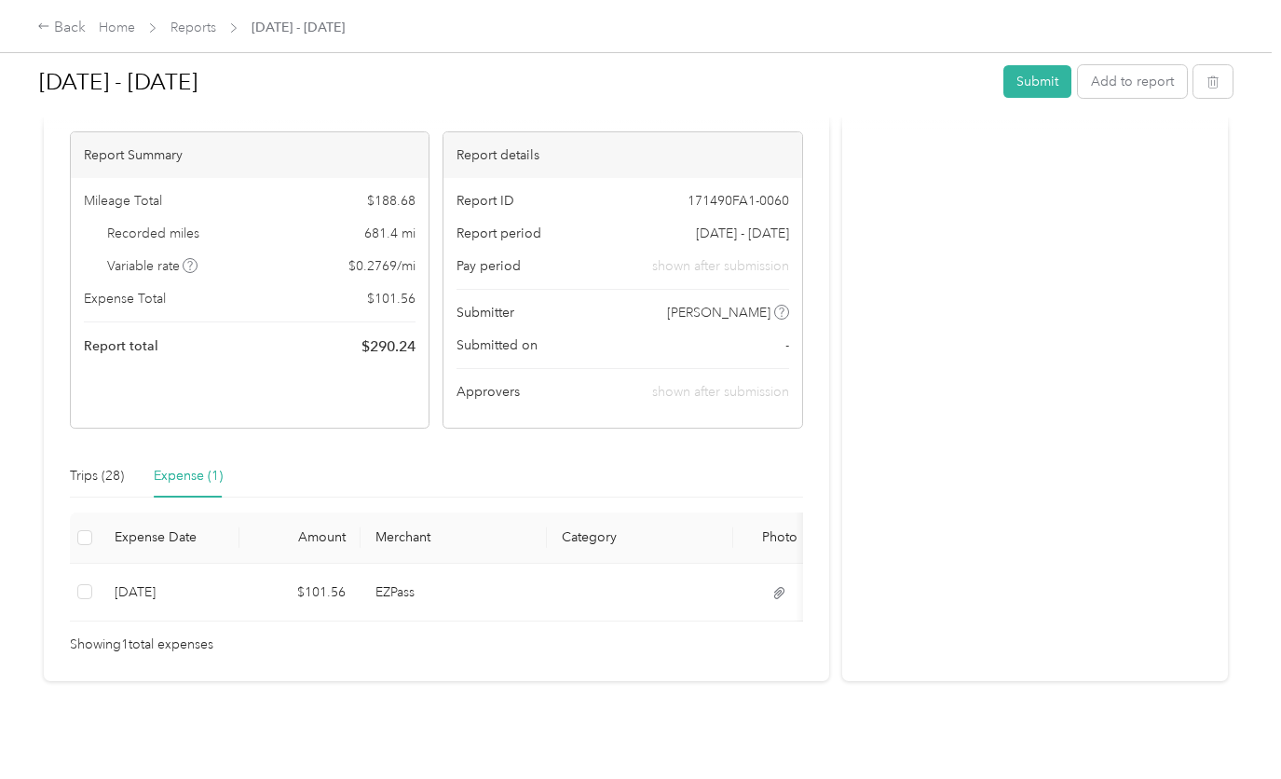
scroll to position [171, 0]
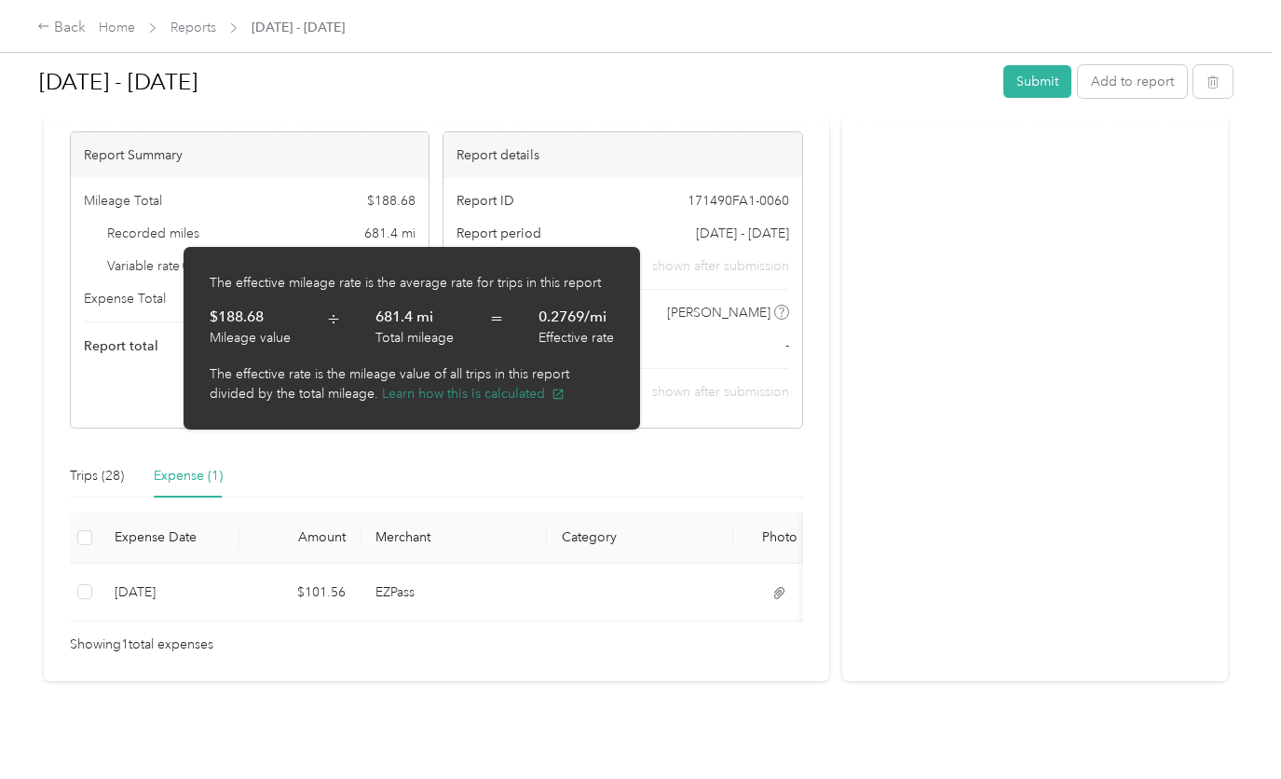
click at [446, 393] on button "Learn how this is calculated" at bounding box center [473, 394] width 183 height 20
